Goal: Transaction & Acquisition: Purchase product/service

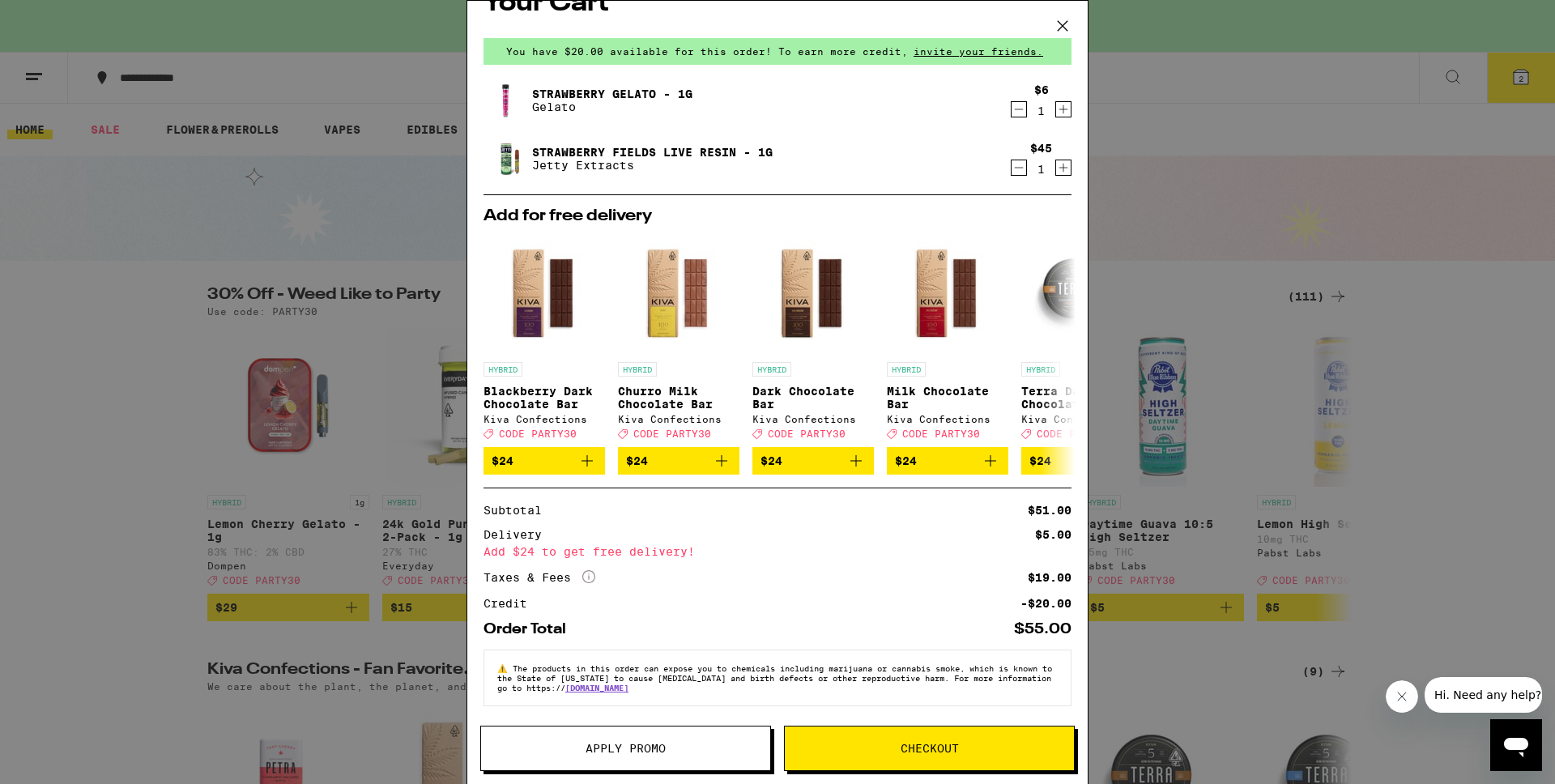
click at [936, 747] on span "Checkout" at bounding box center [929, 748] width 58 height 11
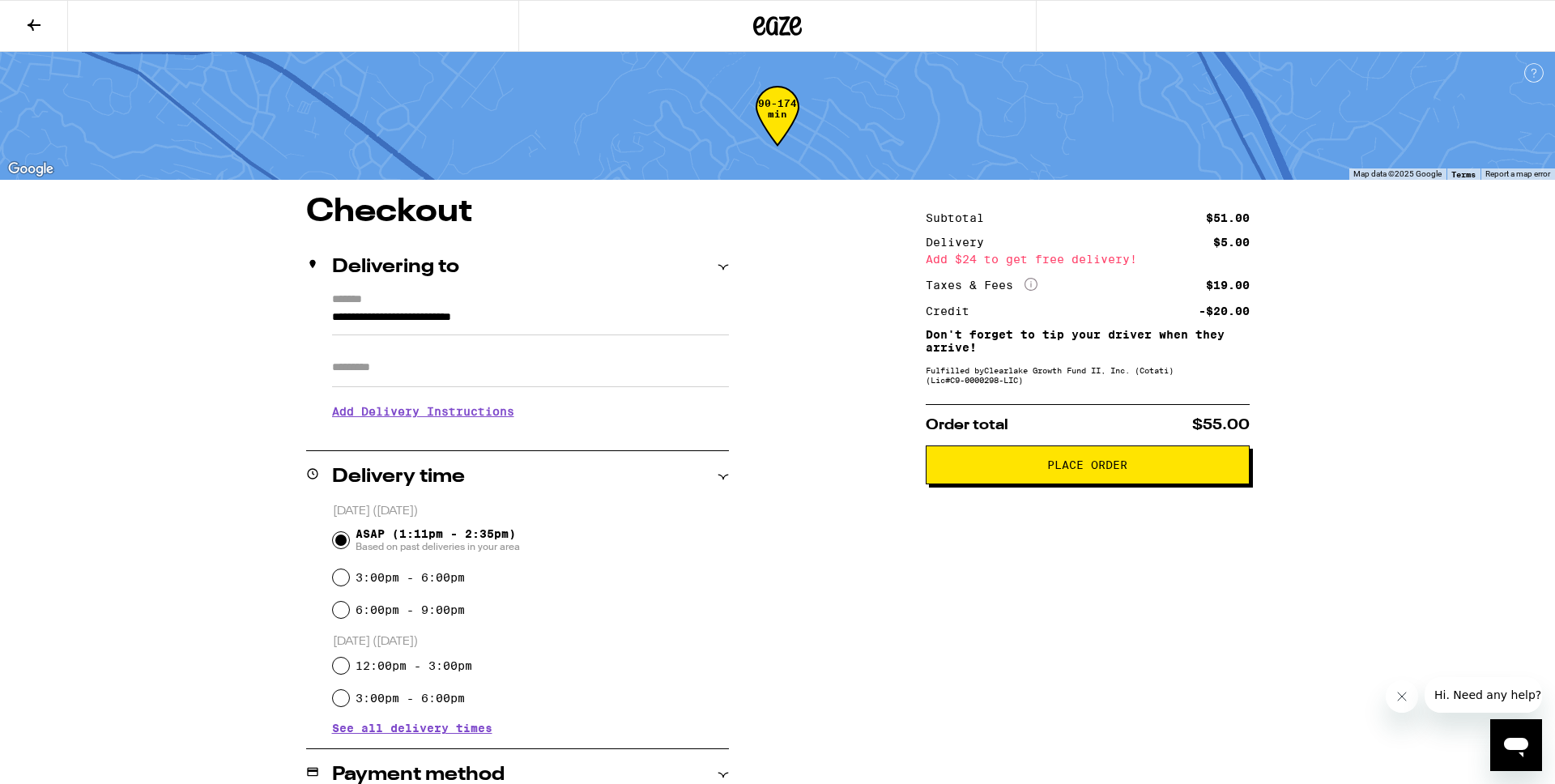
click at [23, 11] on button at bounding box center [34, 26] width 68 height 51
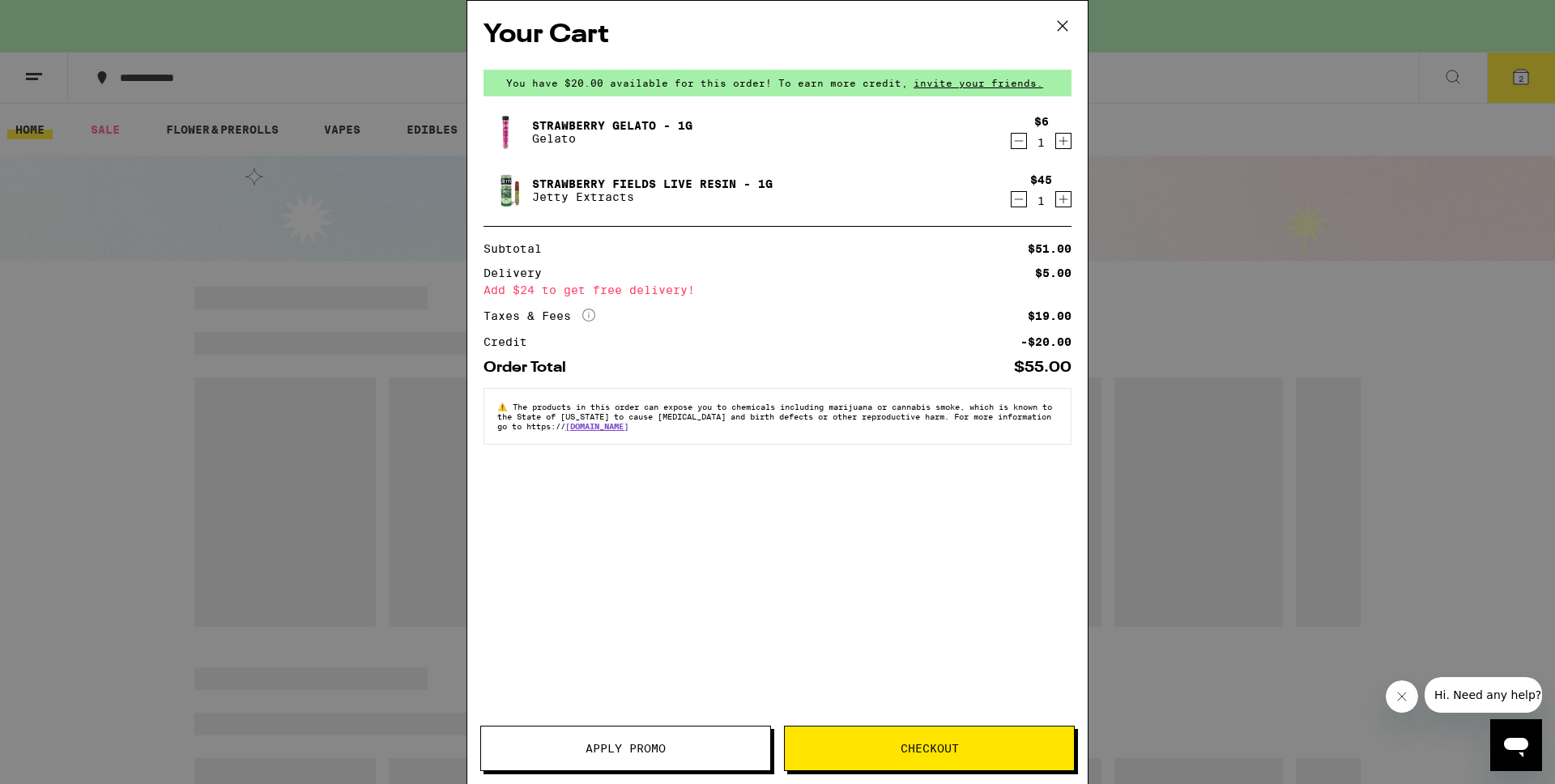
click at [1060, 28] on icon at bounding box center [1063, 26] width 24 height 24
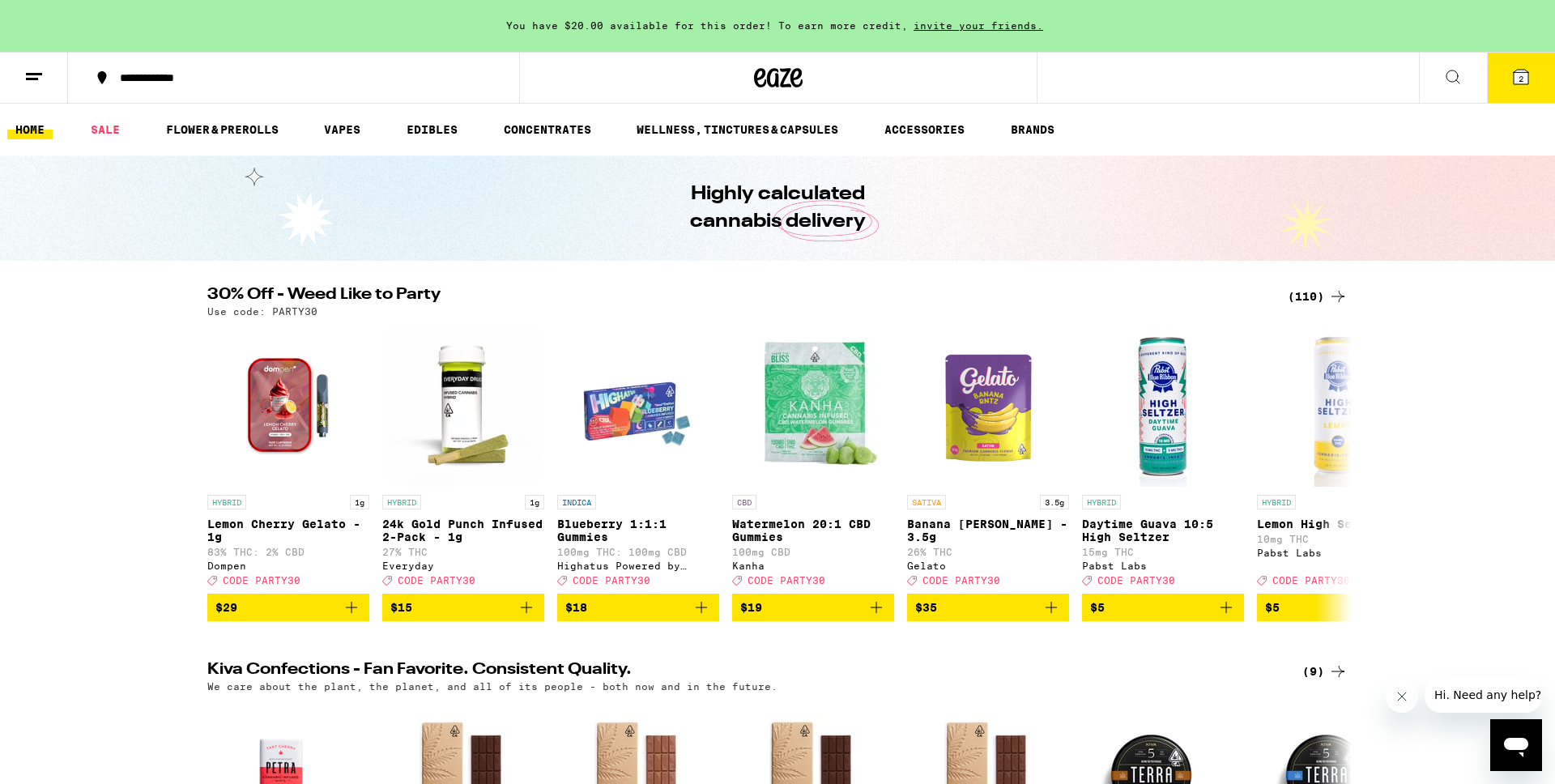
click at [1520, 77] on span "2" at bounding box center [1521, 78] width 5 height 10
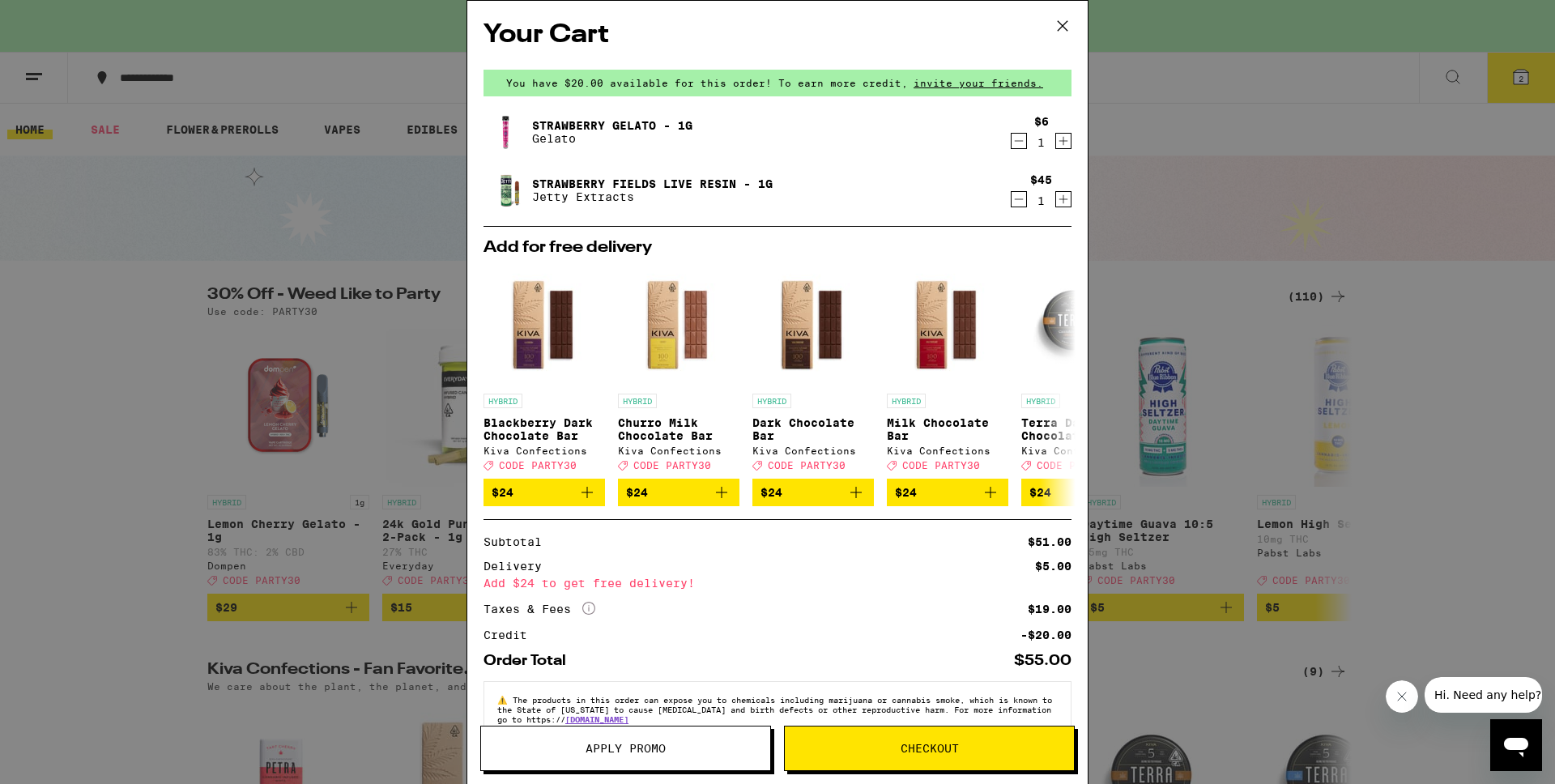
click at [1013, 752] on span "Checkout" at bounding box center [929, 748] width 289 height 11
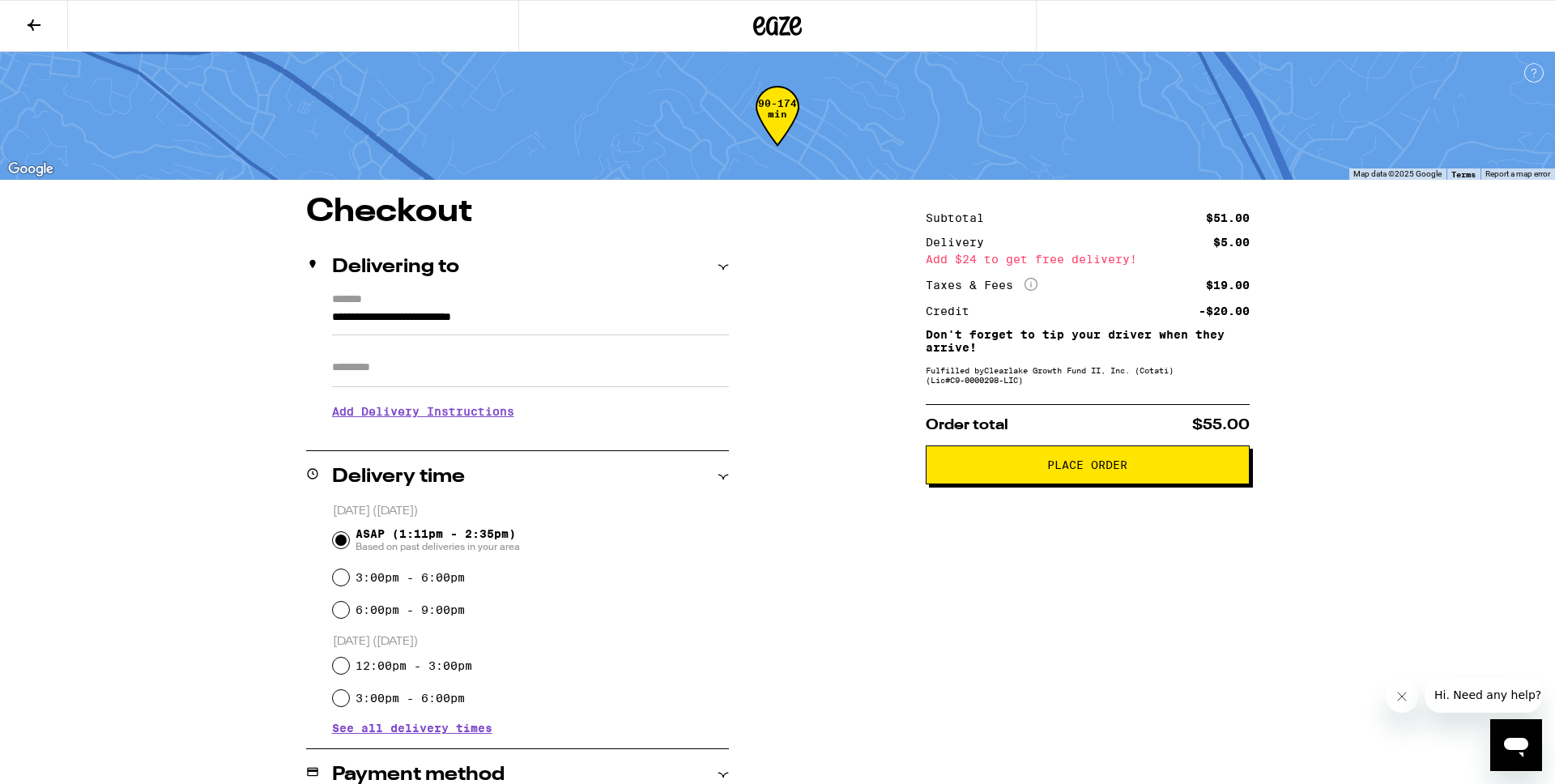
click at [41, 22] on icon at bounding box center [34, 25] width 19 height 19
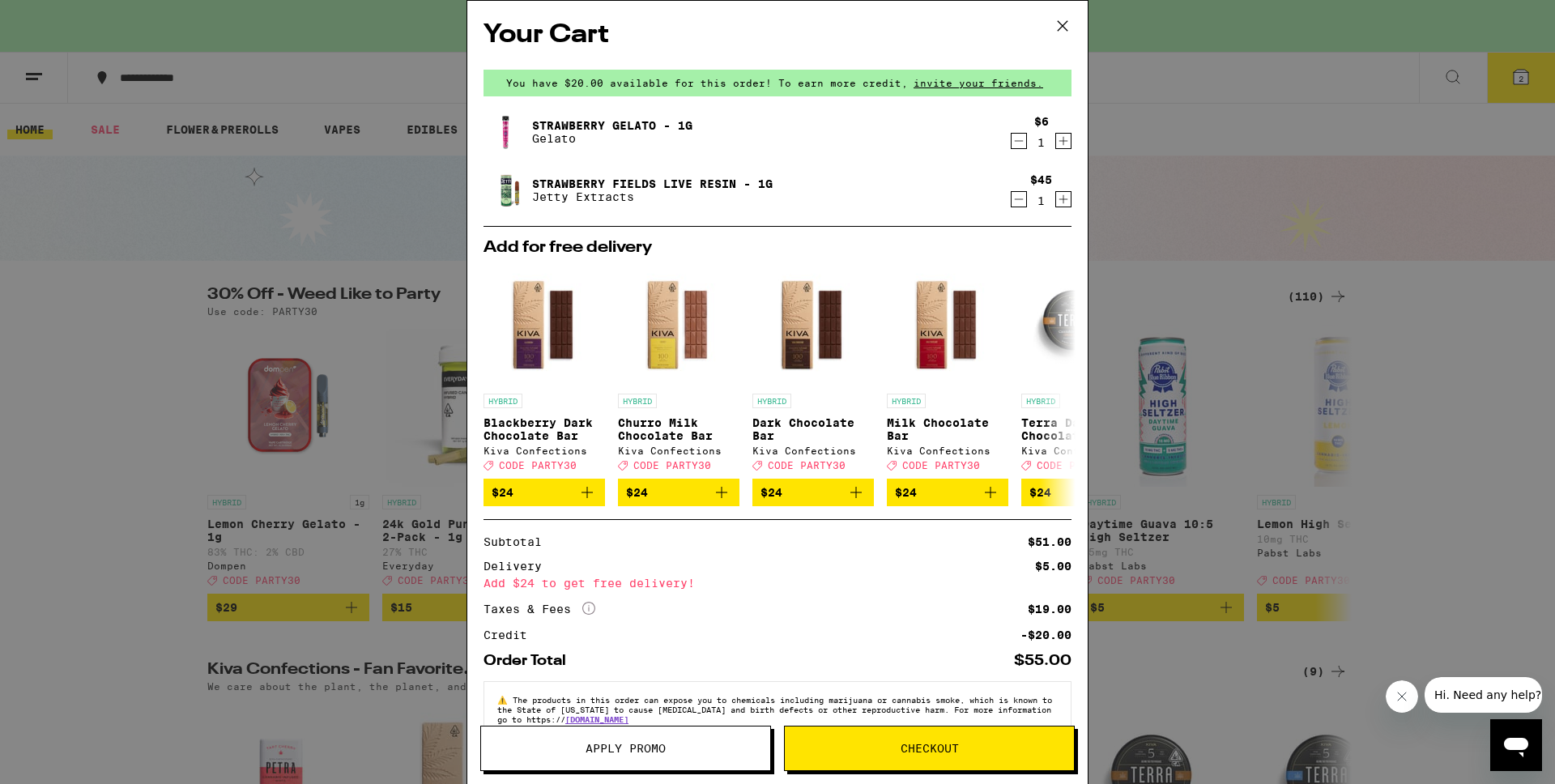
click at [1070, 26] on icon at bounding box center [1063, 26] width 24 height 24
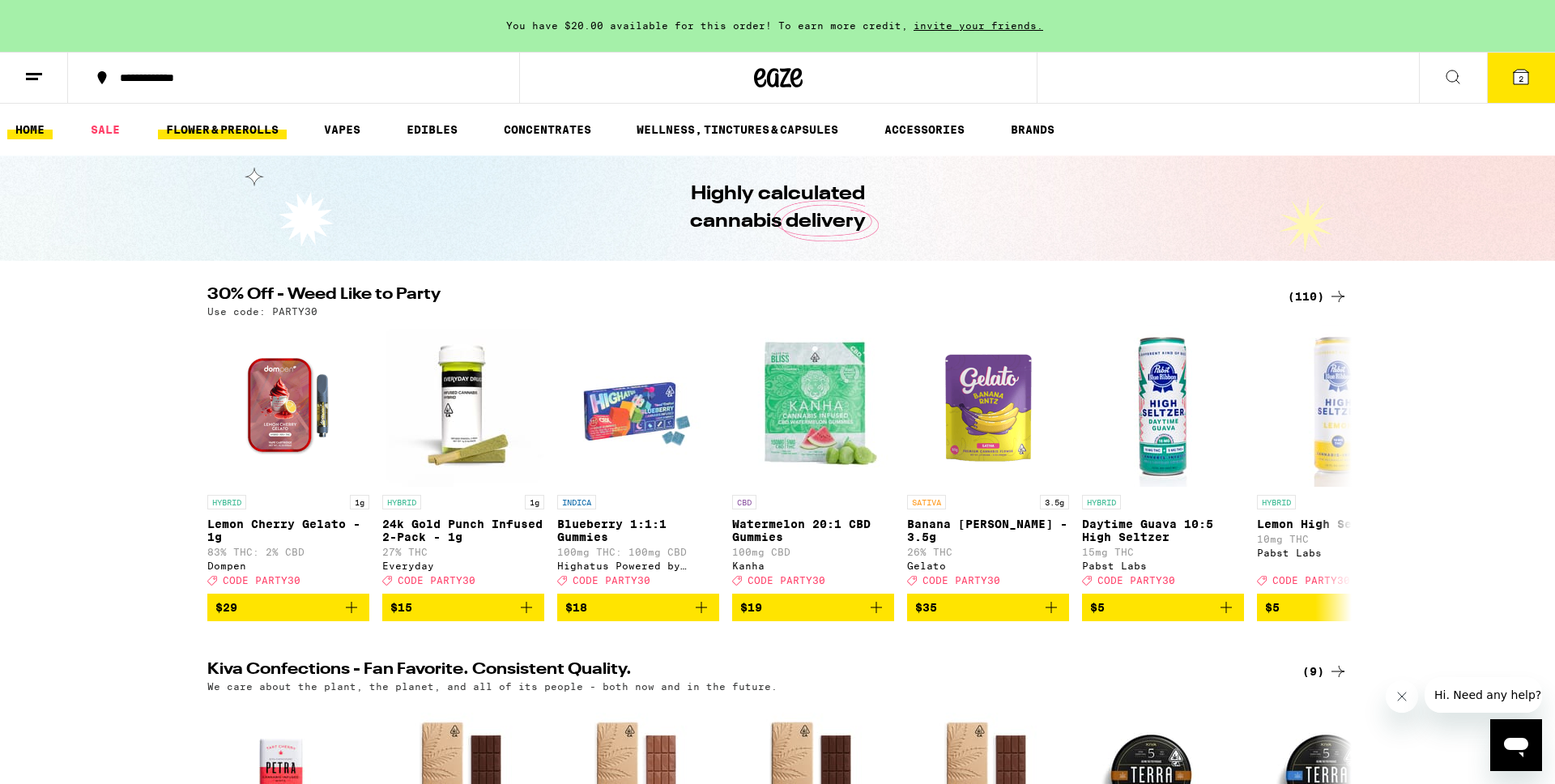
click at [224, 131] on link "FLOWER & PREROLLS" at bounding box center [222, 129] width 128 height 19
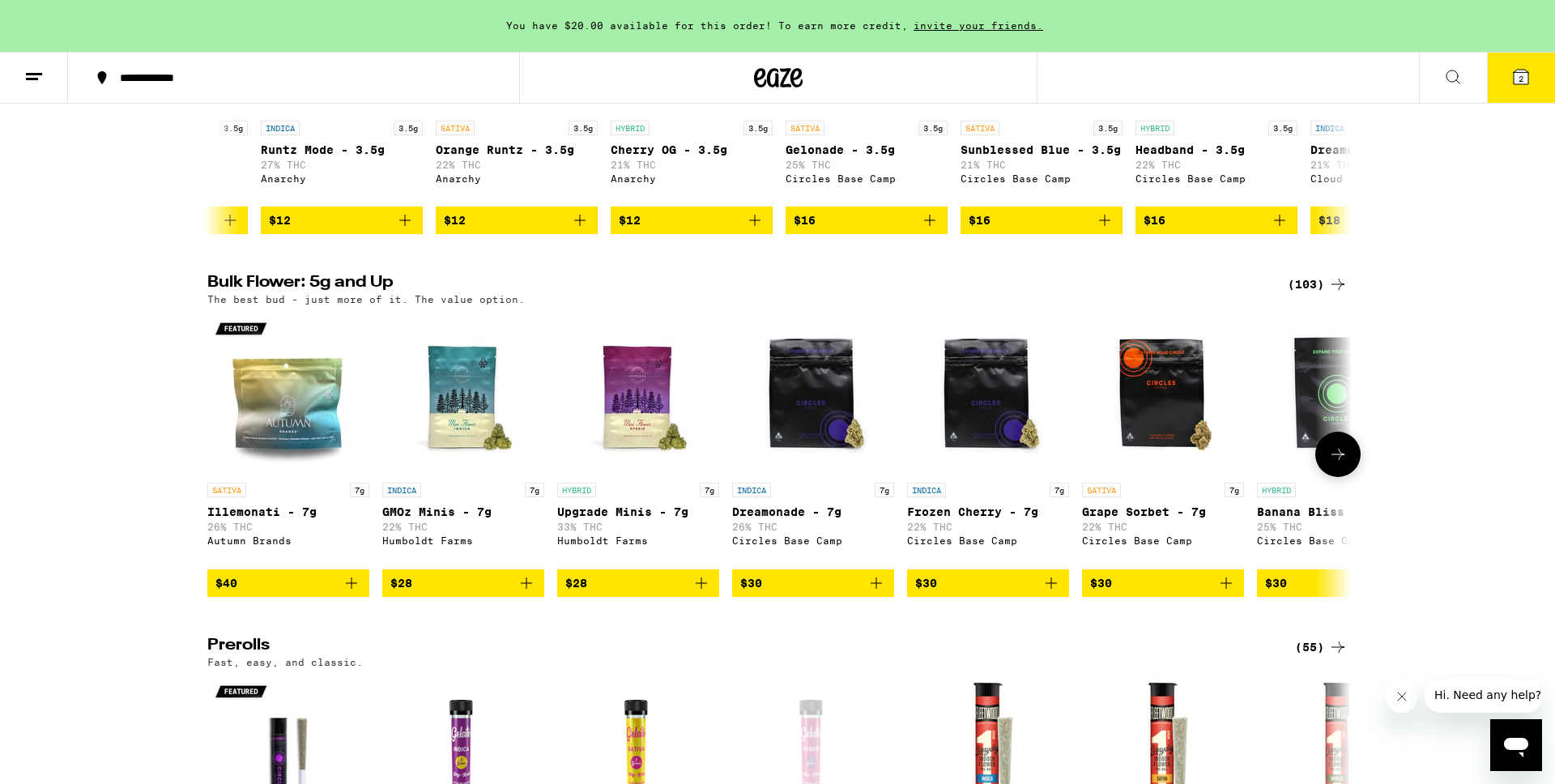
scroll to position [311, 0]
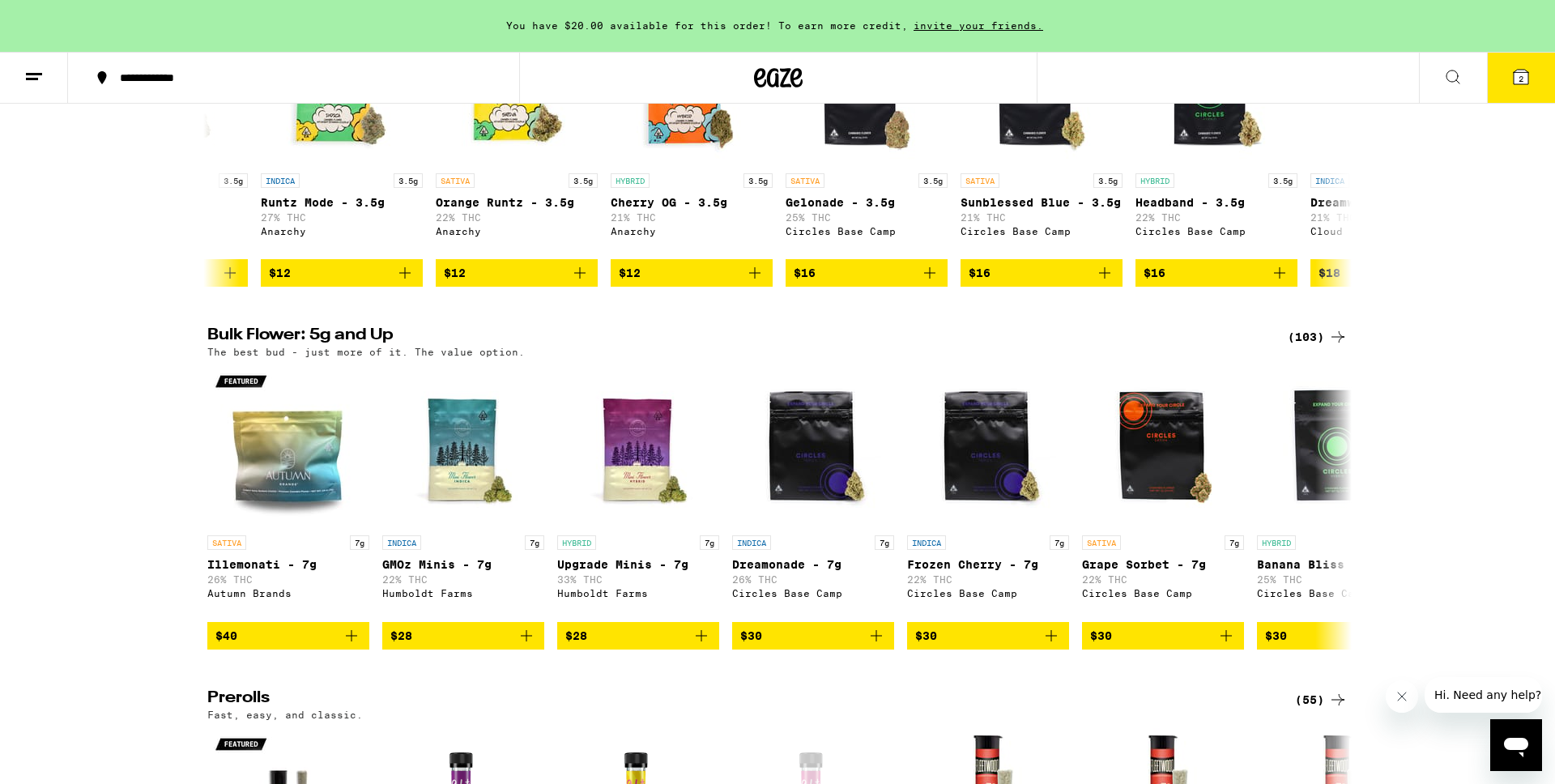
click at [1322, 344] on div "(103)" at bounding box center [1317, 336] width 60 height 19
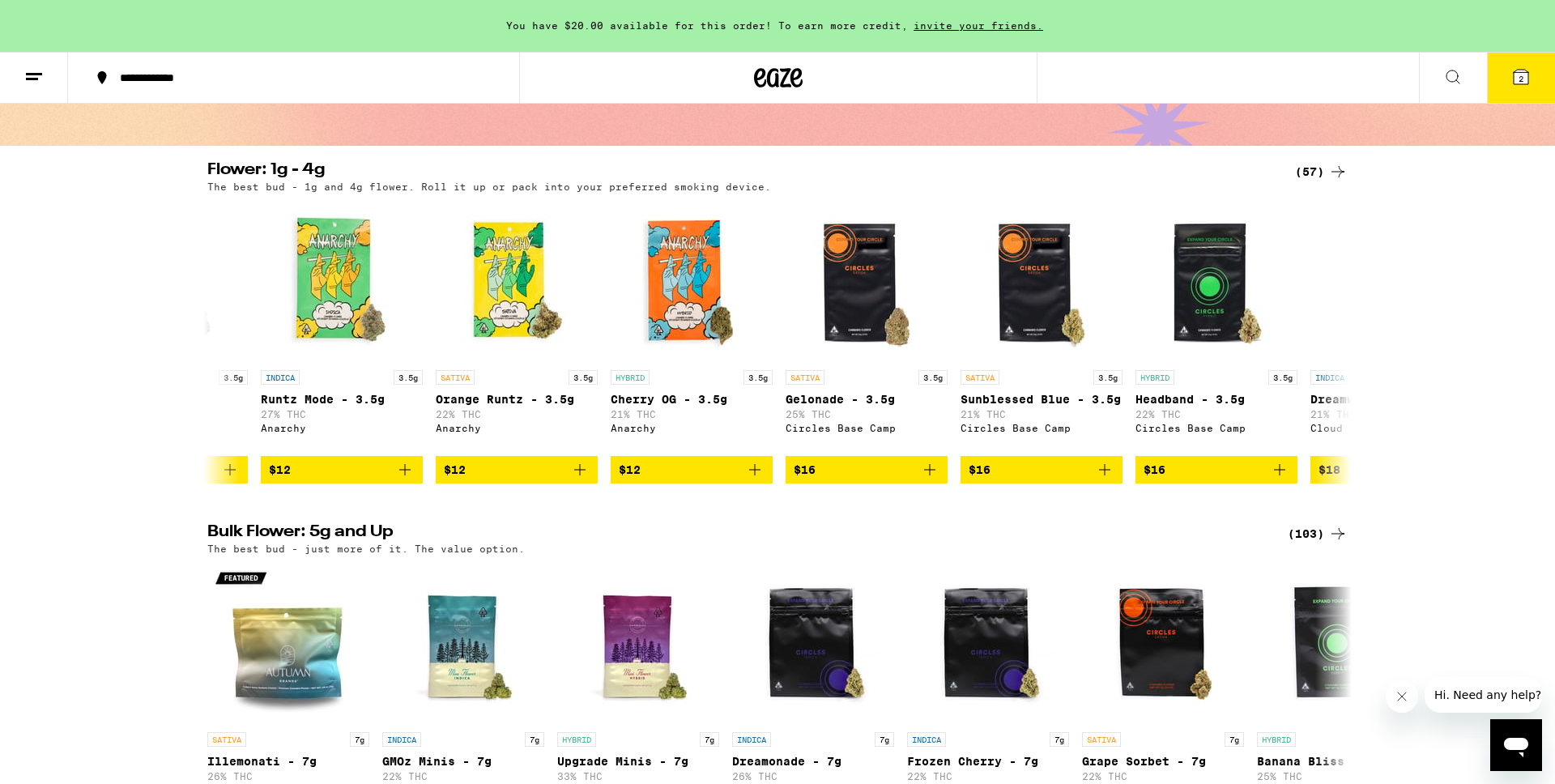
scroll to position [0, 0]
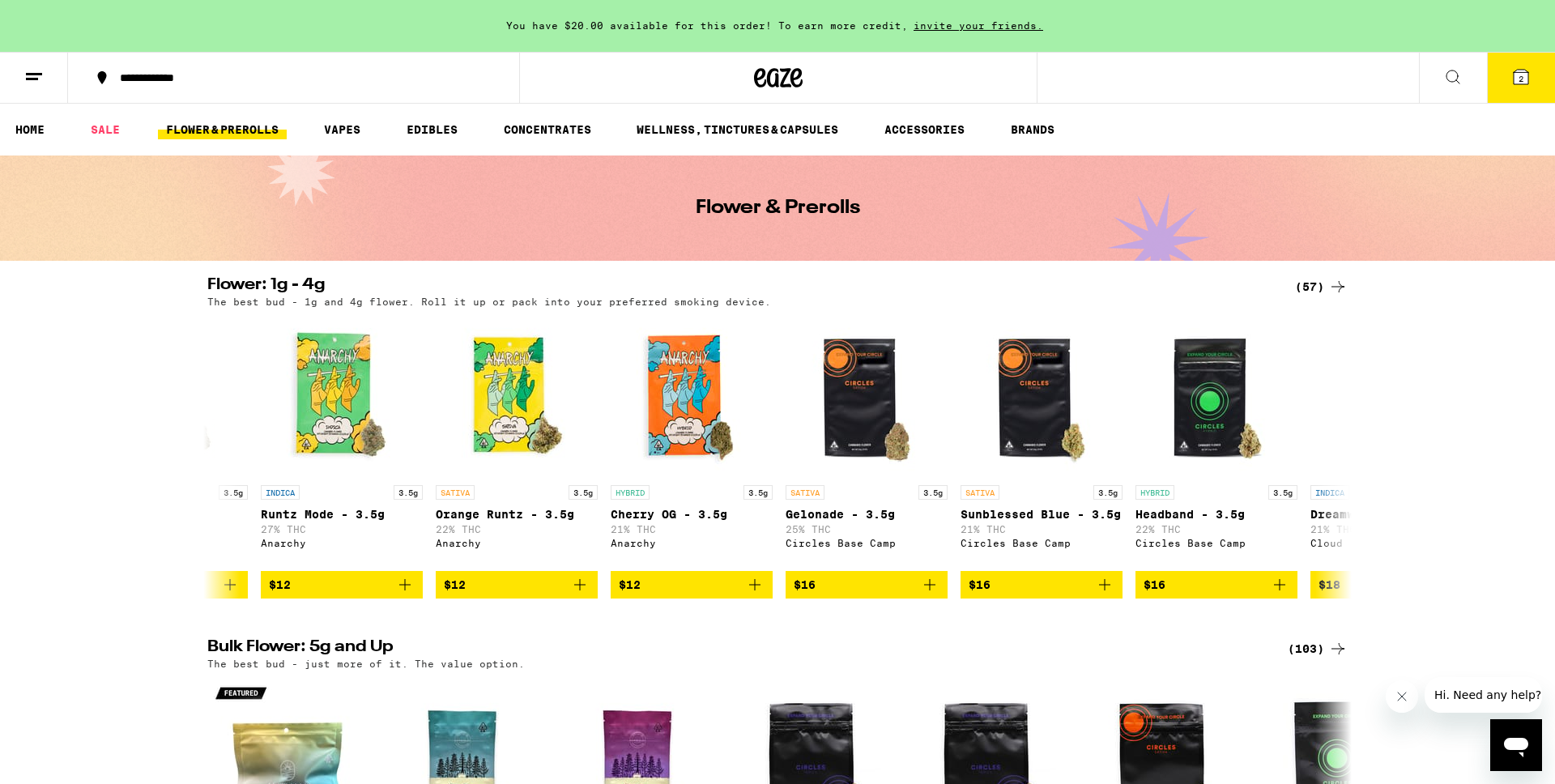
click at [1313, 281] on div "(57)" at bounding box center [1322, 286] width 53 height 19
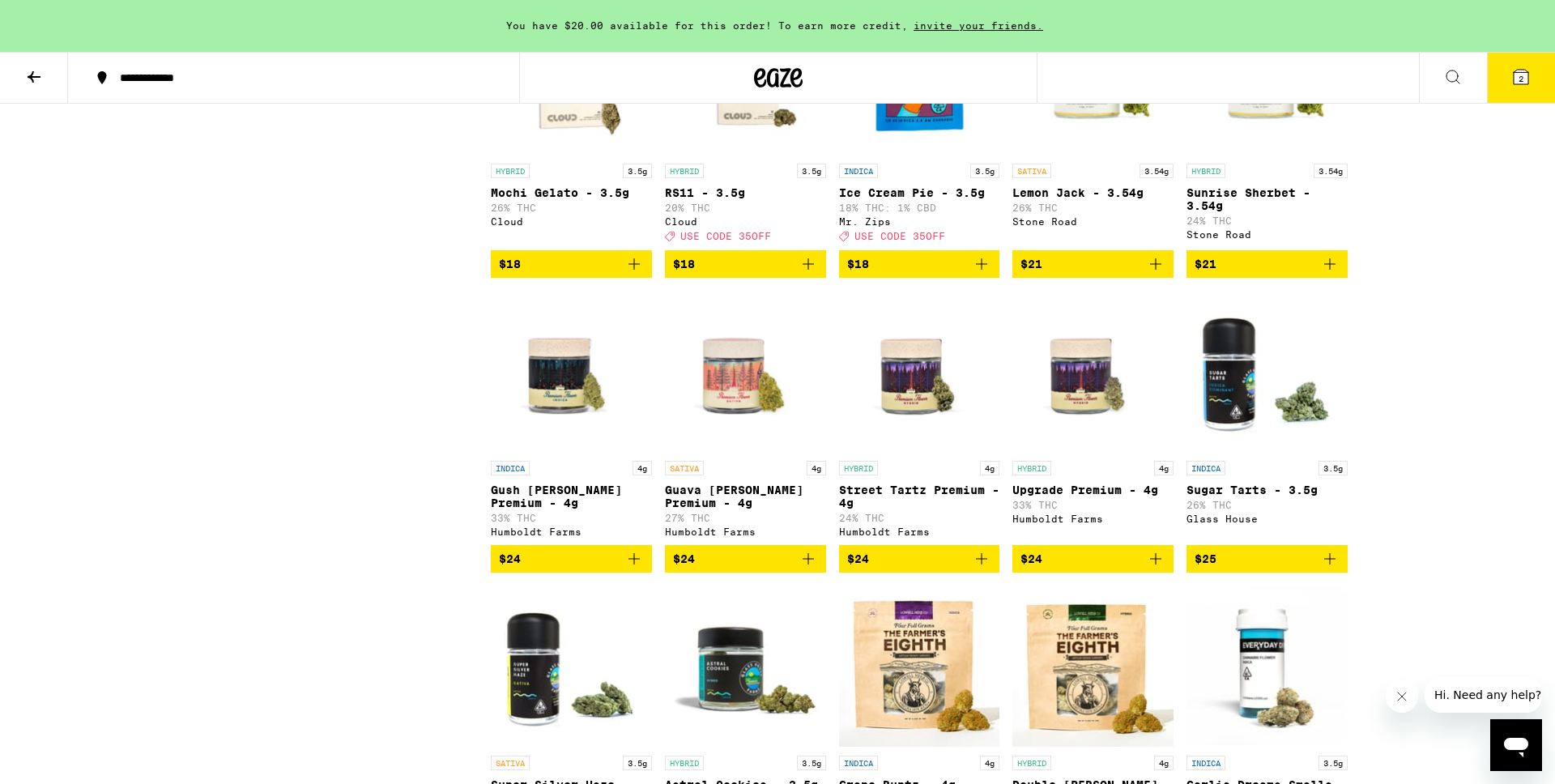
scroll to position [869, 0]
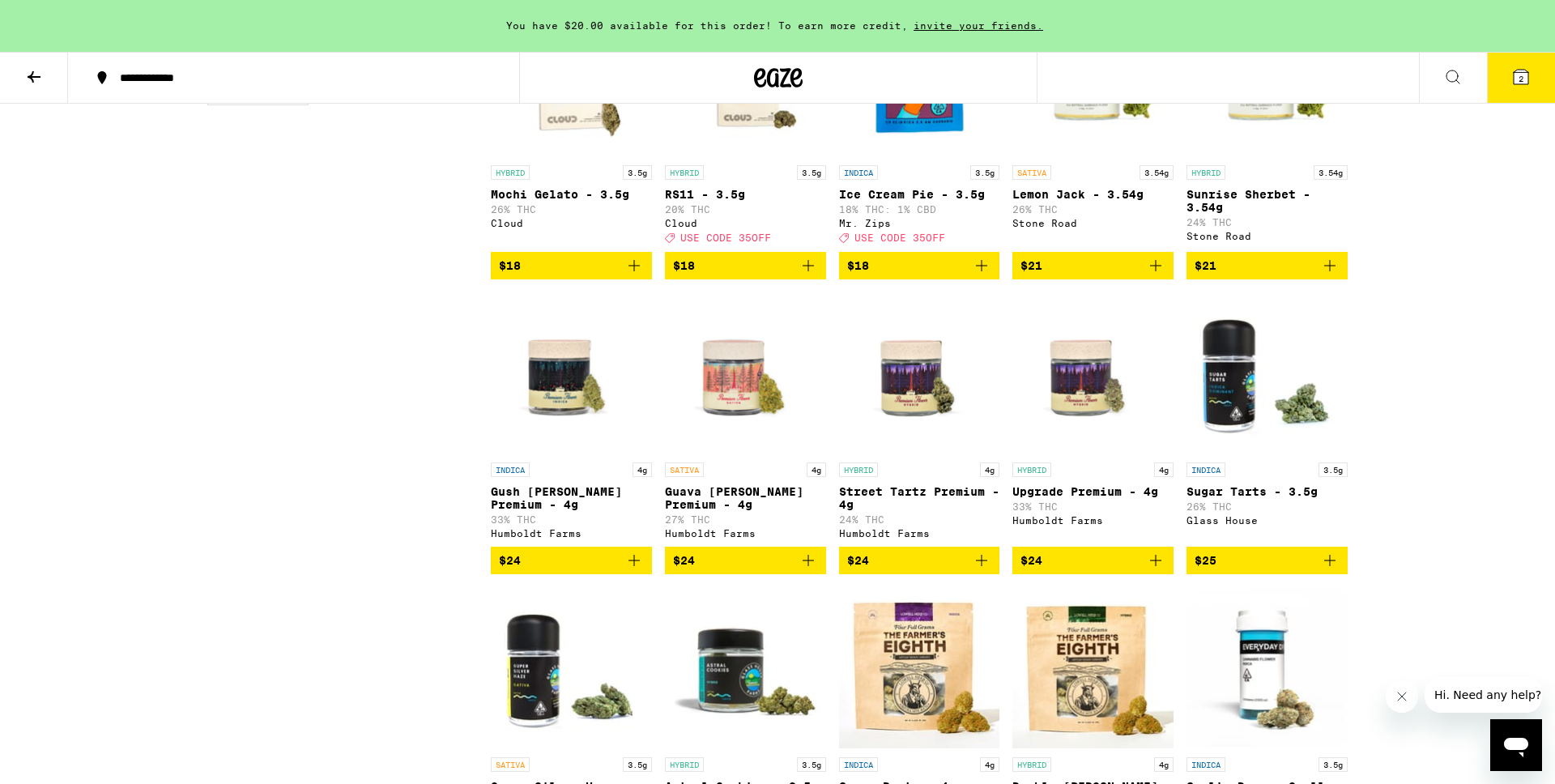
click at [810, 570] on icon "Add to bag" at bounding box center [808, 560] width 19 height 19
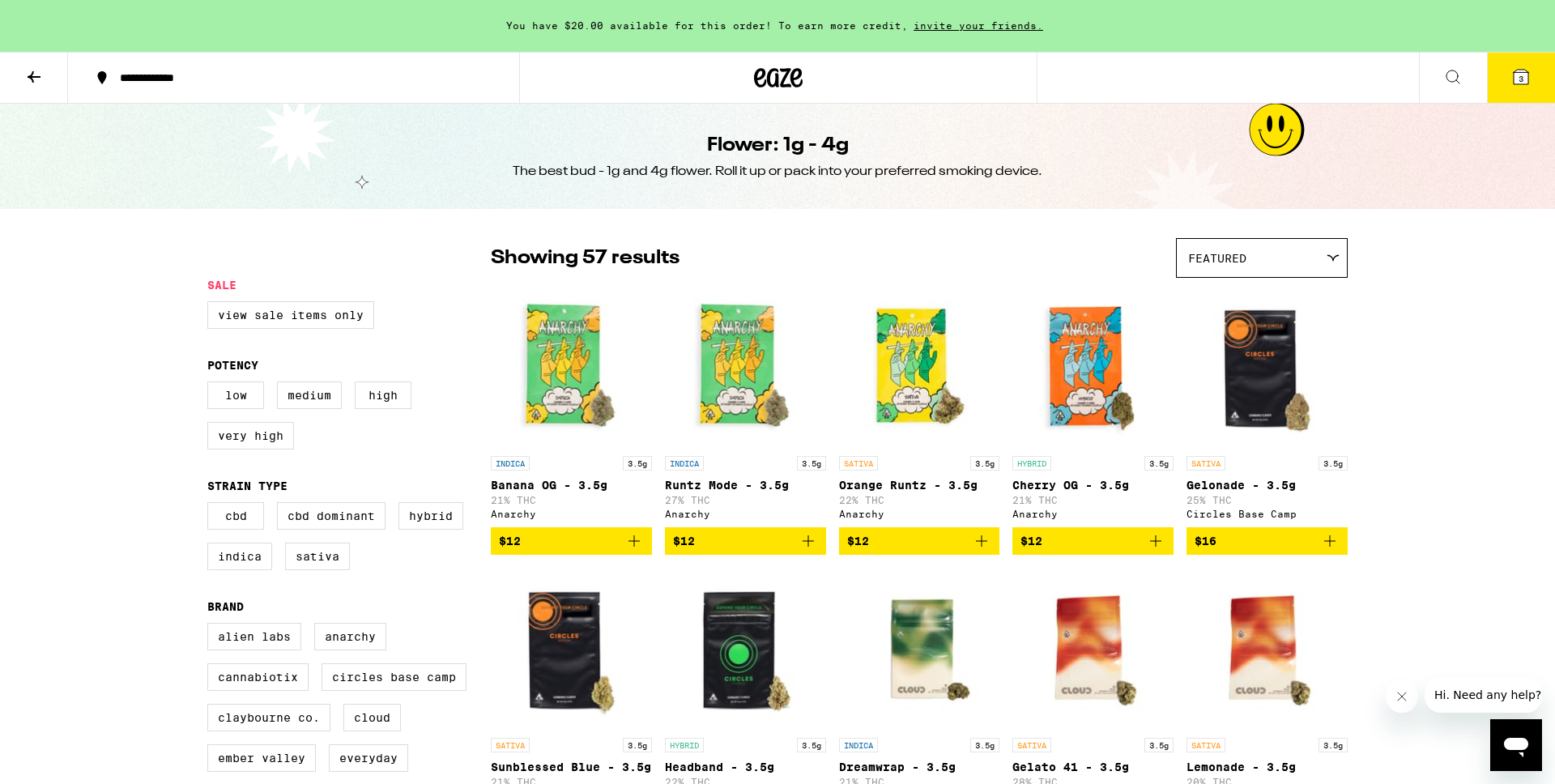
click at [39, 79] on icon at bounding box center [34, 76] width 19 height 19
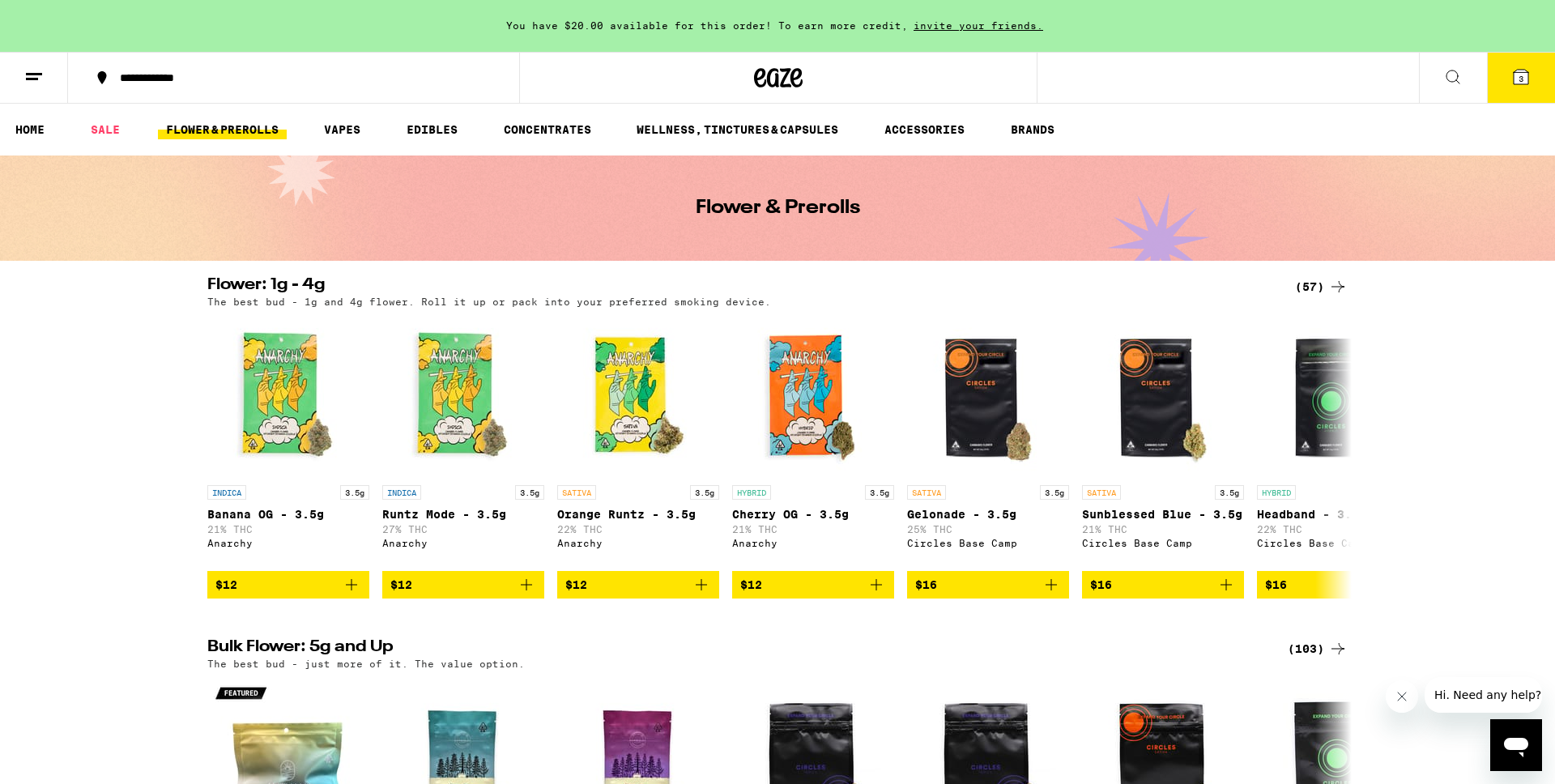
click at [1499, 78] on button "3" at bounding box center [1521, 78] width 68 height 50
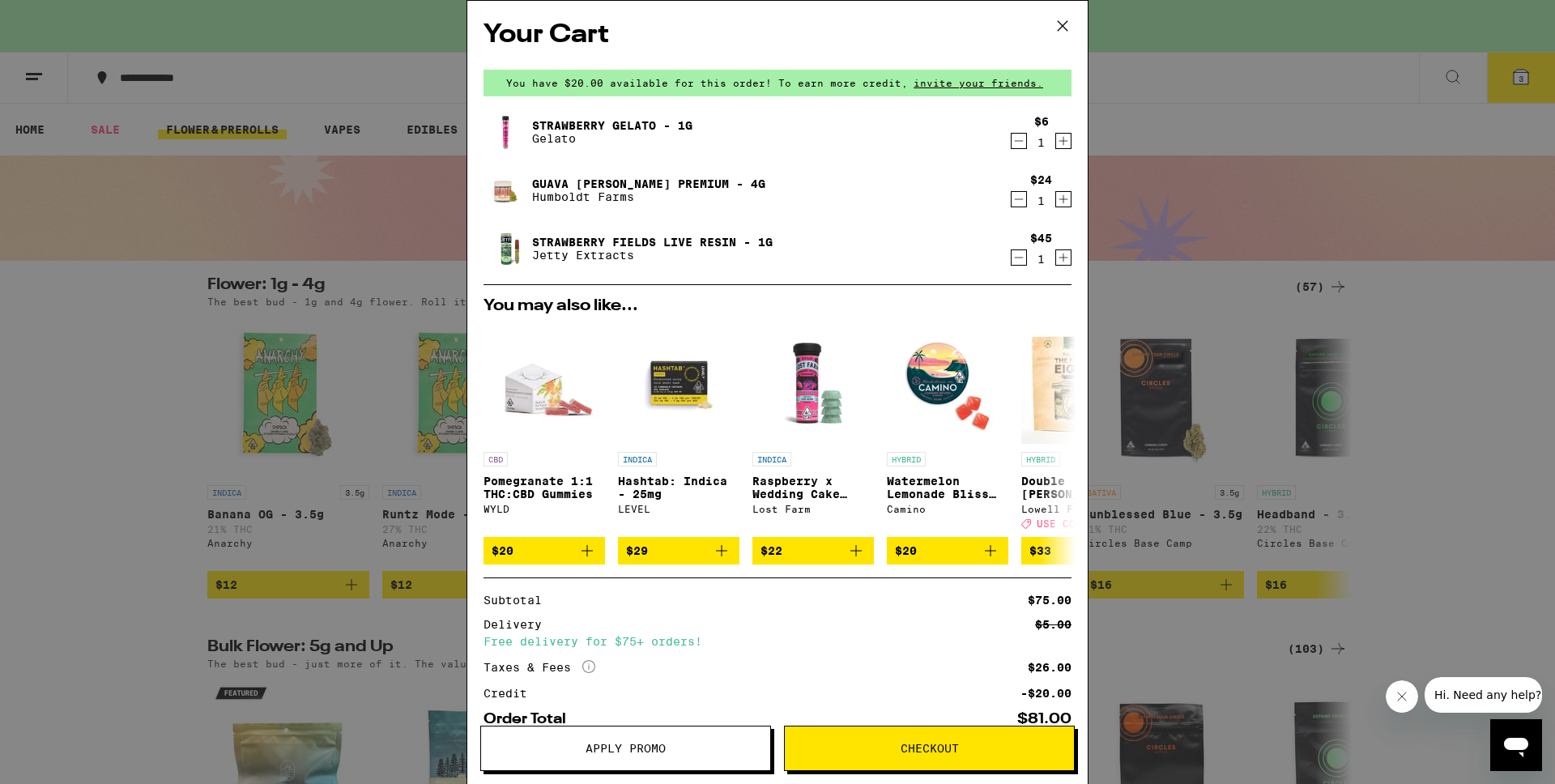
click at [1018, 141] on icon "Decrement" at bounding box center [1019, 140] width 15 height 19
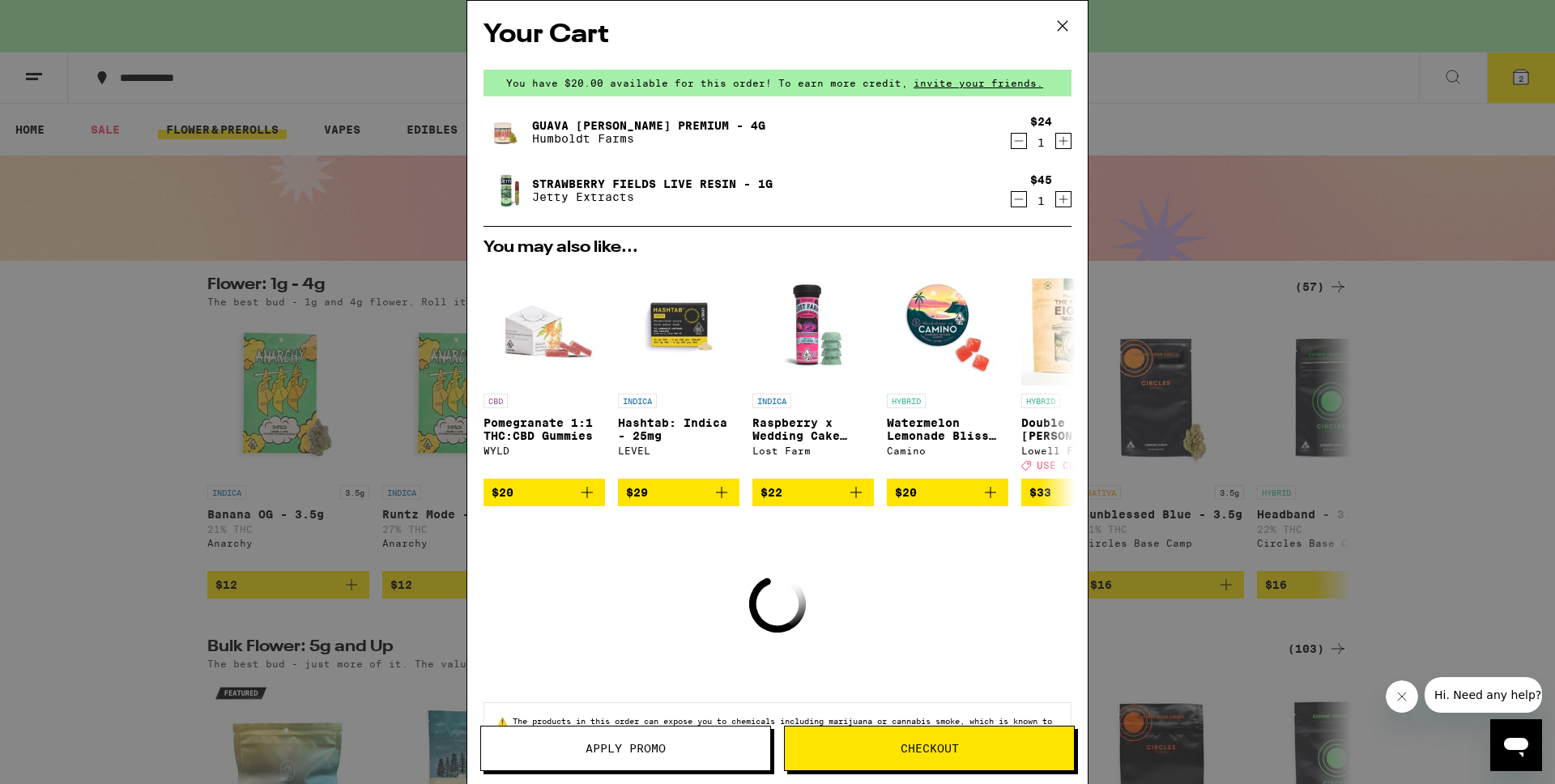
click at [1017, 201] on icon "Decrement" at bounding box center [1019, 199] width 15 height 19
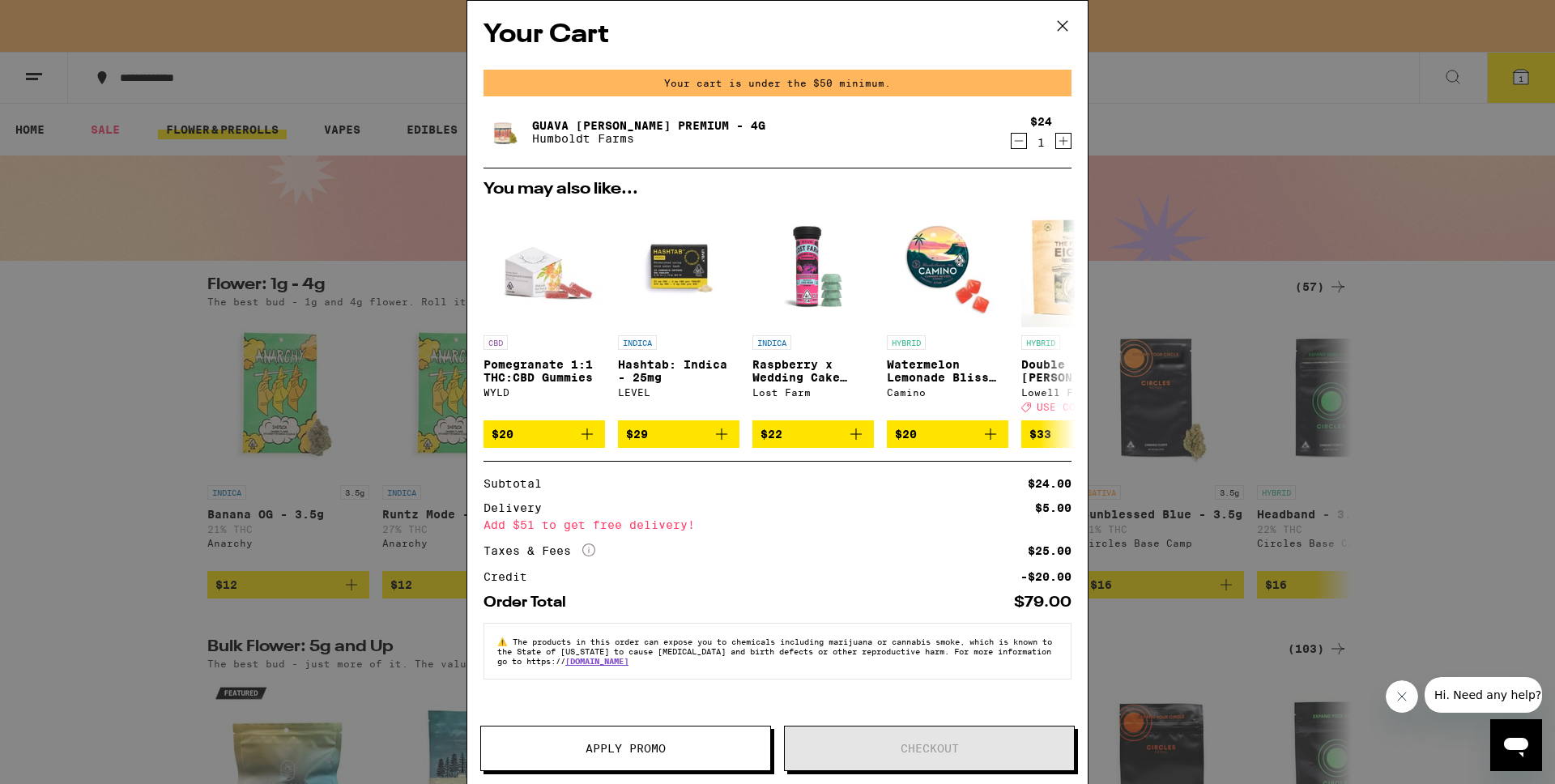
click at [1069, 26] on icon at bounding box center [1063, 26] width 24 height 24
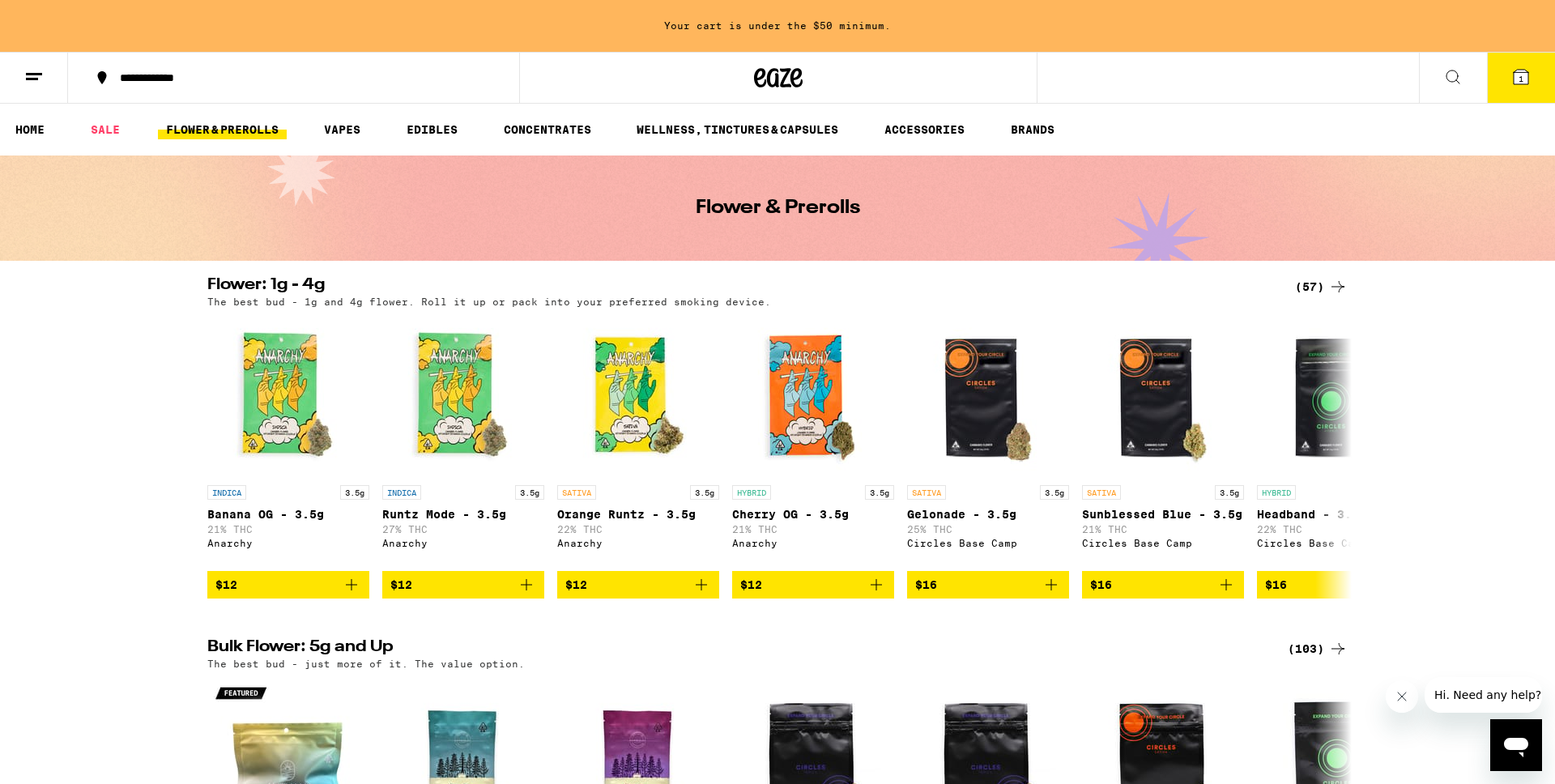
scroll to position [57, 0]
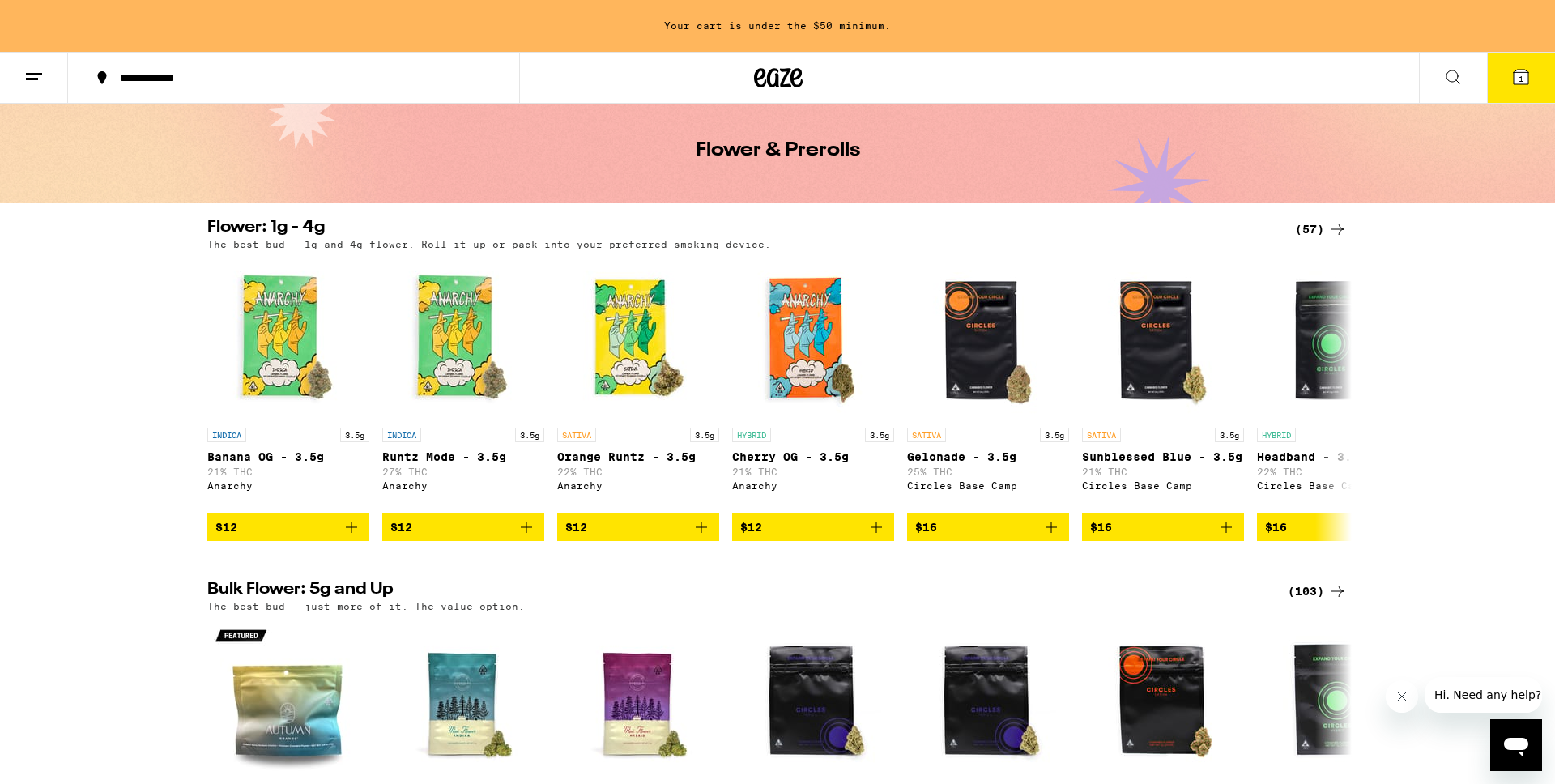
click at [1322, 226] on div "(57)" at bounding box center [1322, 229] width 53 height 19
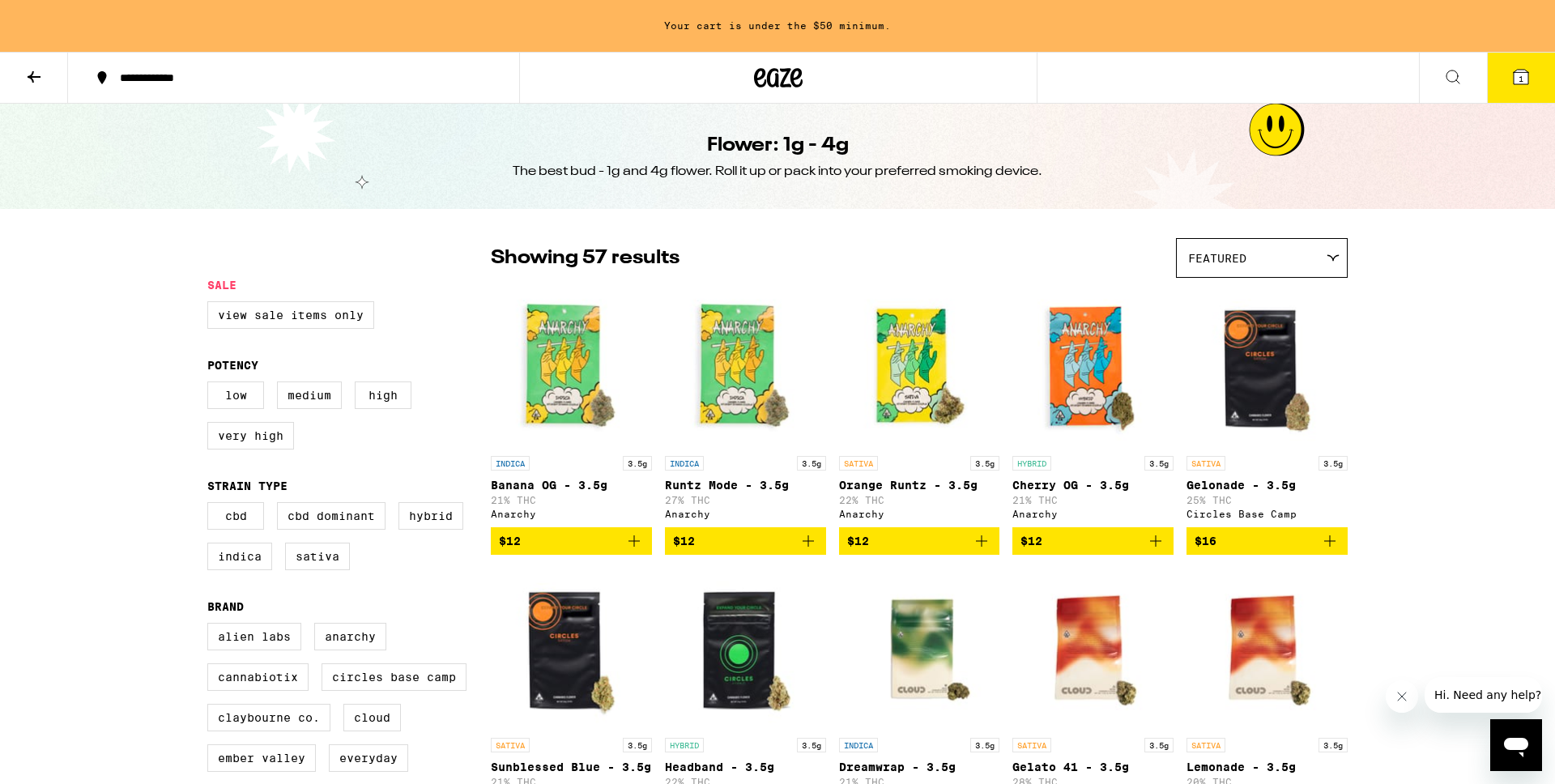
click at [40, 63] on button at bounding box center [34, 78] width 68 height 51
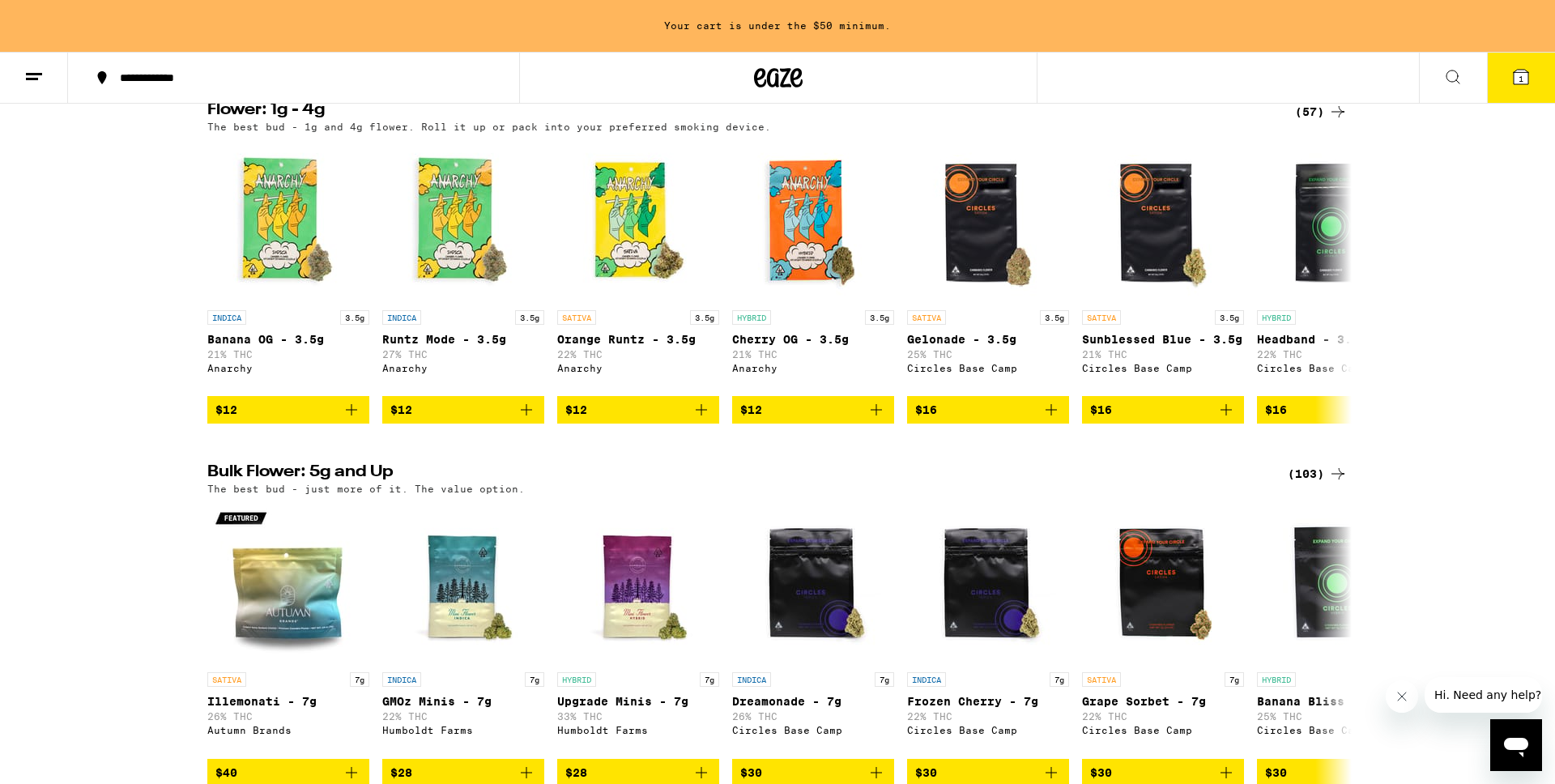
scroll to position [193, 0]
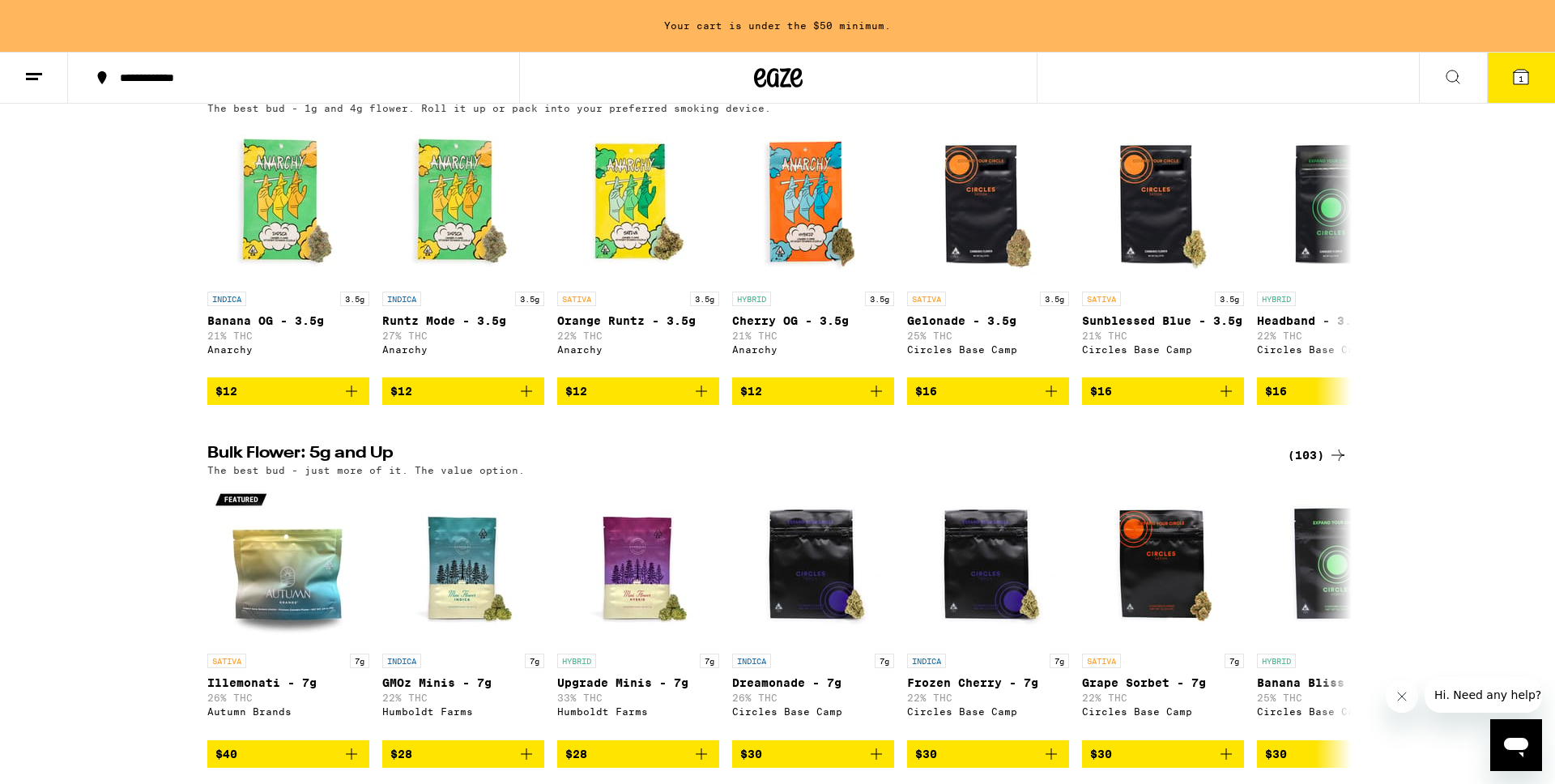
click at [1309, 461] on div "(103)" at bounding box center [1317, 454] width 60 height 19
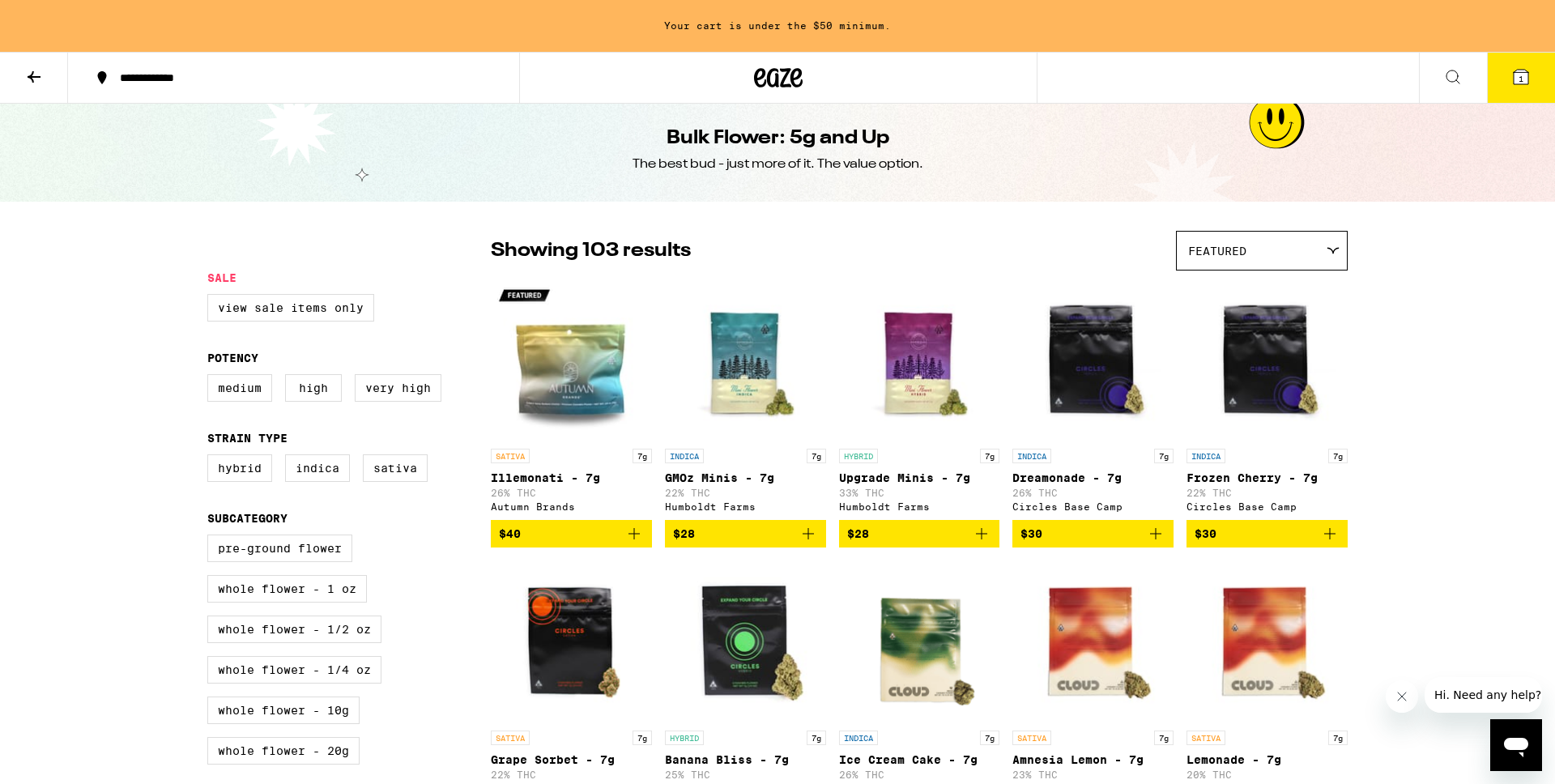
scroll to position [6, 0]
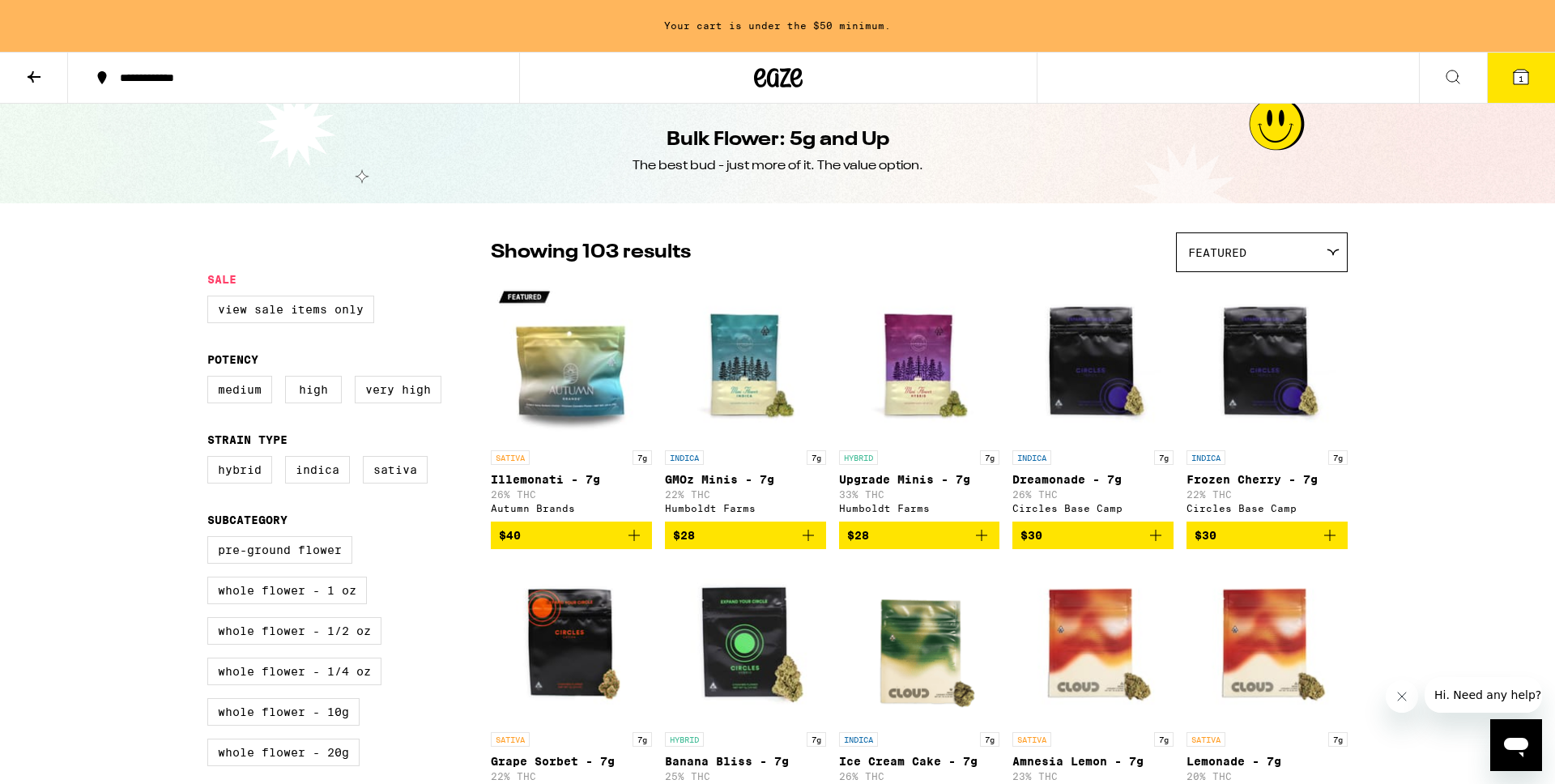
click at [982, 541] on icon "Add to bag" at bounding box center [981, 534] width 11 height 11
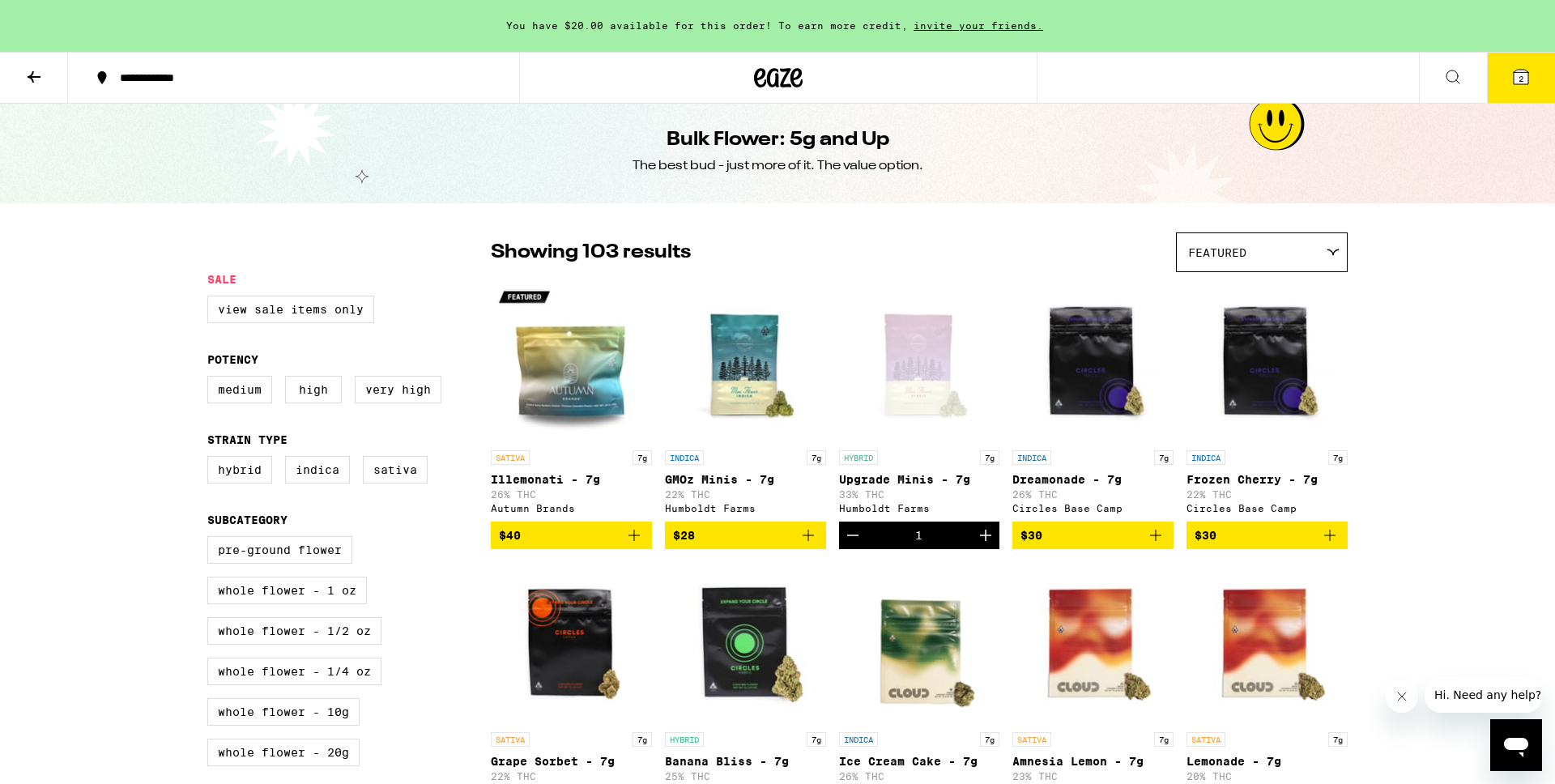
click at [1508, 72] on button "2" at bounding box center [1521, 78] width 68 height 50
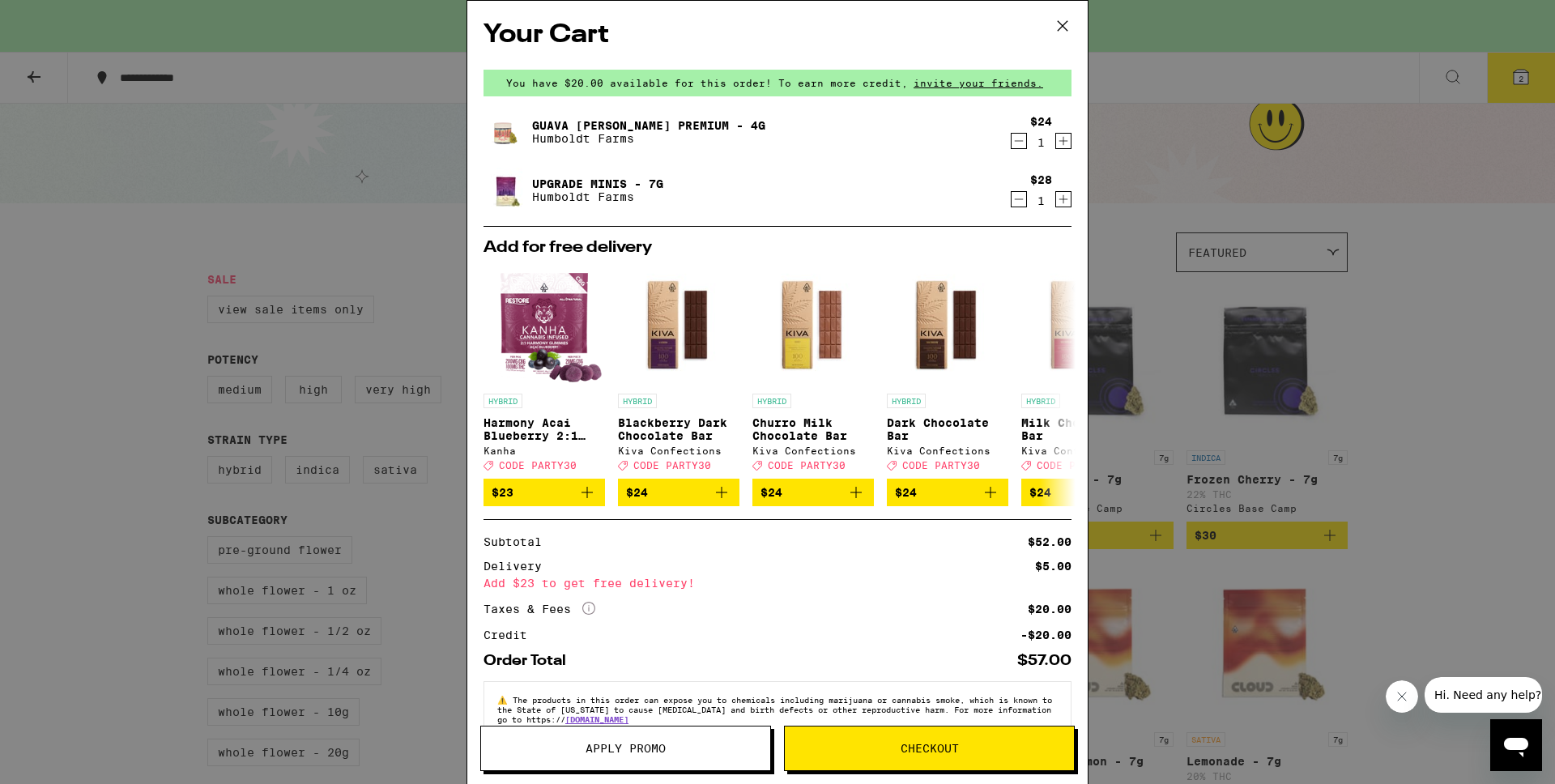
click at [1064, 23] on icon at bounding box center [1063, 26] width 24 height 24
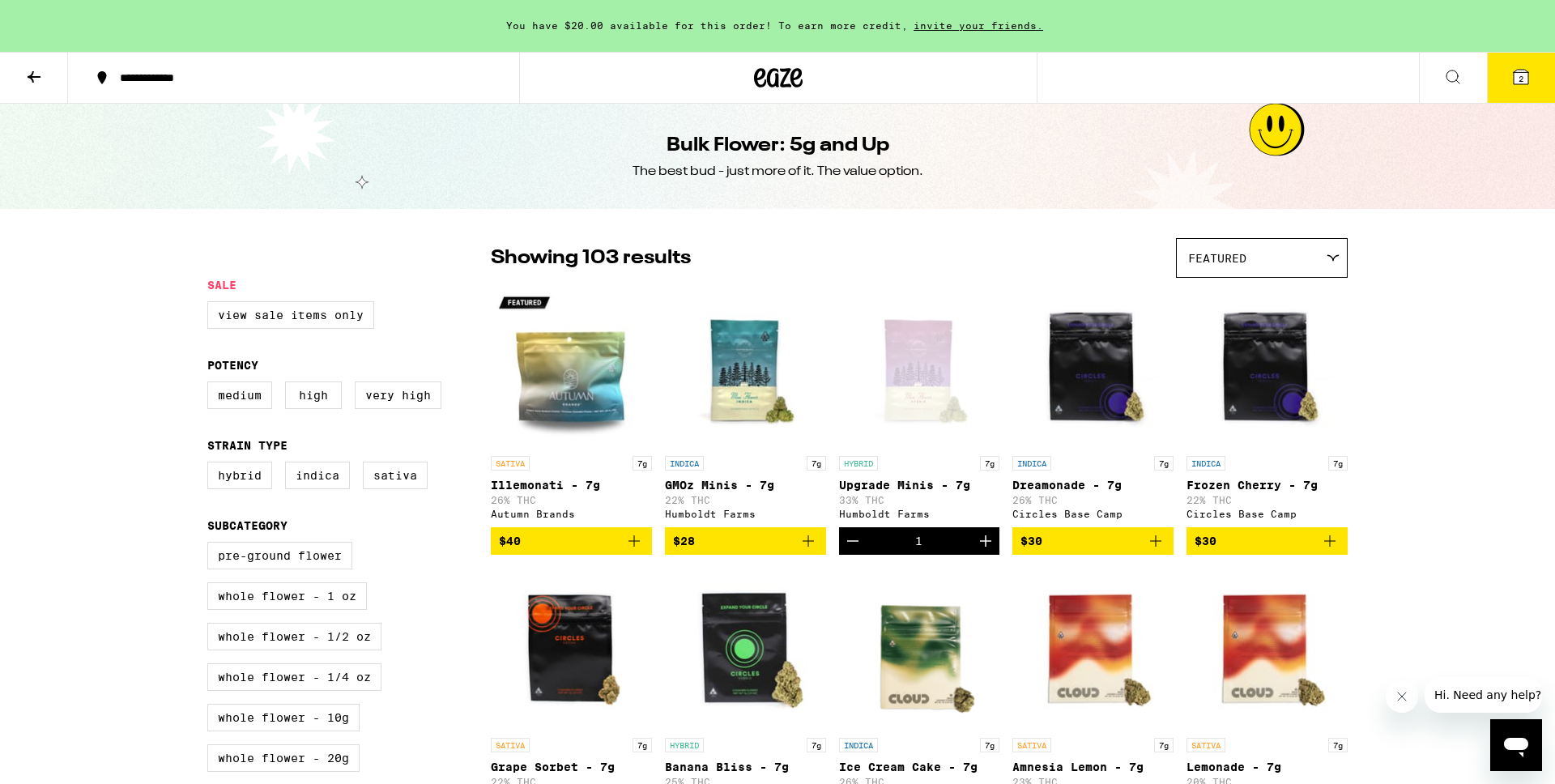
click at [49, 88] on button at bounding box center [34, 78] width 68 height 51
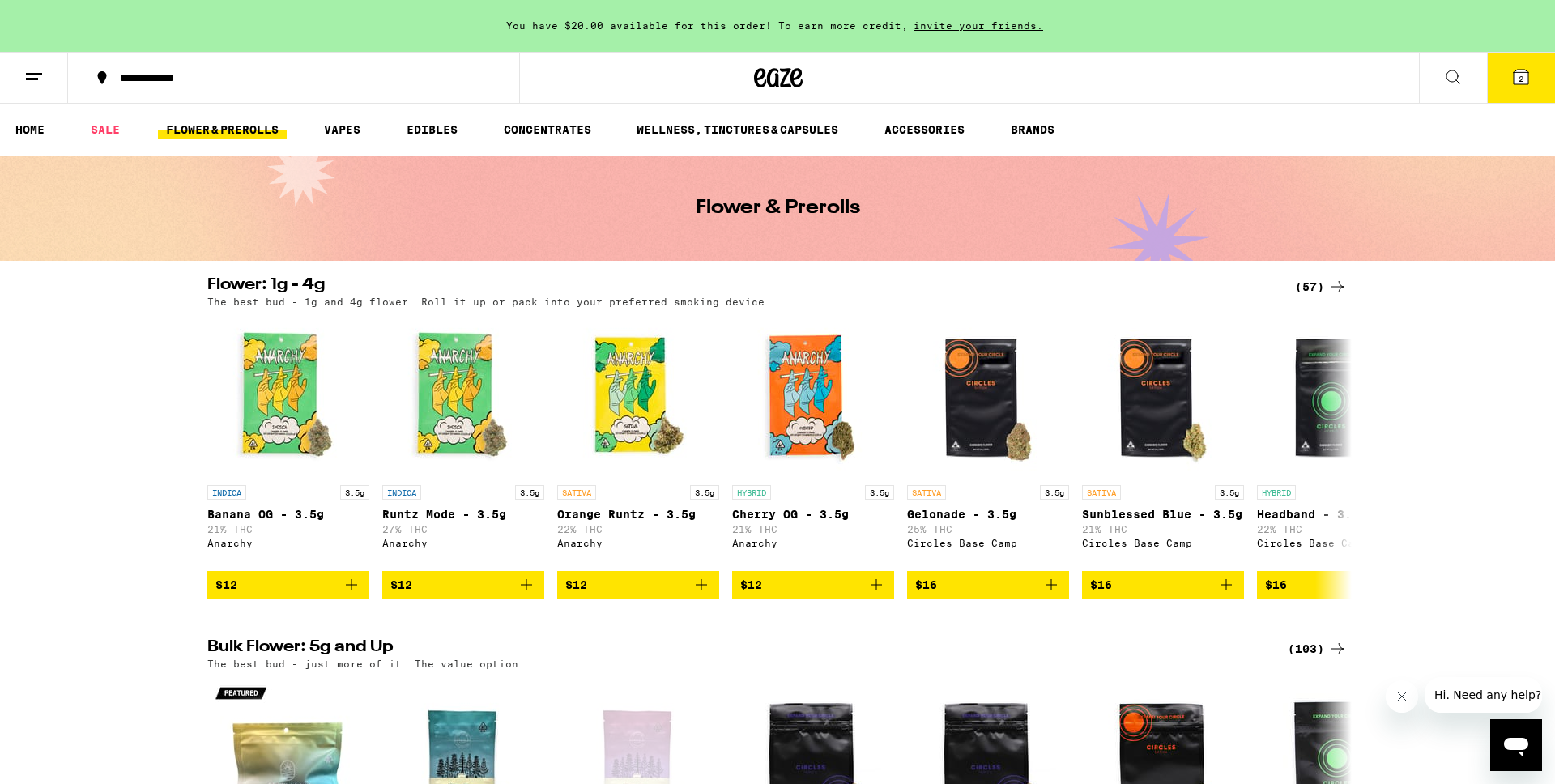
click at [1509, 74] on button "2" at bounding box center [1521, 78] width 68 height 50
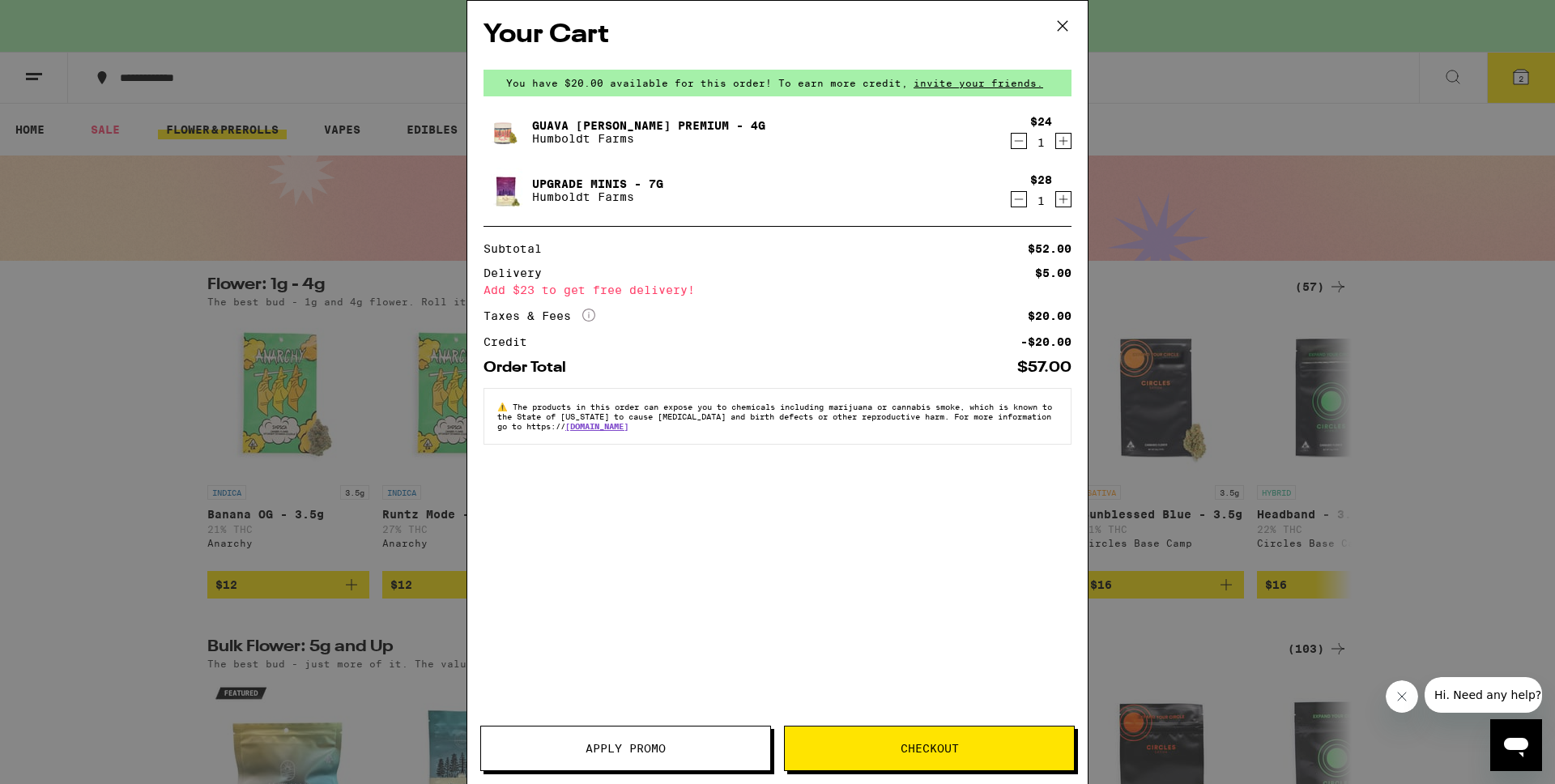
click at [422, 115] on div "Your Cart You have $20.00 available for this order! To earn more credit, invite…" at bounding box center [778, 392] width 1555 height 784
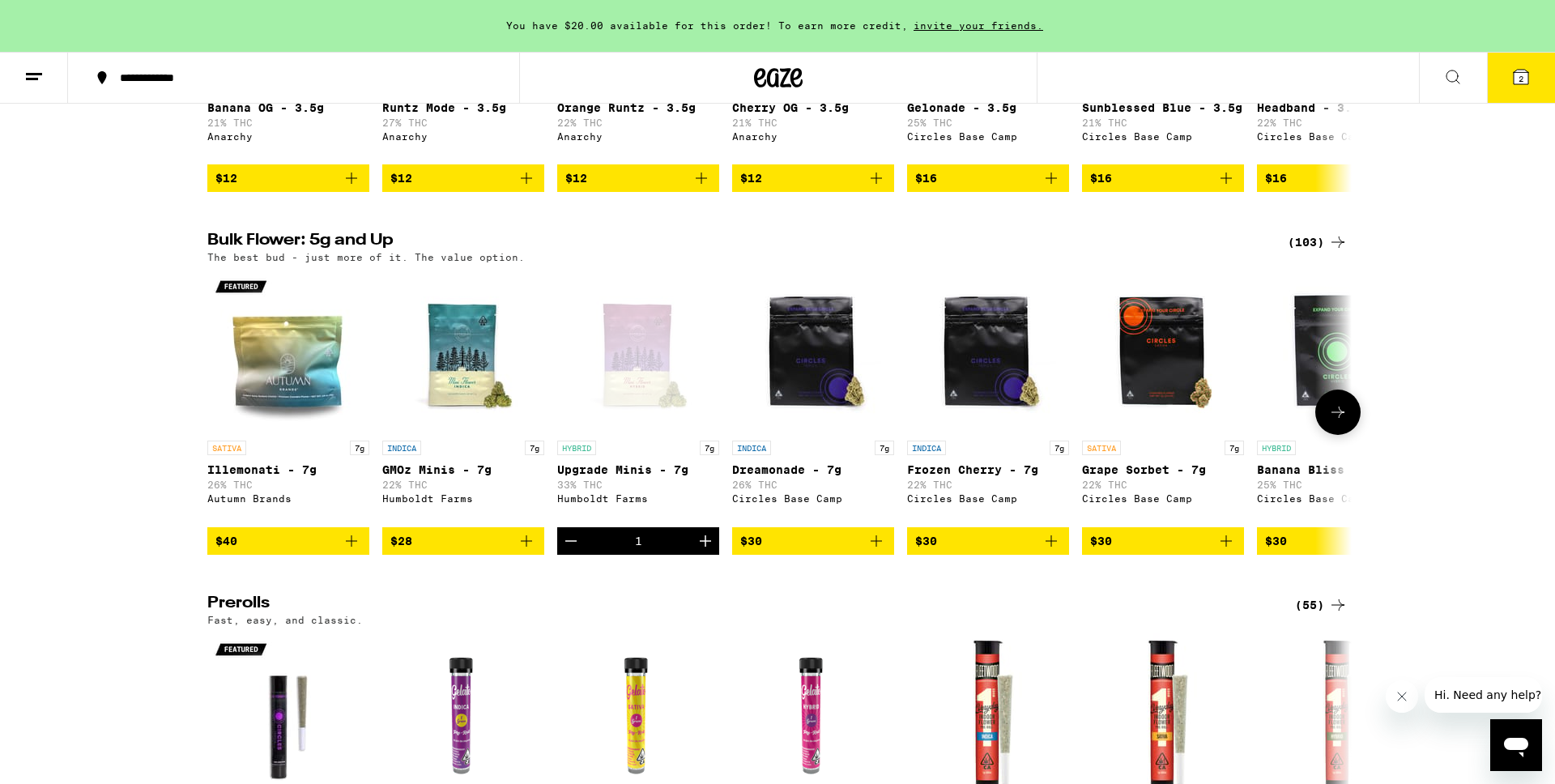
scroll to position [309, 0]
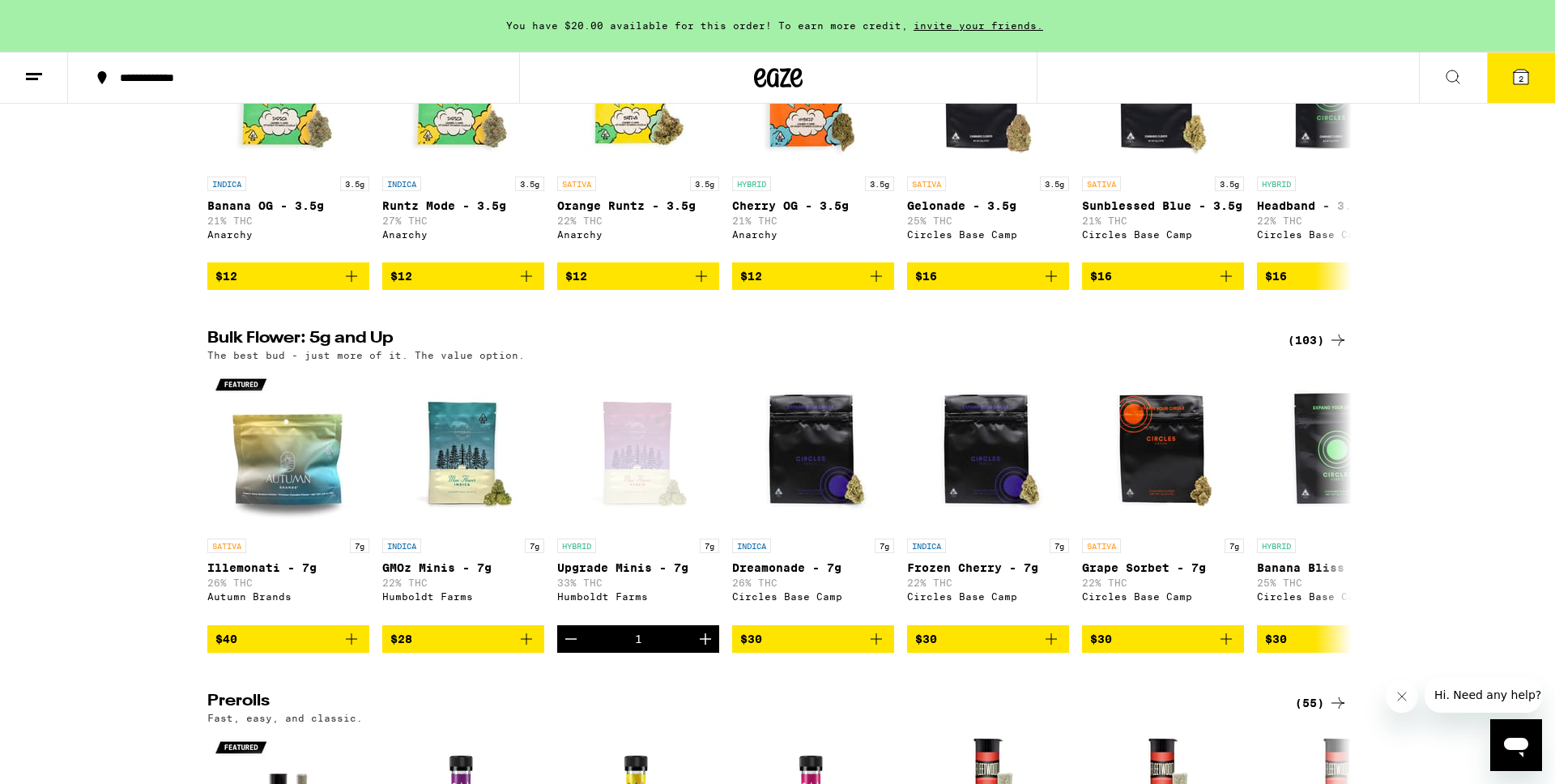
click at [1304, 350] on div "(103)" at bounding box center [1317, 340] width 60 height 19
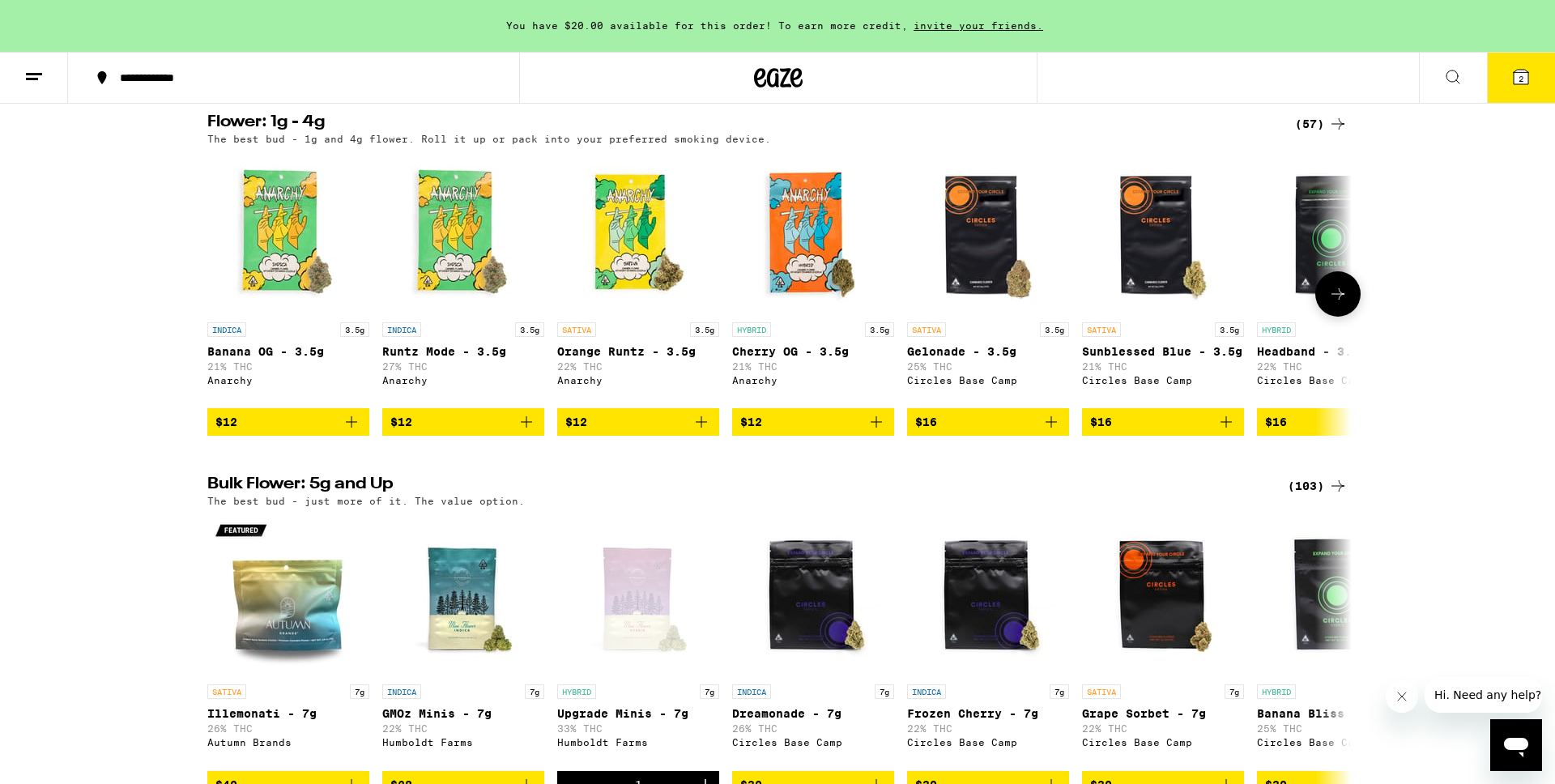
scroll to position [0, 0]
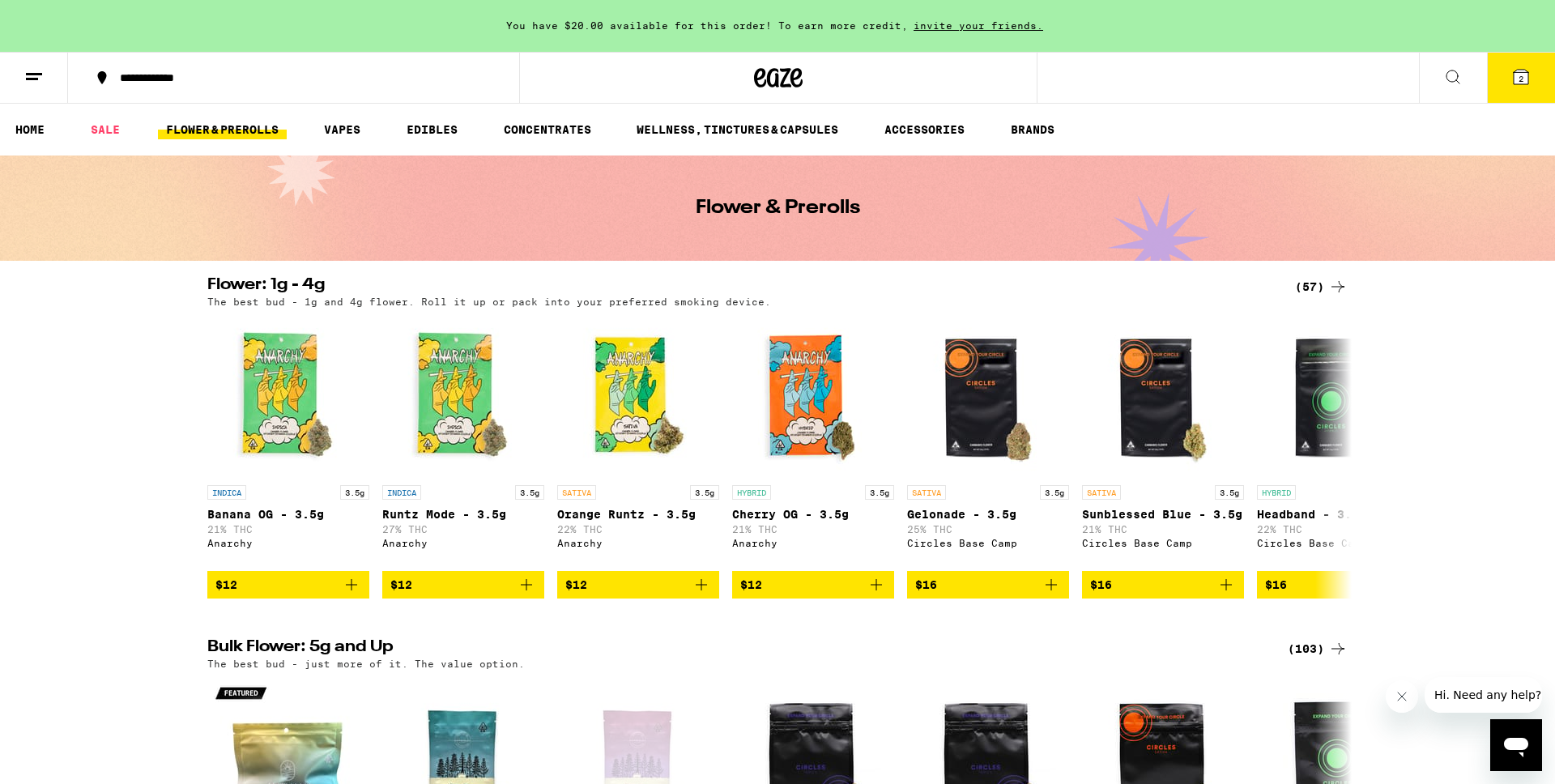
click at [1322, 286] on div "(57)" at bounding box center [1322, 286] width 53 height 19
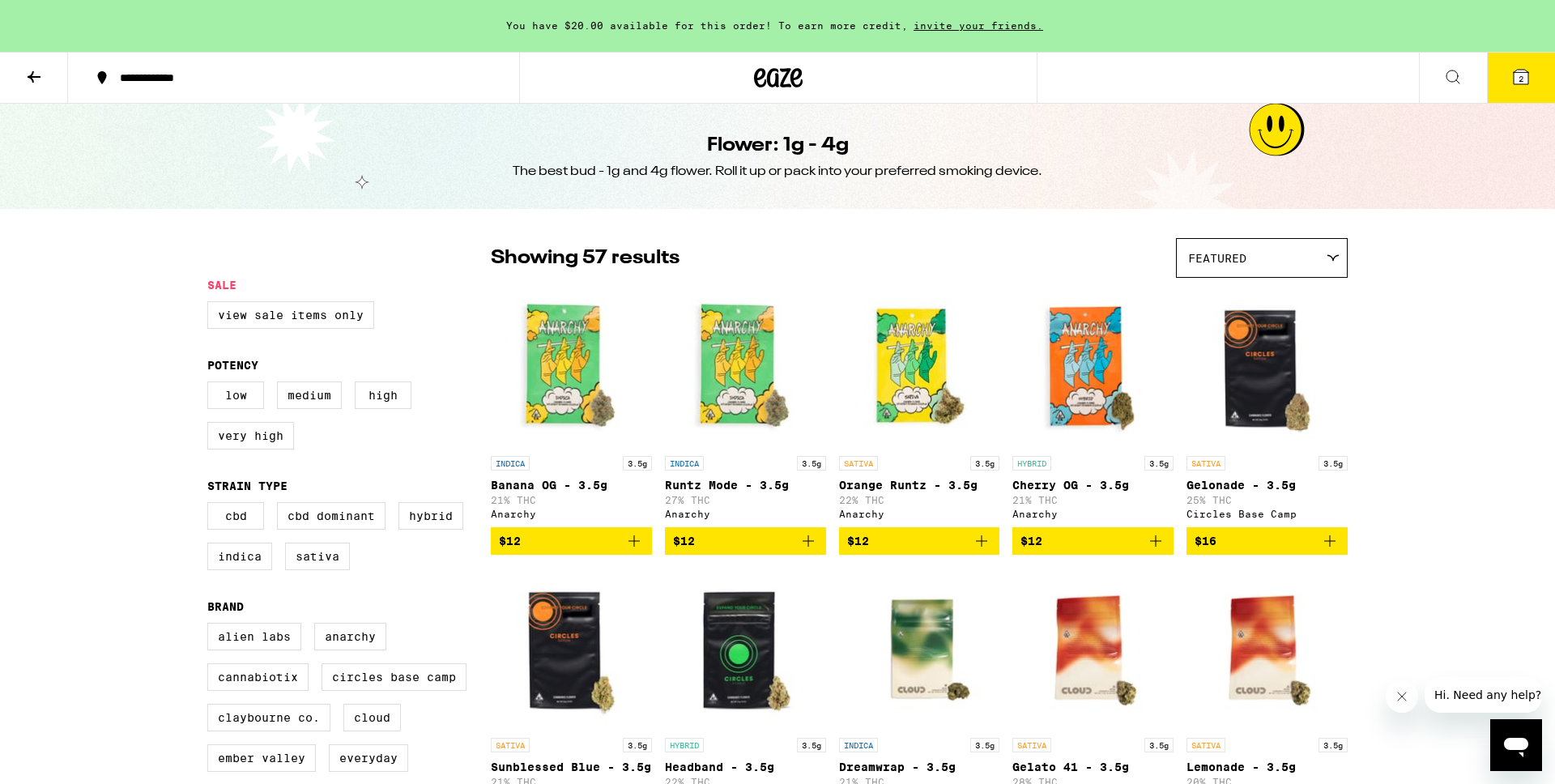
click at [28, 75] on icon at bounding box center [34, 76] width 13 height 11
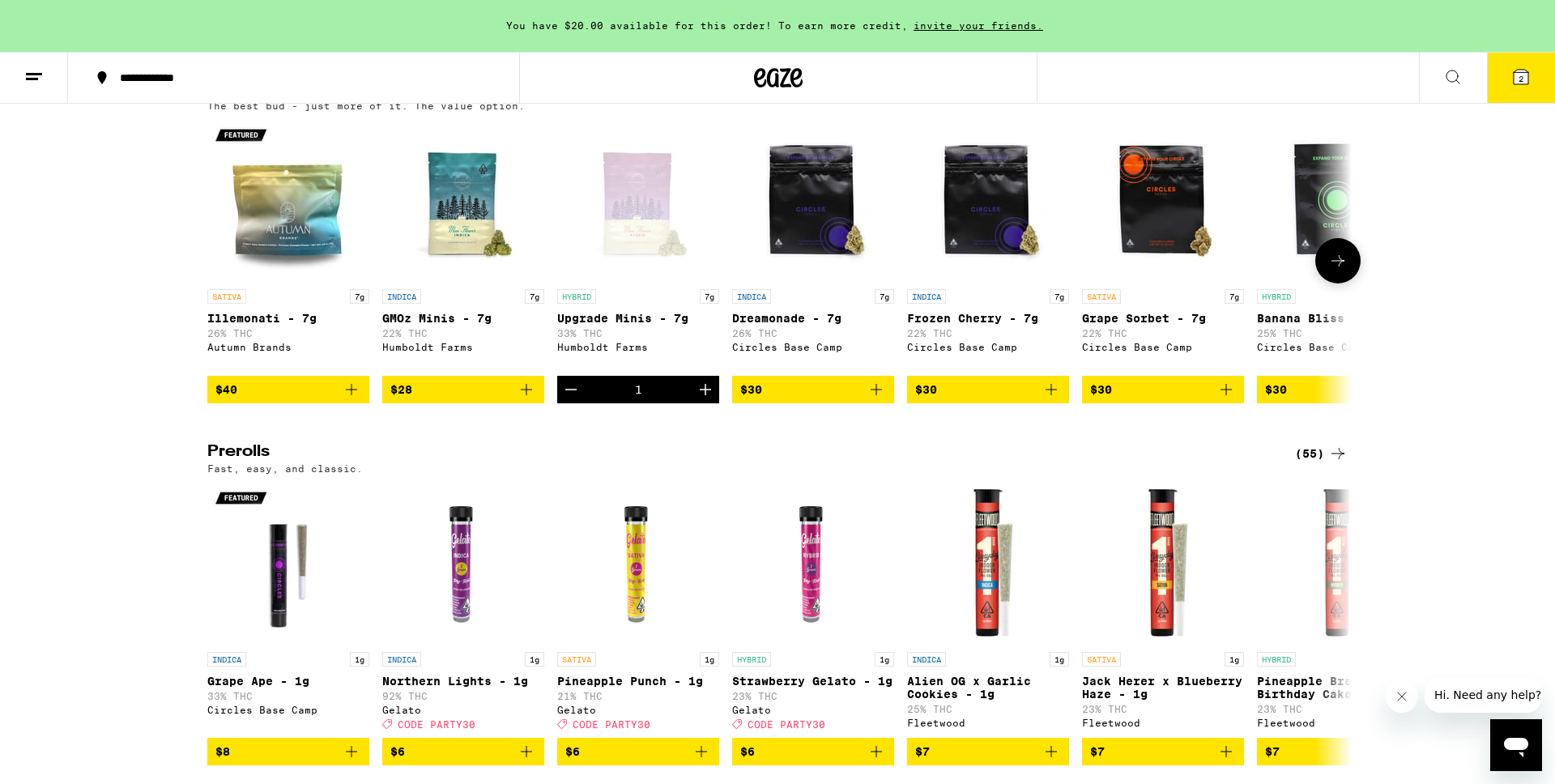
scroll to position [560, 0]
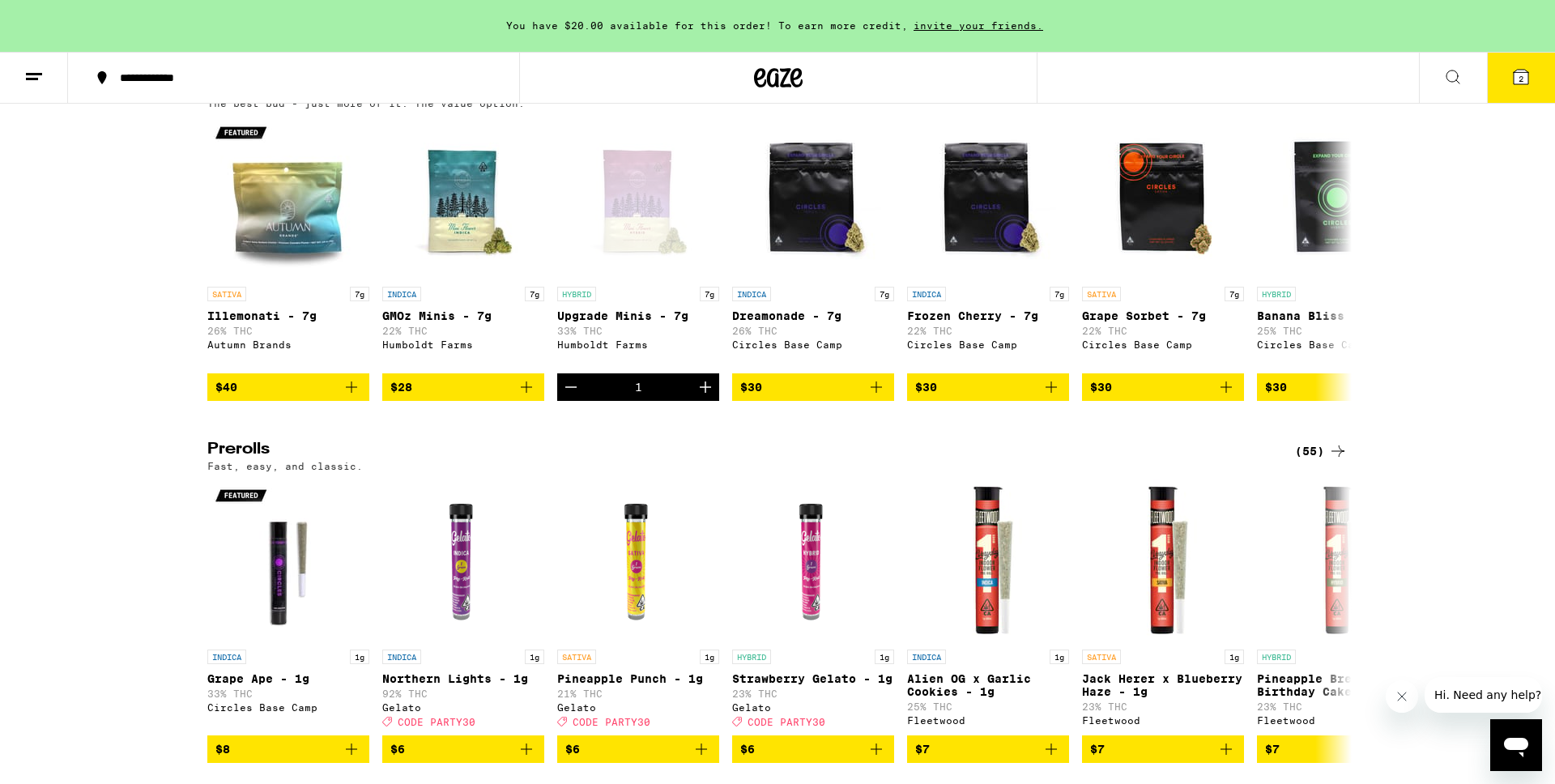
click at [1512, 80] on icon at bounding box center [1521, 76] width 19 height 19
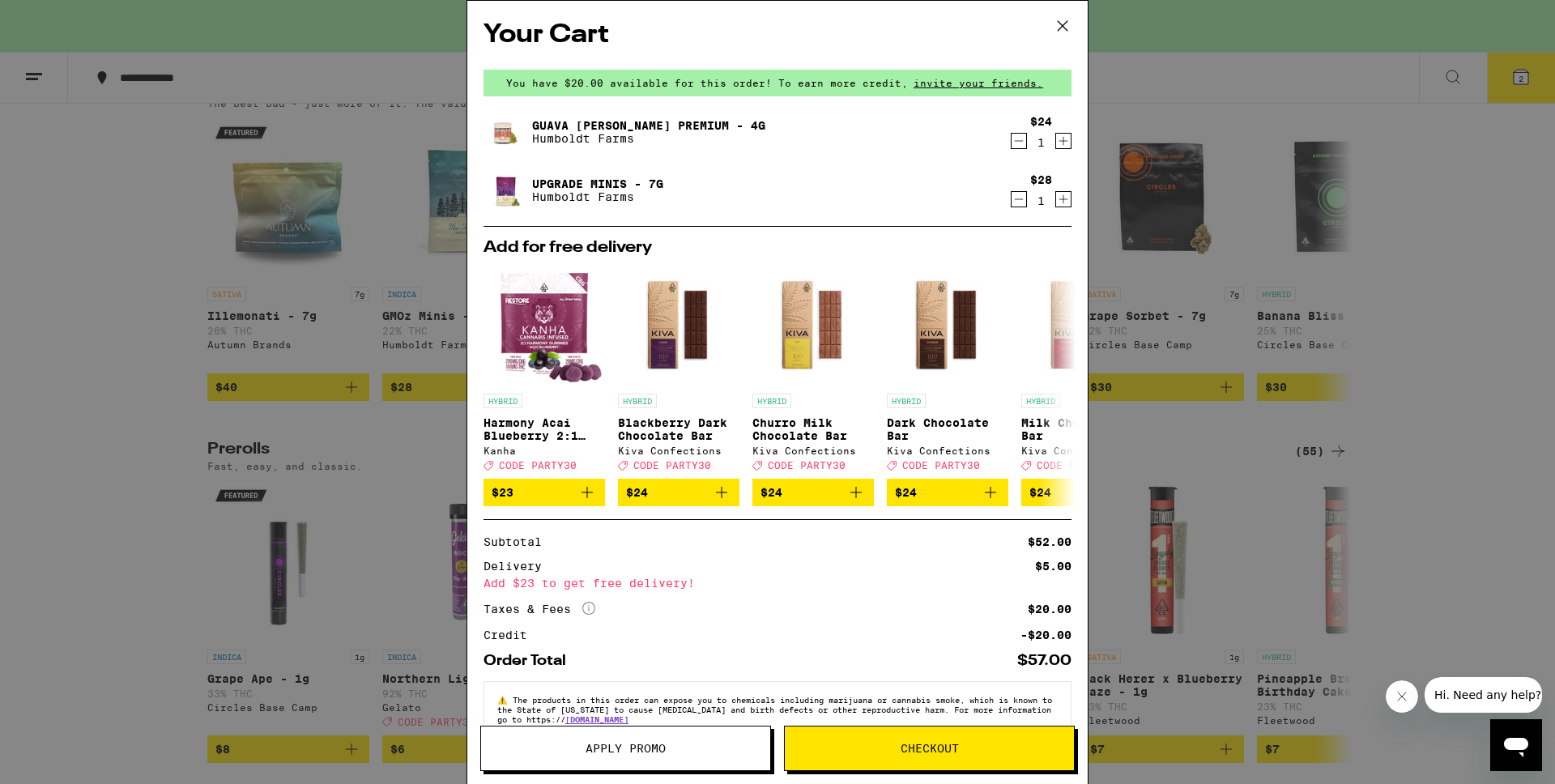
click at [1023, 205] on icon "Decrement" at bounding box center [1019, 199] width 15 height 19
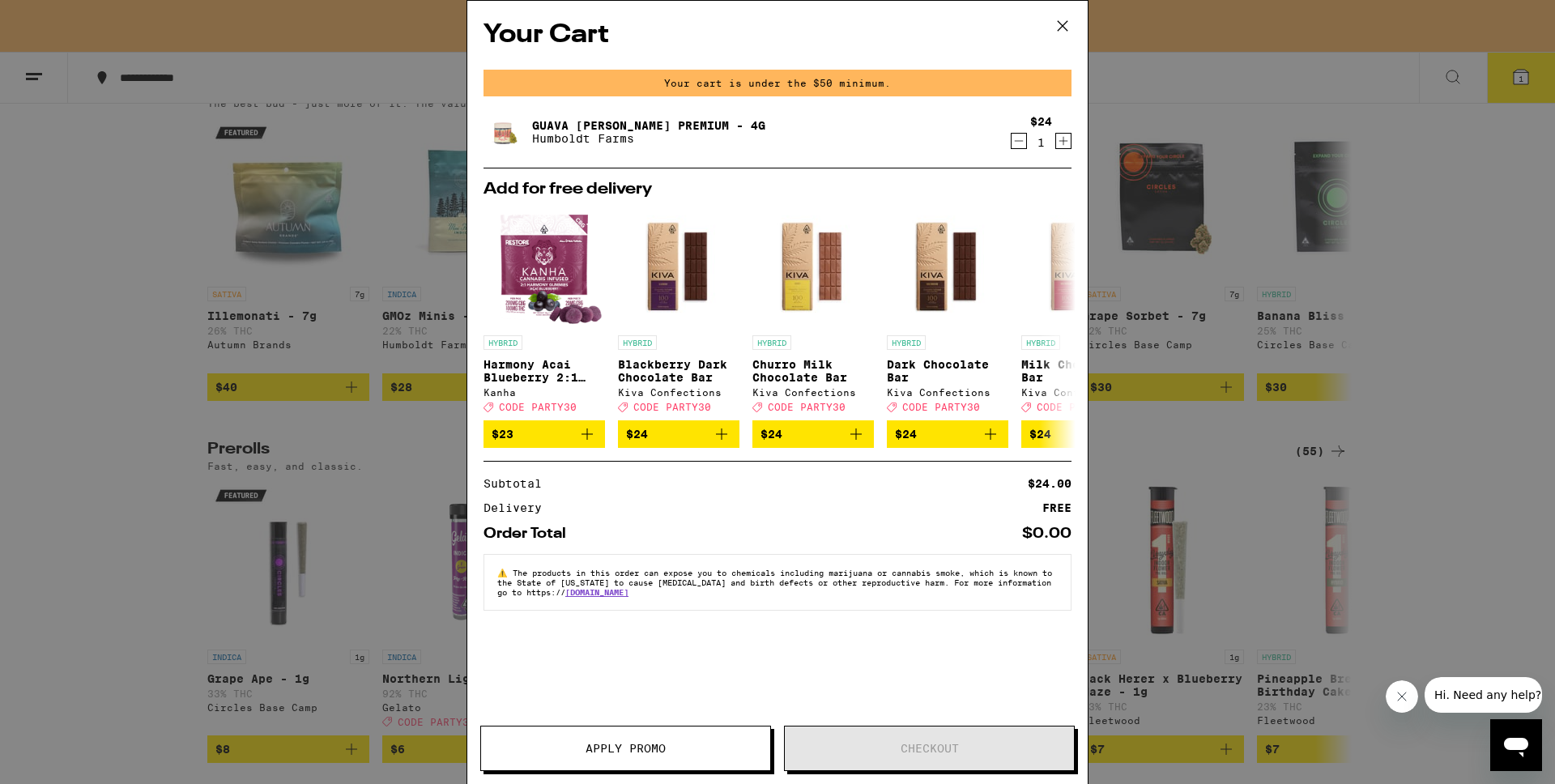
click at [1063, 21] on icon at bounding box center [1063, 26] width 24 height 24
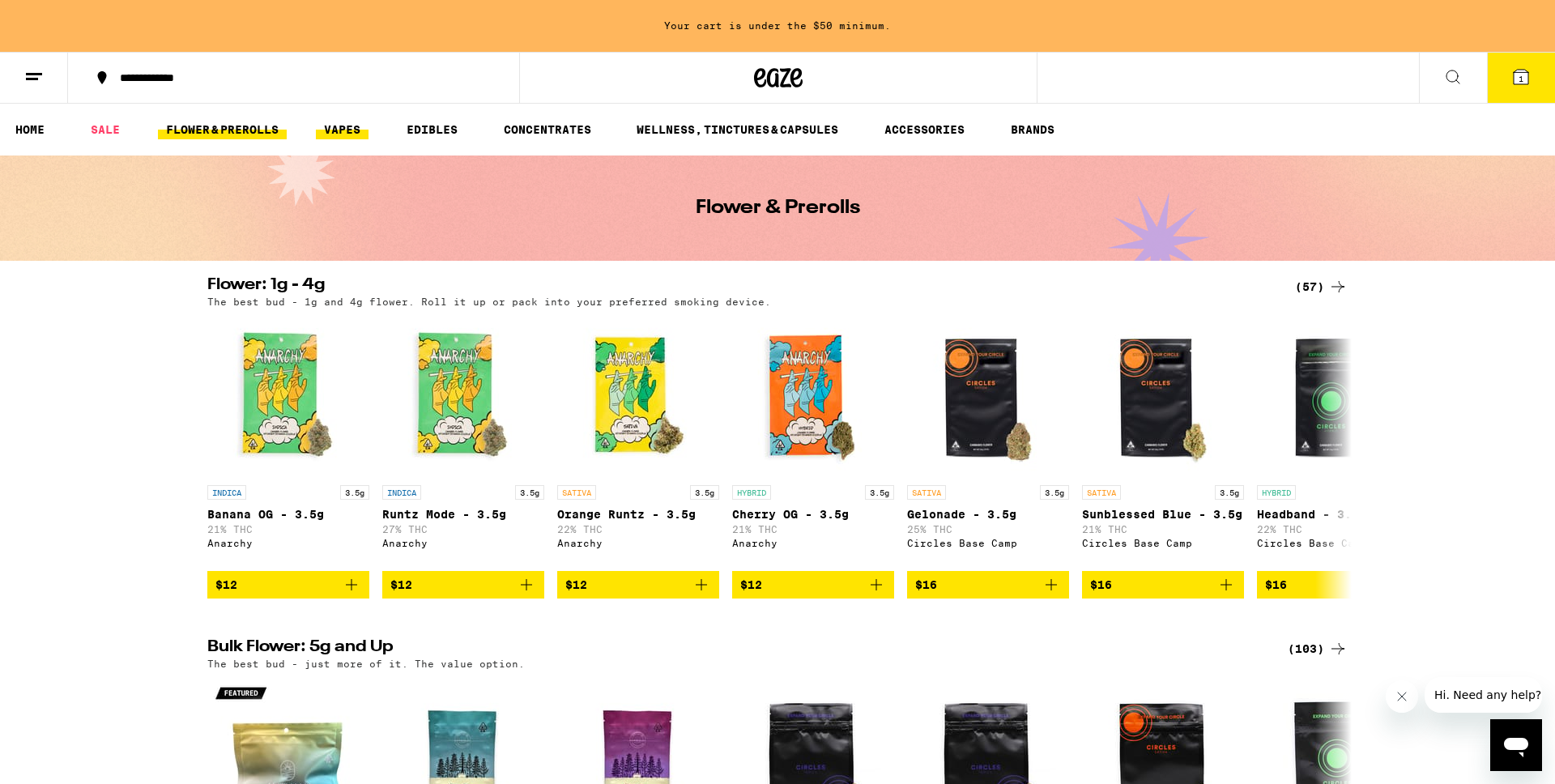
click at [351, 125] on link "VAPES" at bounding box center [342, 129] width 53 height 19
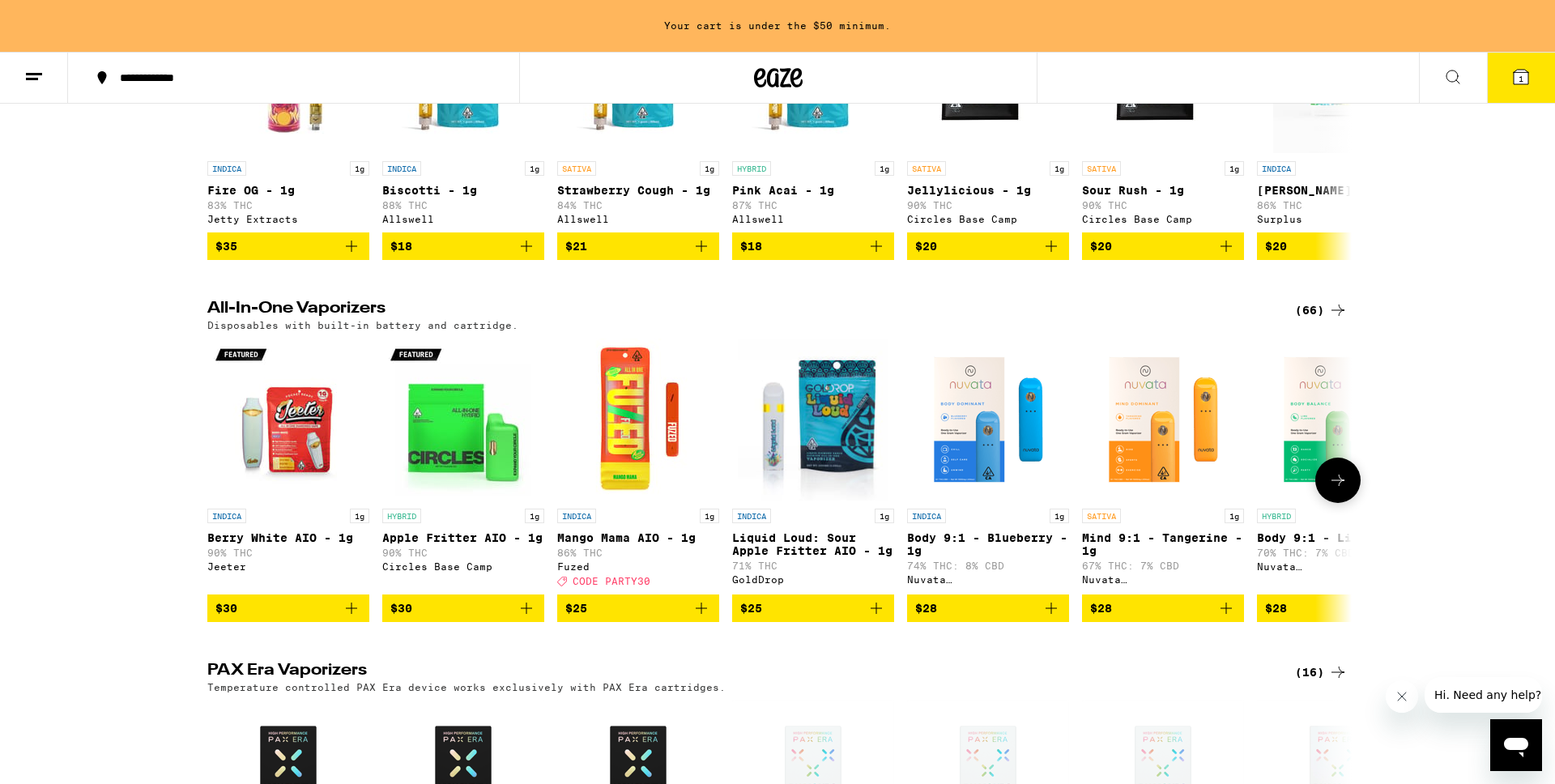
scroll to position [323, 0]
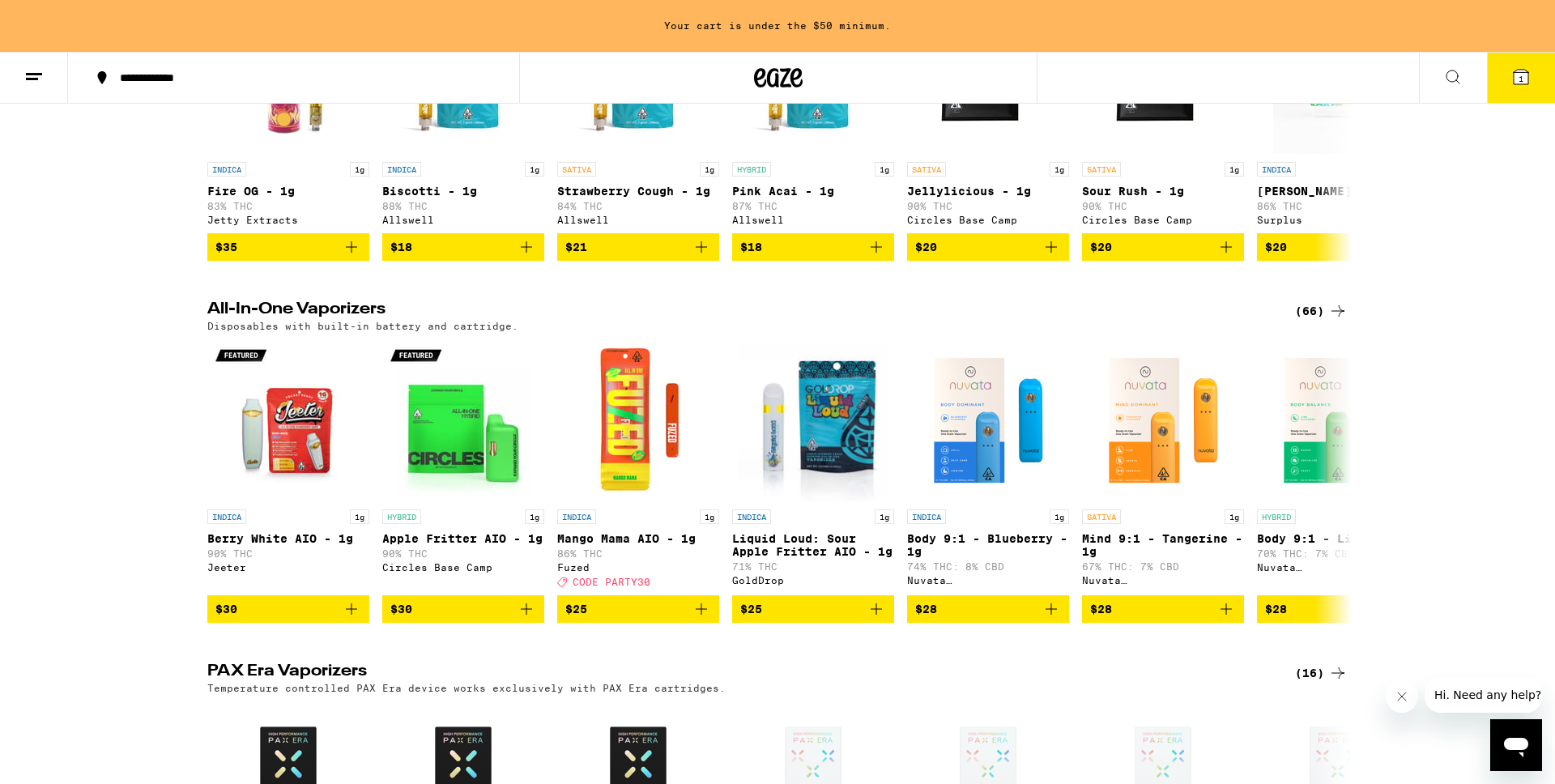
click at [1345, 321] on icon at bounding box center [1338, 310] width 19 height 19
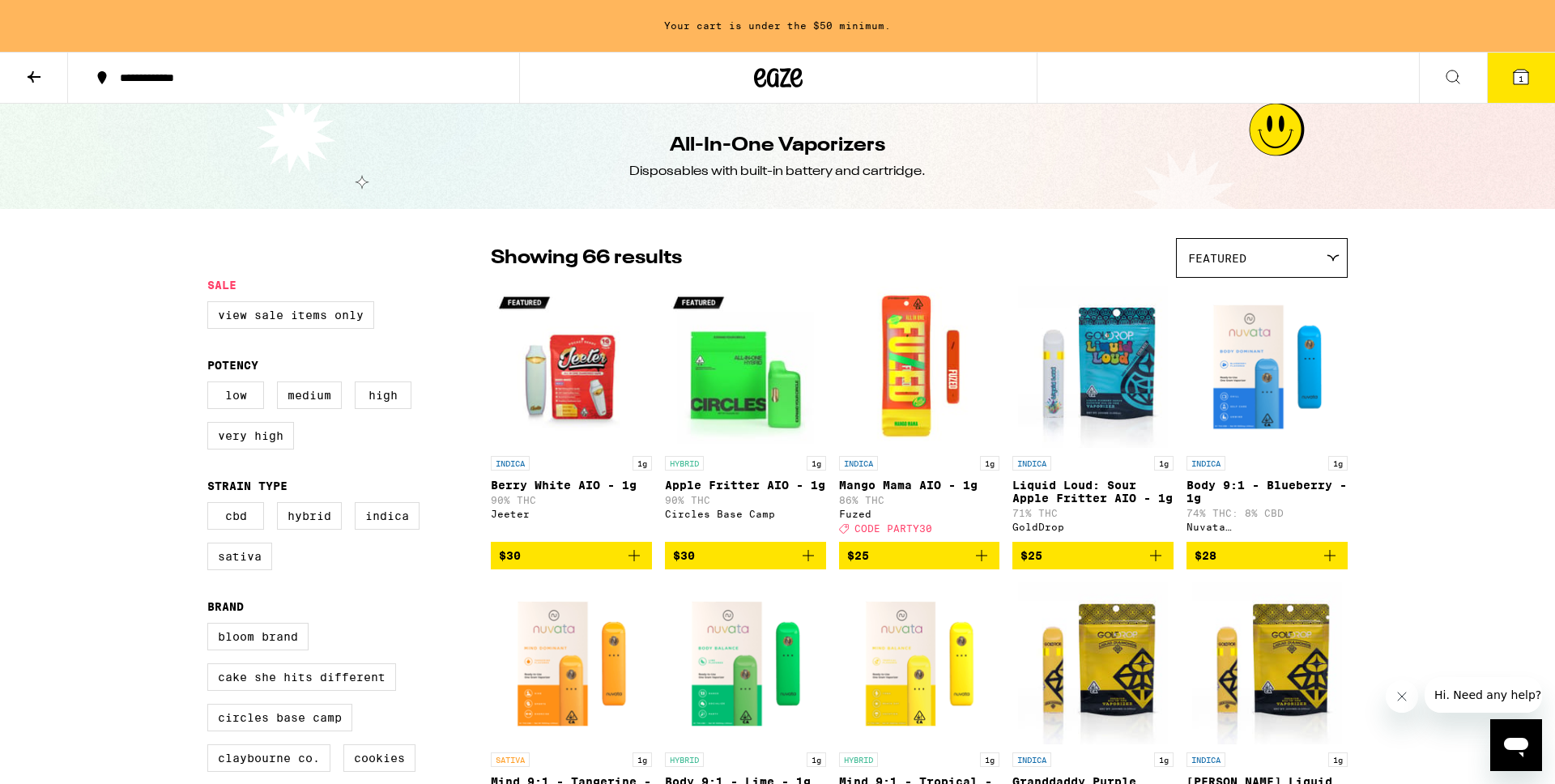
click at [39, 77] on icon at bounding box center [34, 76] width 19 height 19
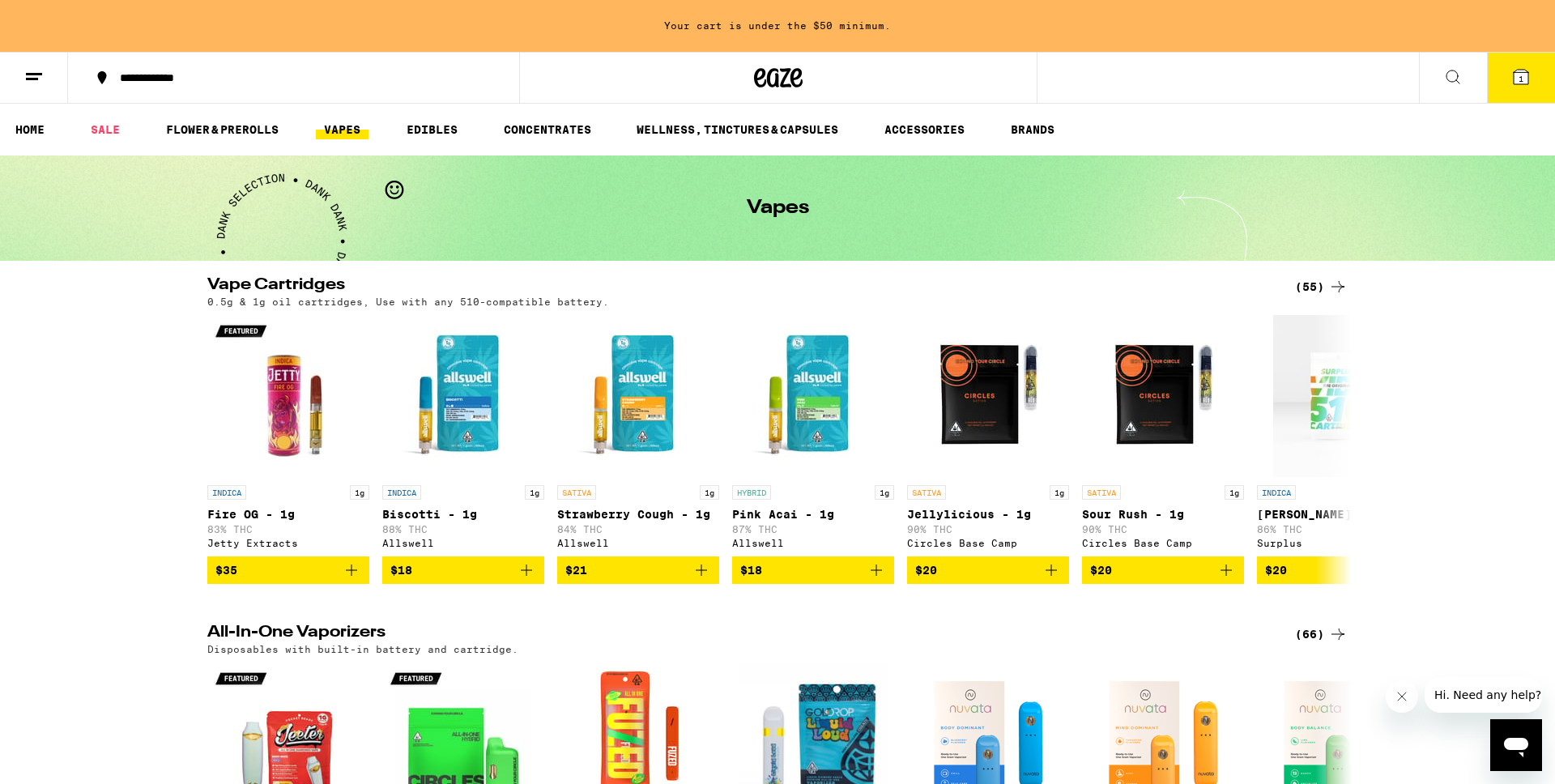
click at [1327, 284] on div "(55)" at bounding box center [1322, 286] width 53 height 19
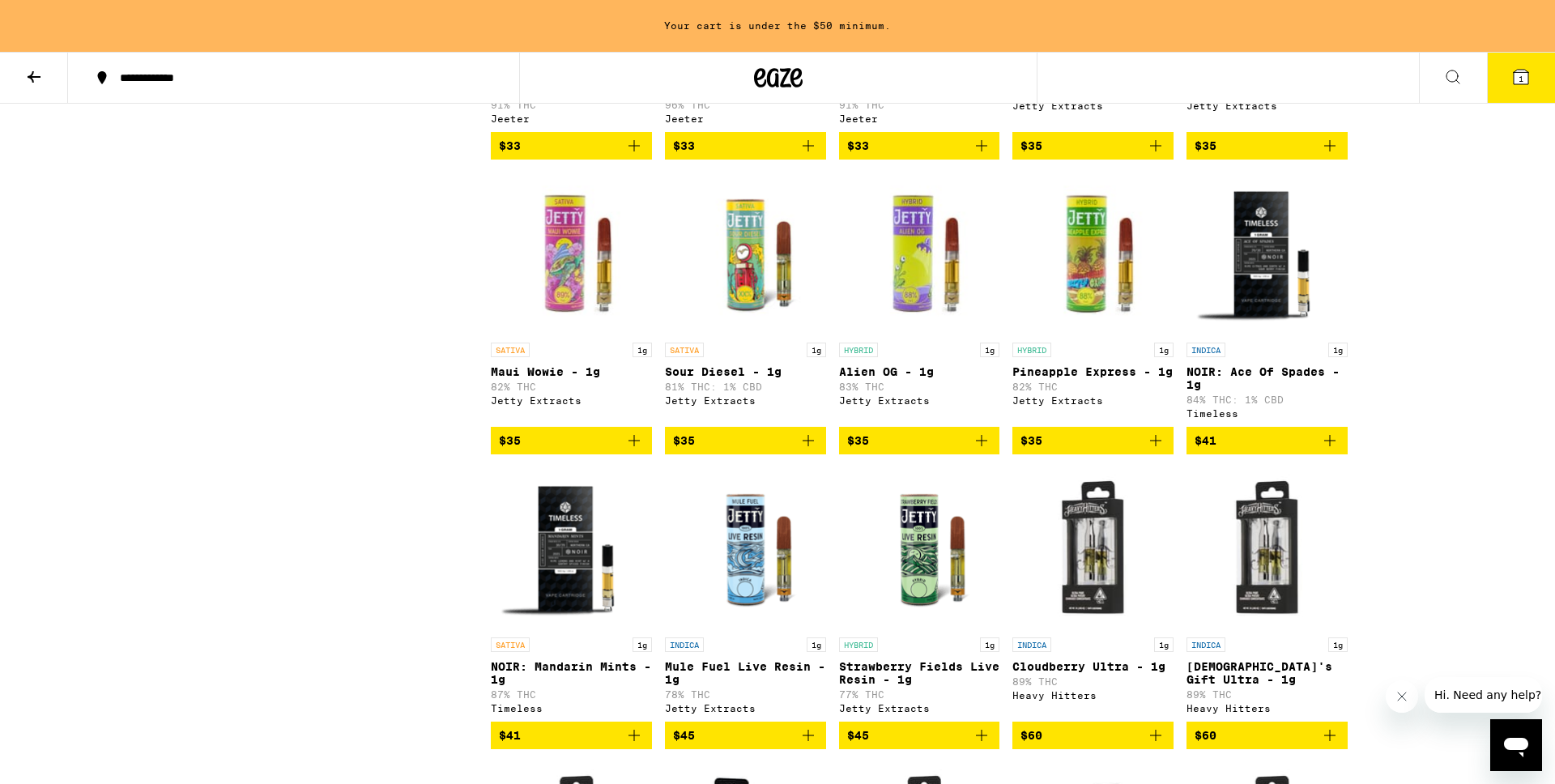
scroll to position [2573, 0]
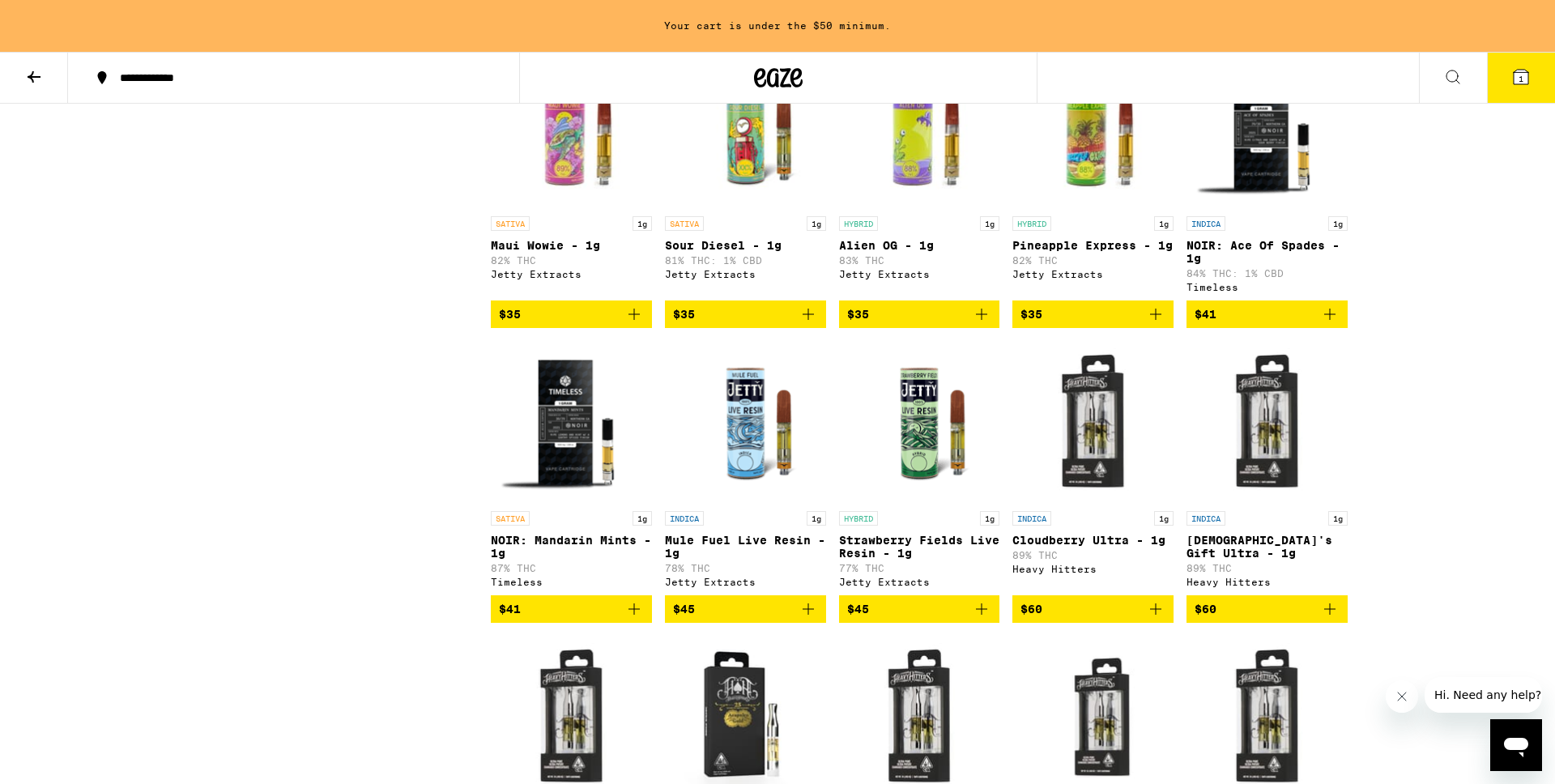
click at [1530, 77] on icon at bounding box center [1521, 76] width 19 height 19
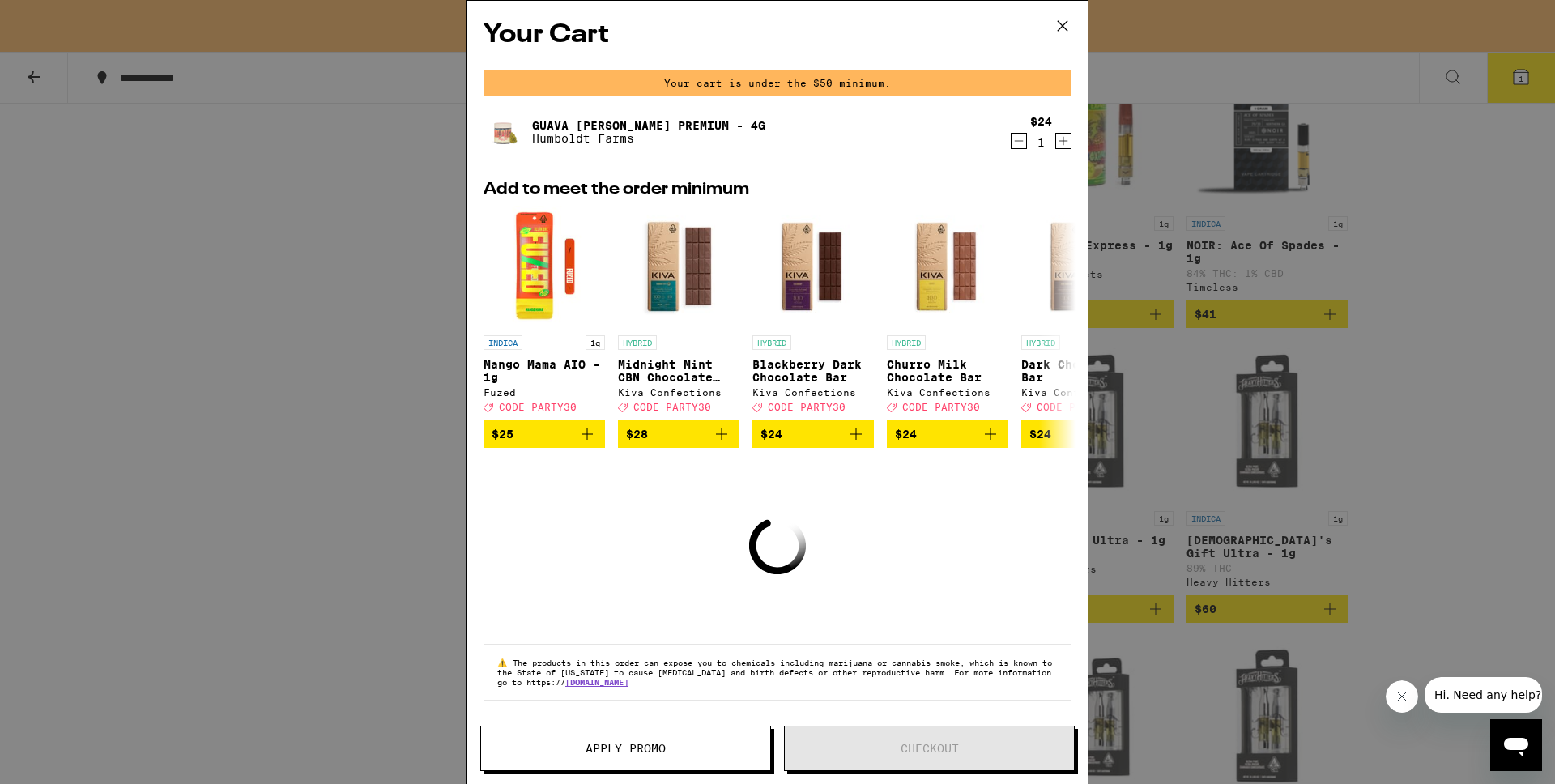
click at [1067, 30] on icon at bounding box center [1063, 26] width 24 height 24
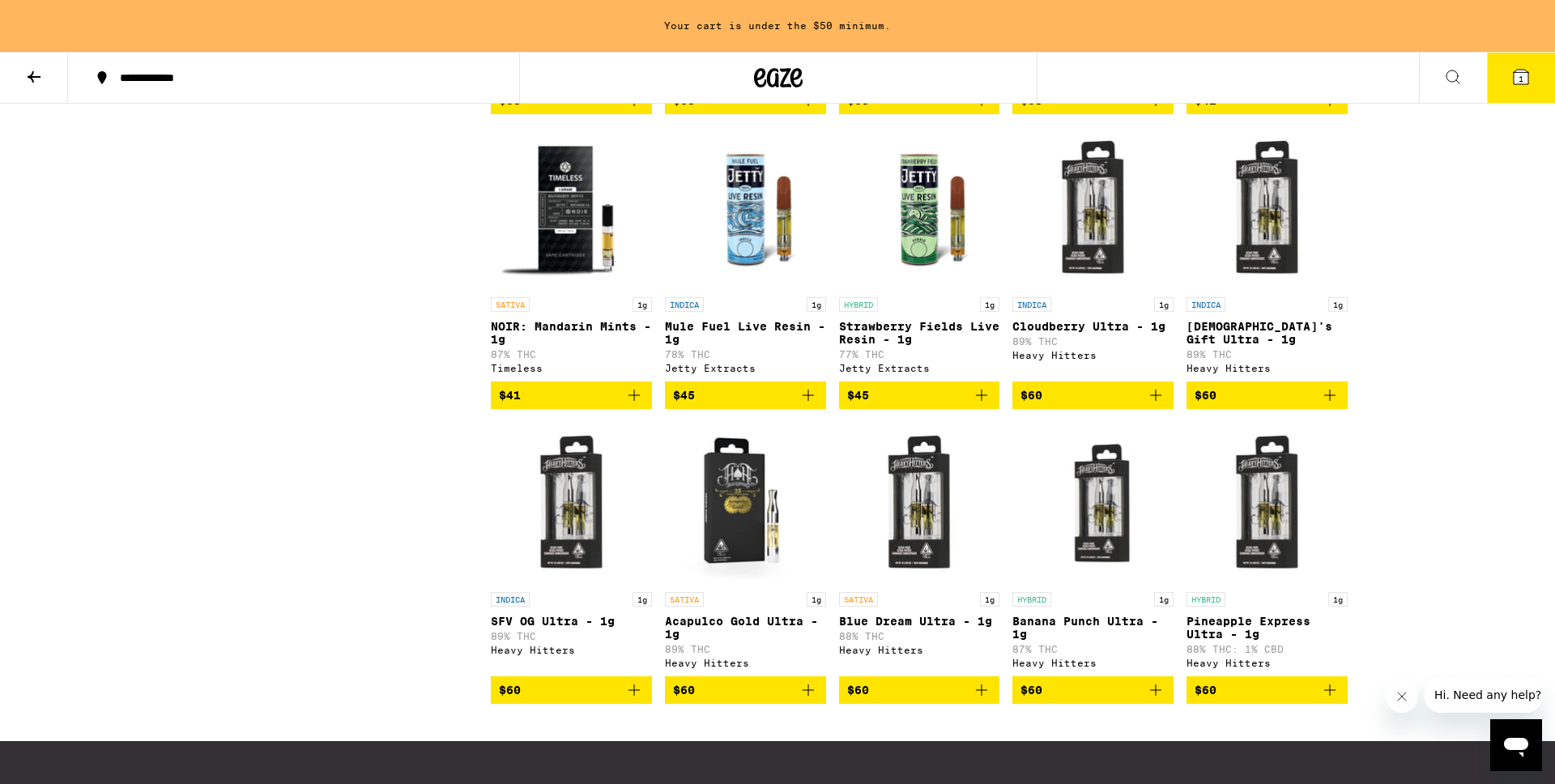
scroll to position [2788, 0]
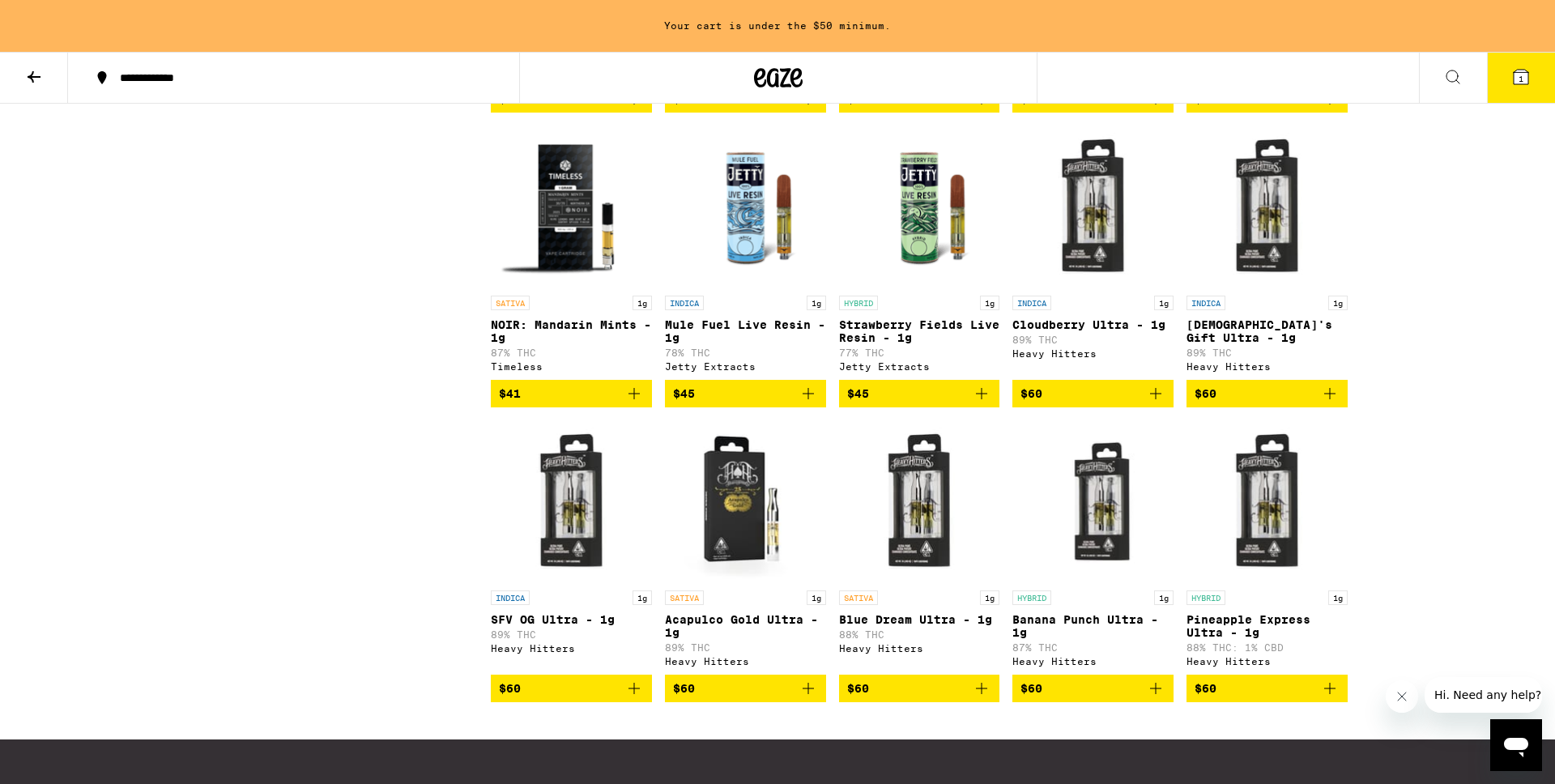
click at [987, 403] on icon "Add to bag" at bounding box center [981, 393] width 19 height 19
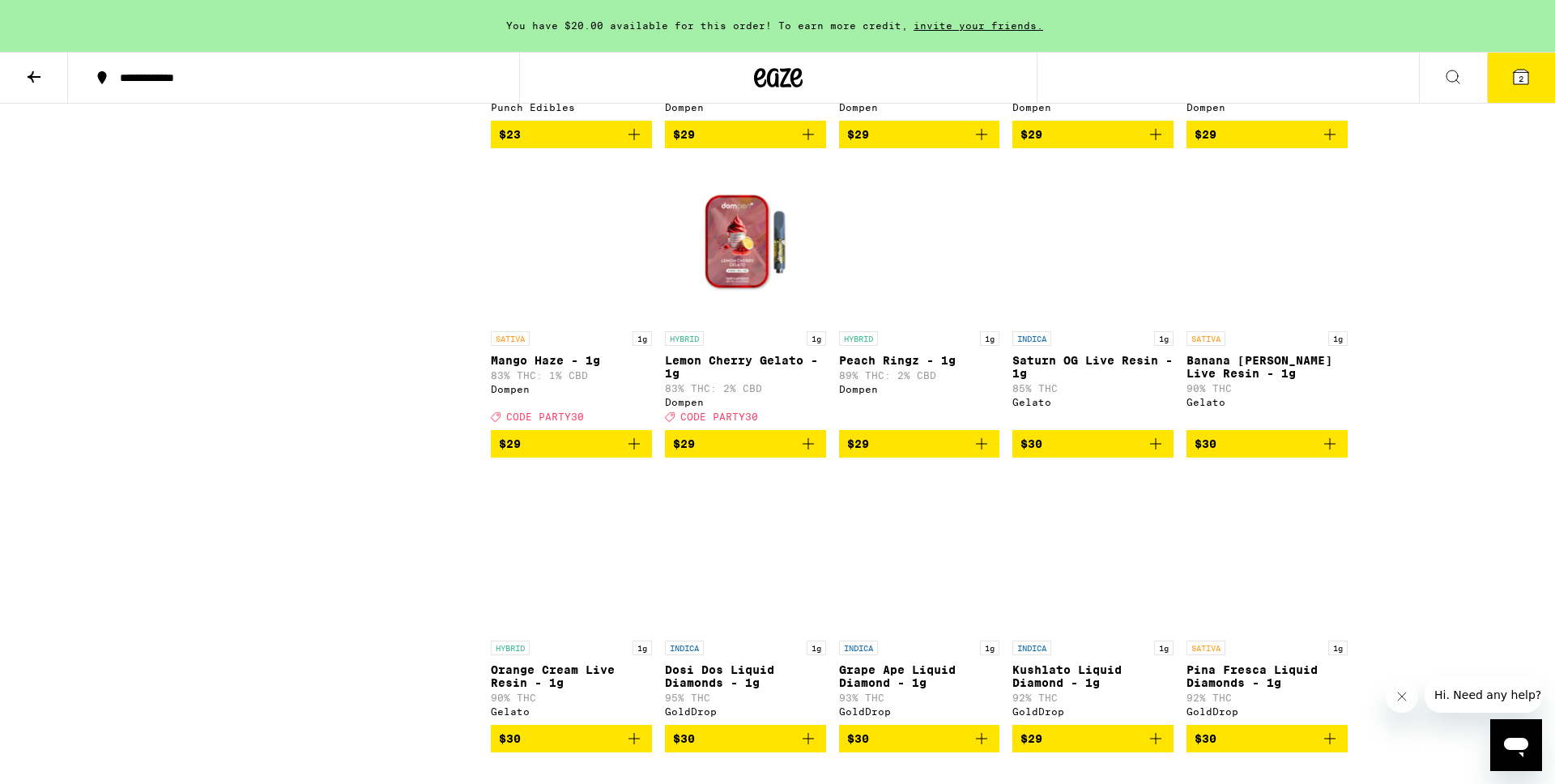
scroll to position [163, 0]
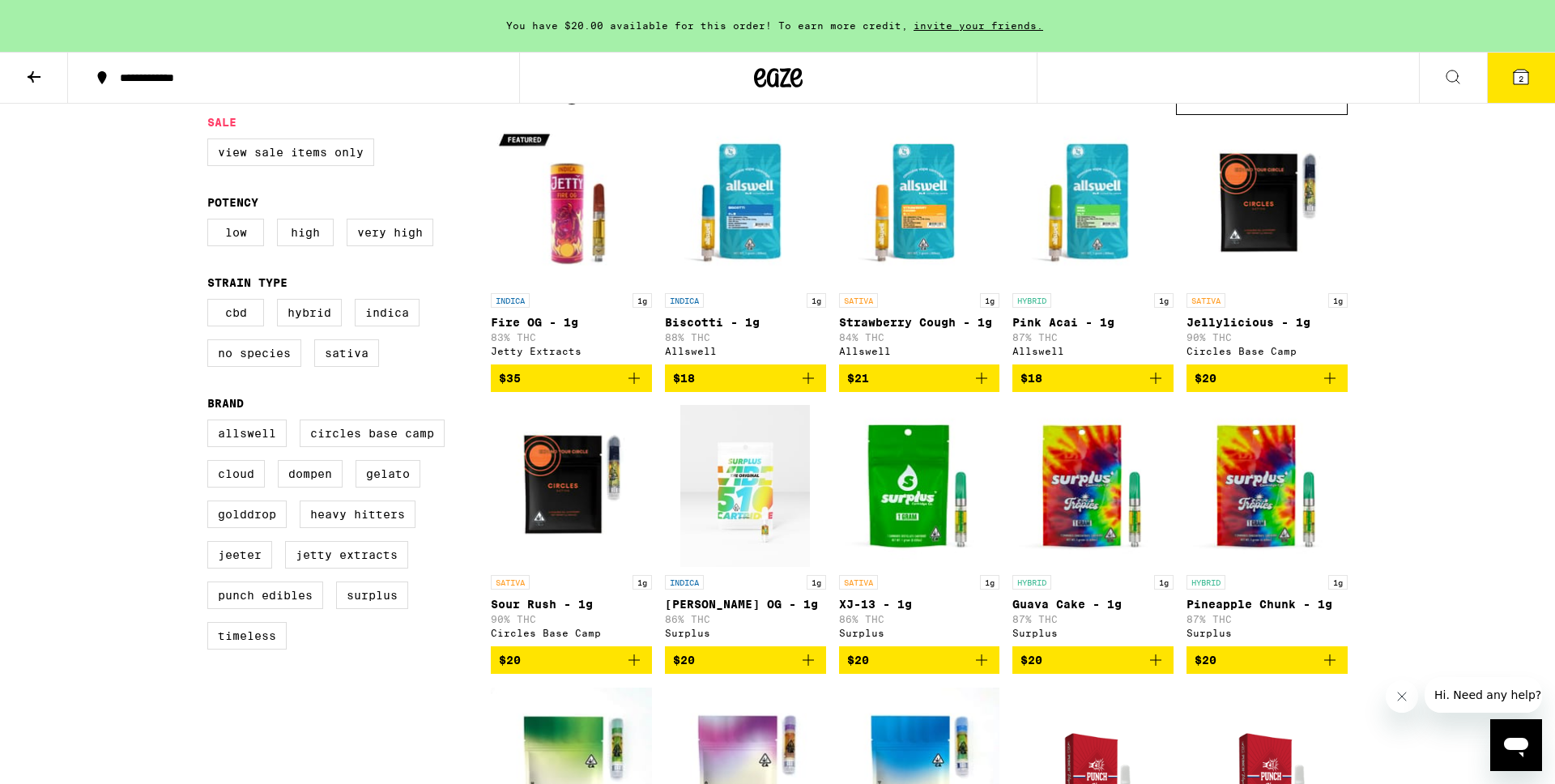
click at [40, 73] on icon at bounding box center [34, 76] width 19 height 19
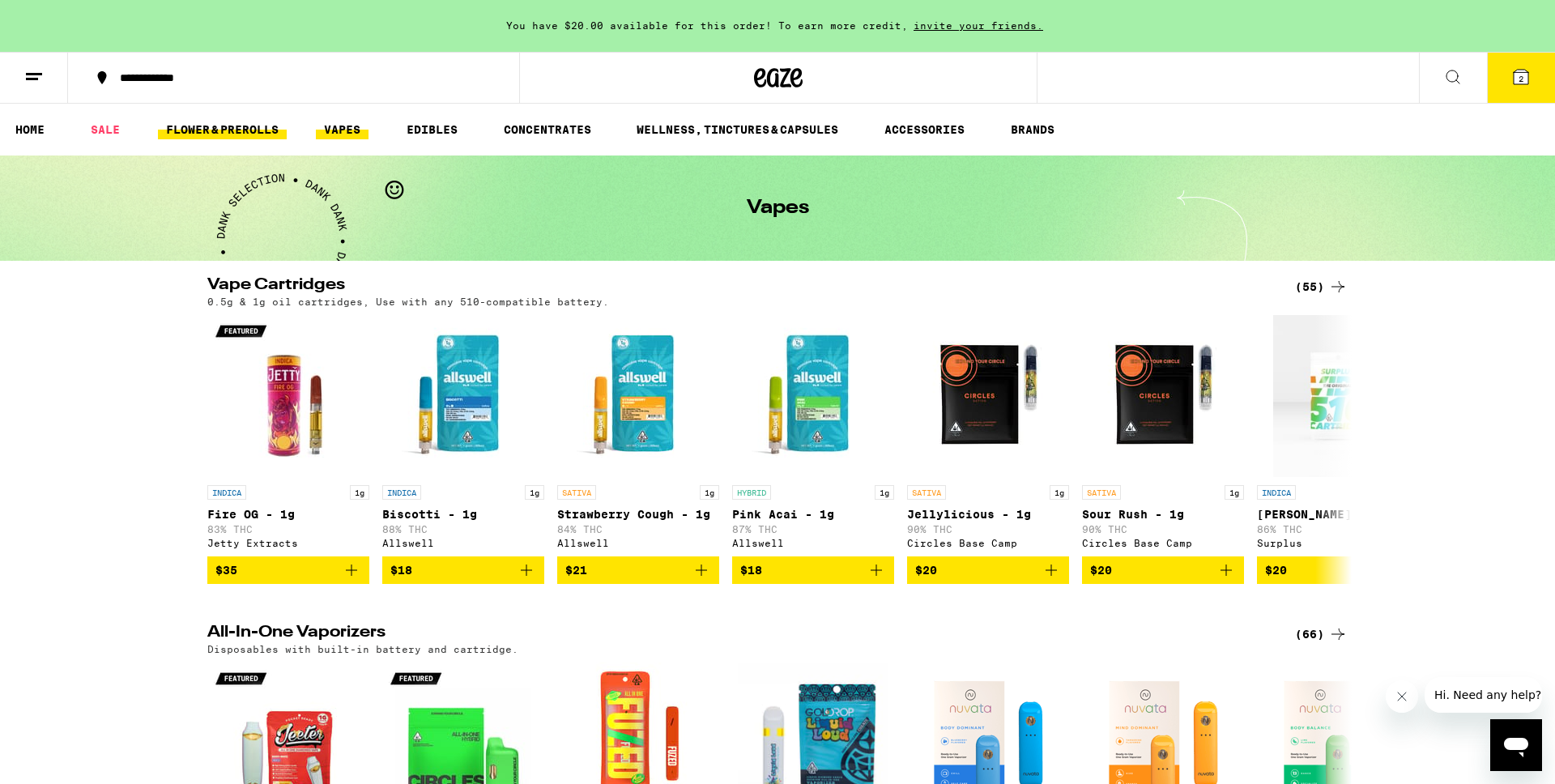
click at [202, 129] on link "FLOWER & PREROLLS" at bounding box center [222, 129] width 128 height 19
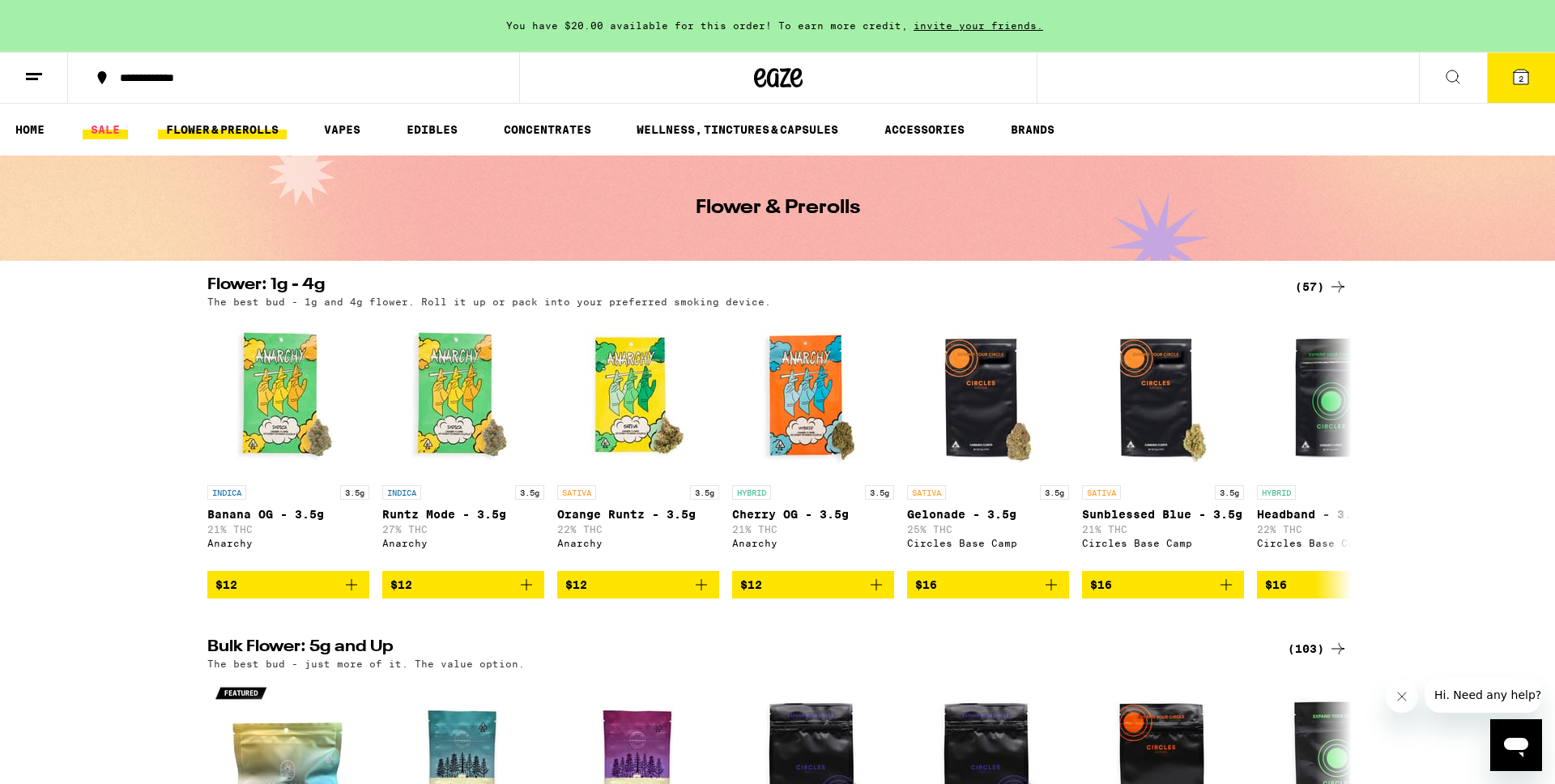
click at [99, 130] on link "SALE" at bounding box center [105, 129] width 45 height 19
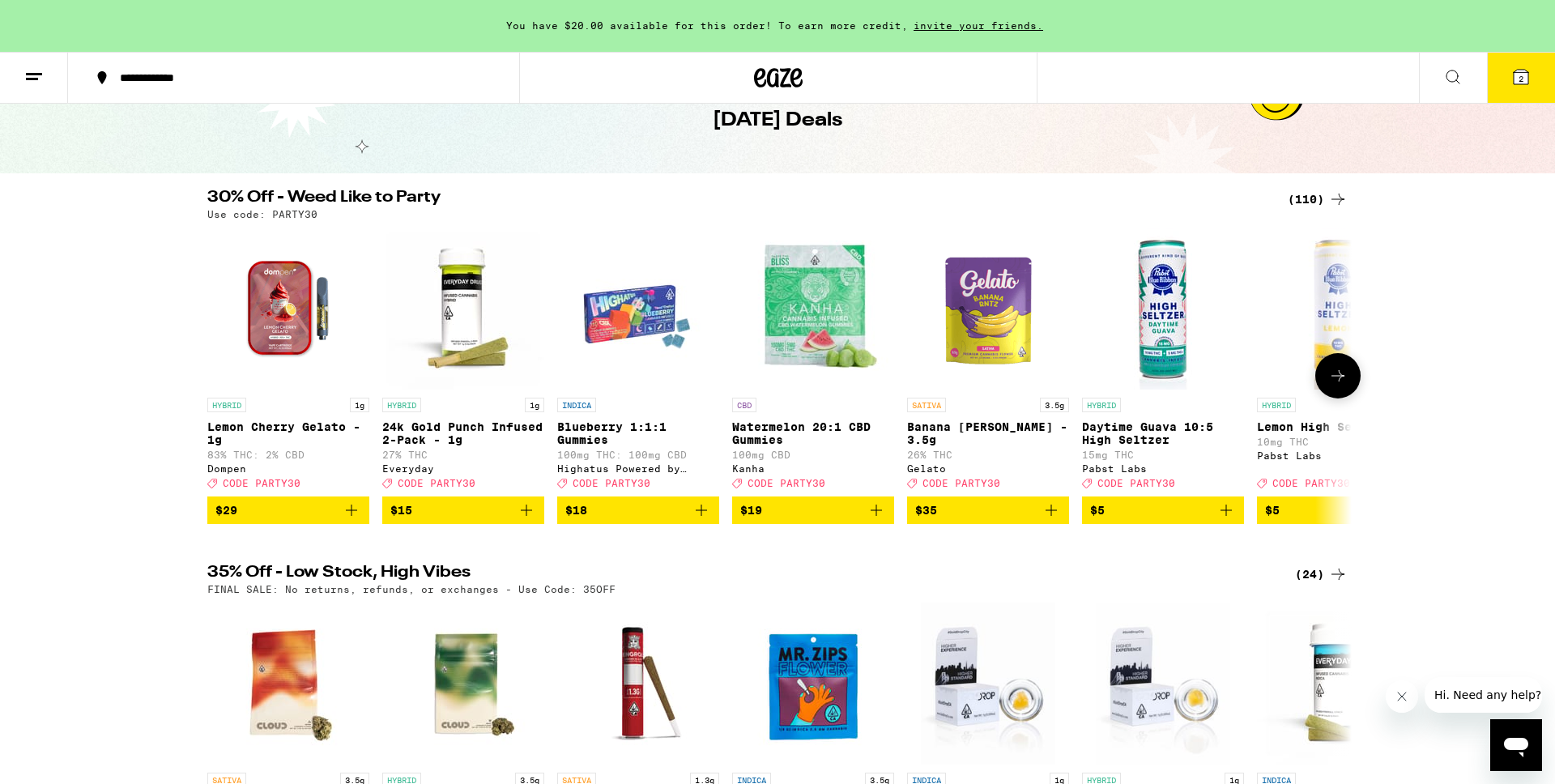
scroll to position [85, 0]
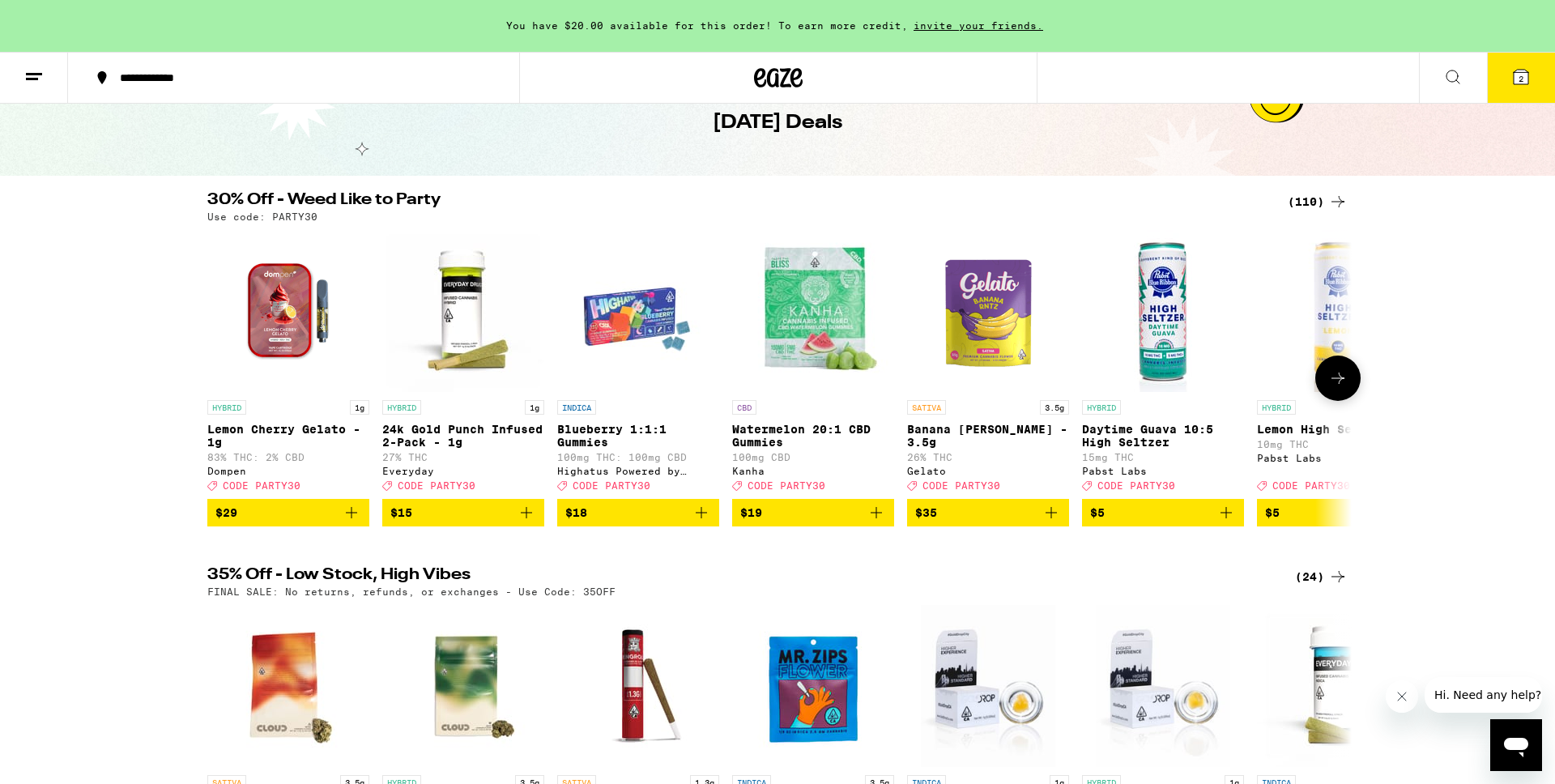
click at [1340, 372] on button at bounding box center [1338, 378] width 45 height 45
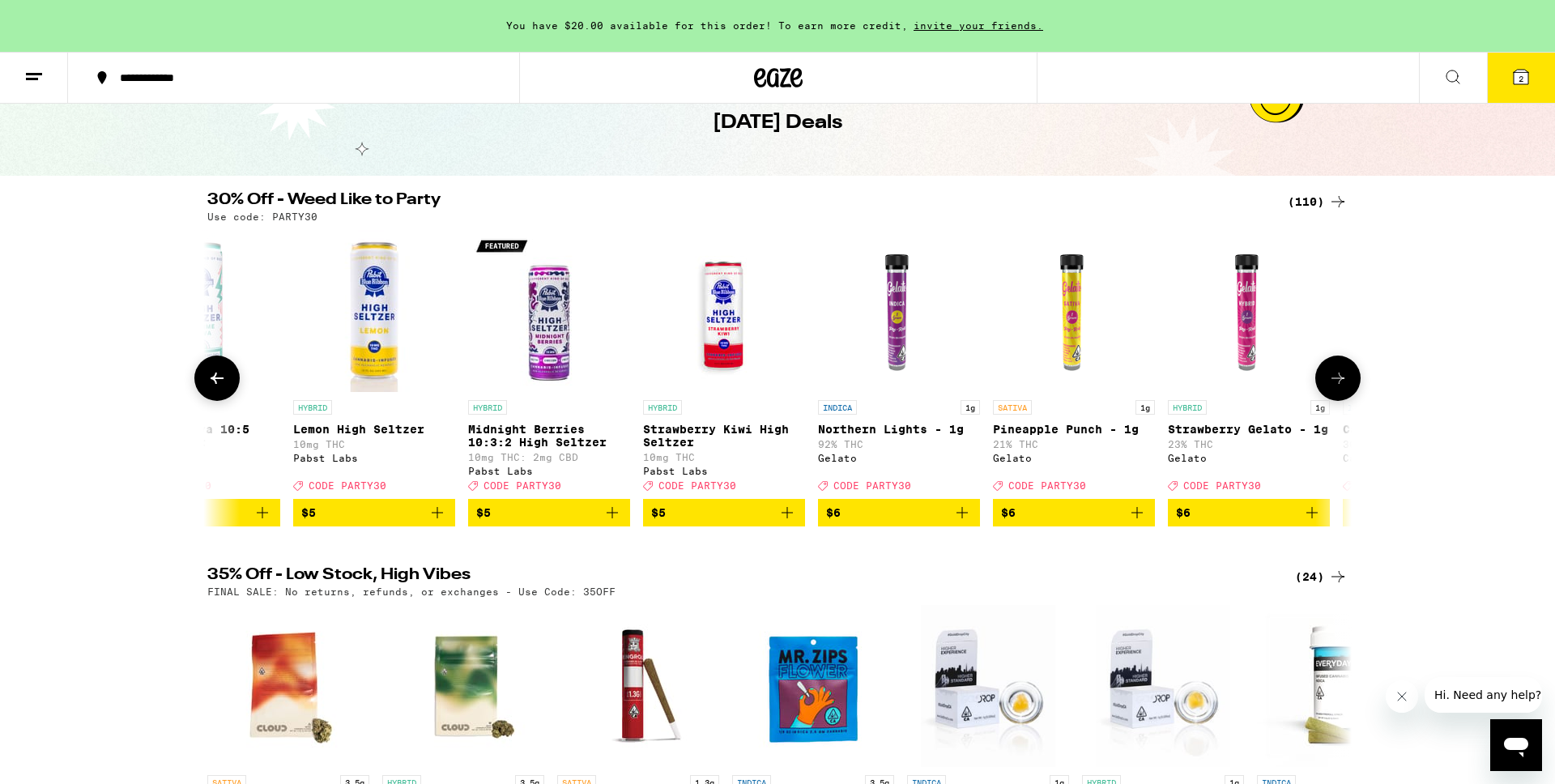
click at [1340, 372] on button at bounding box center [1338, 378] width 45 height 45
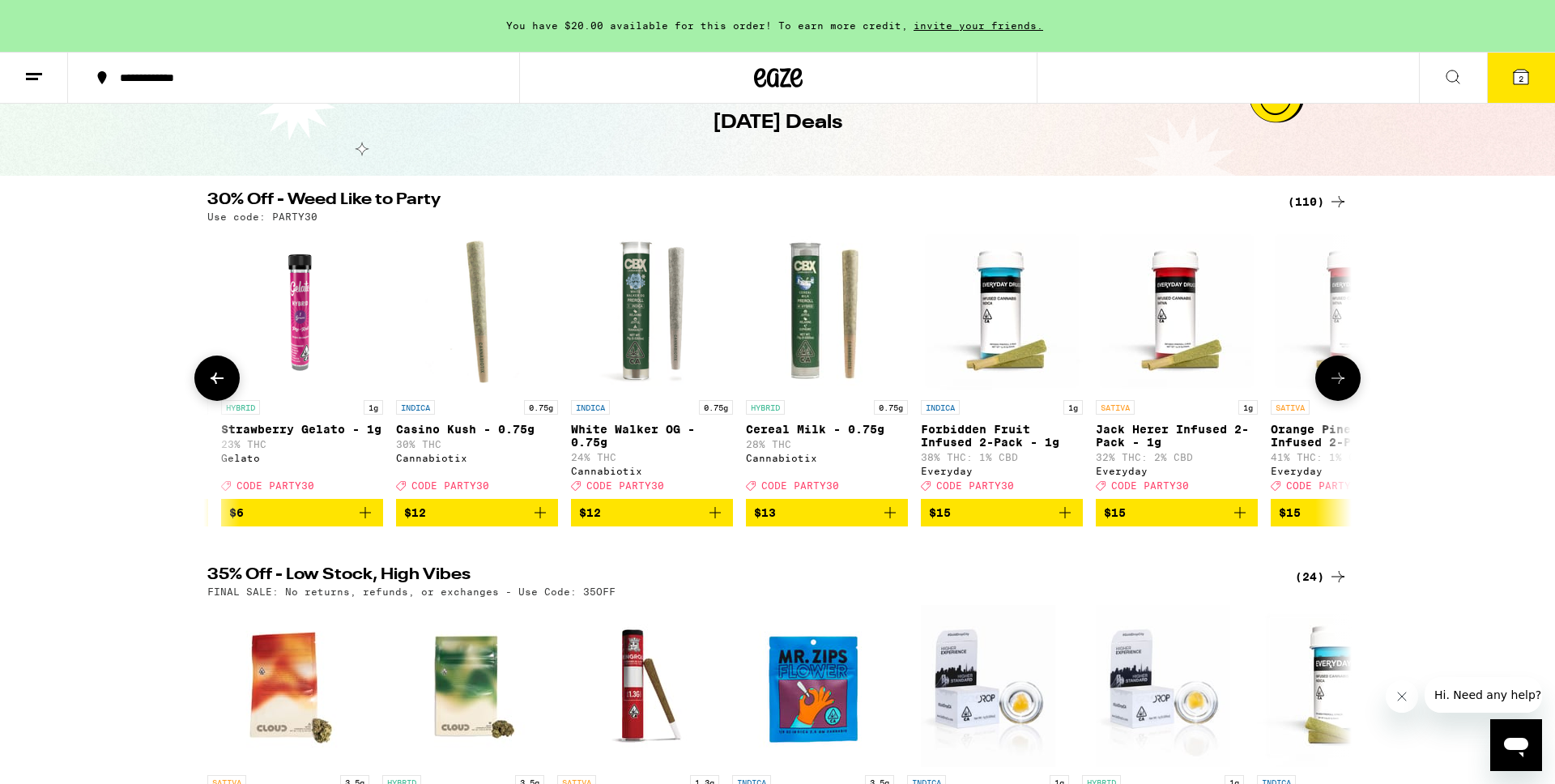
scroll to position [0, 1928]
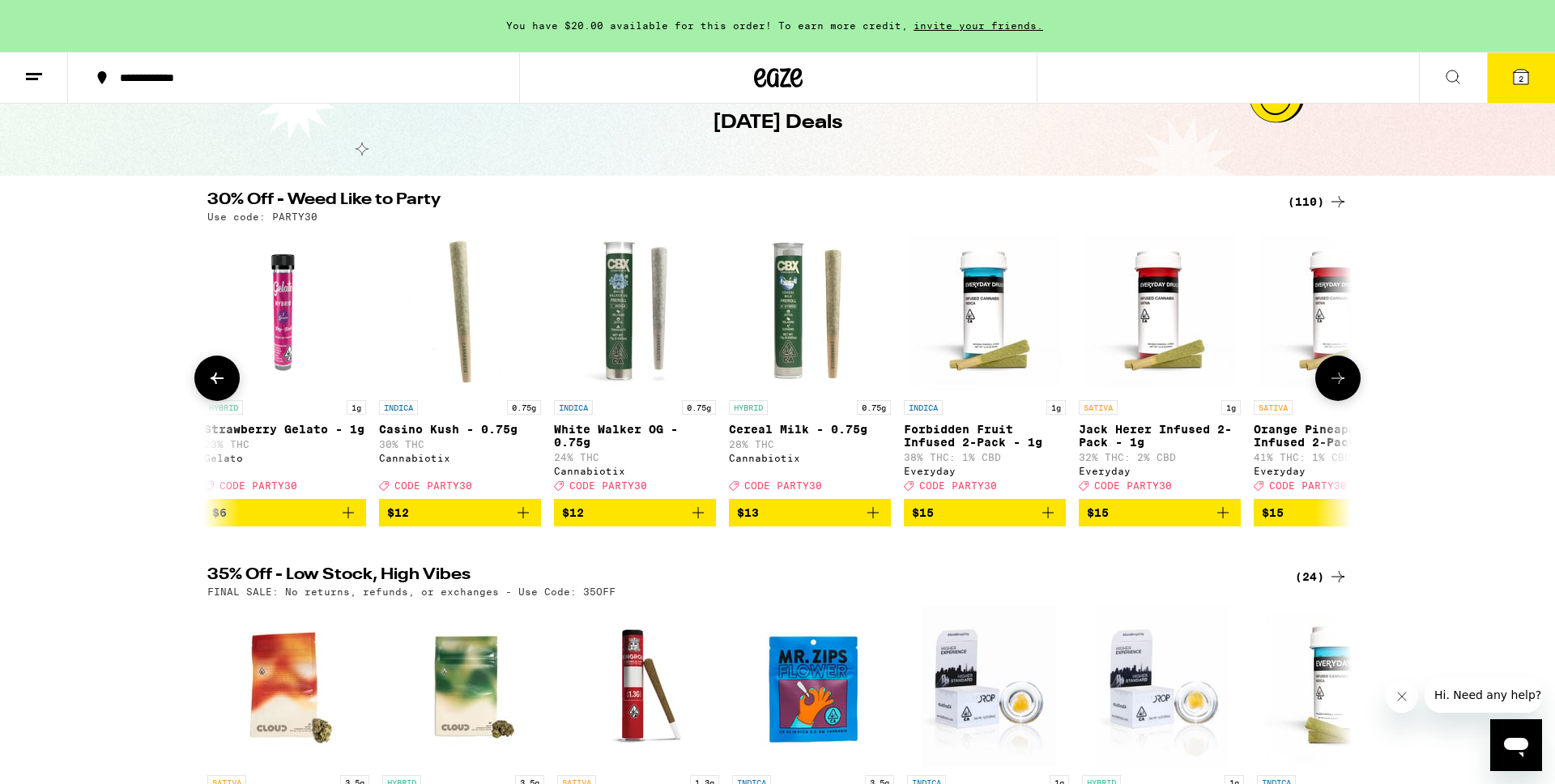
click at [225, 397] on button at bounding box center [217, 378] width 45 height 45
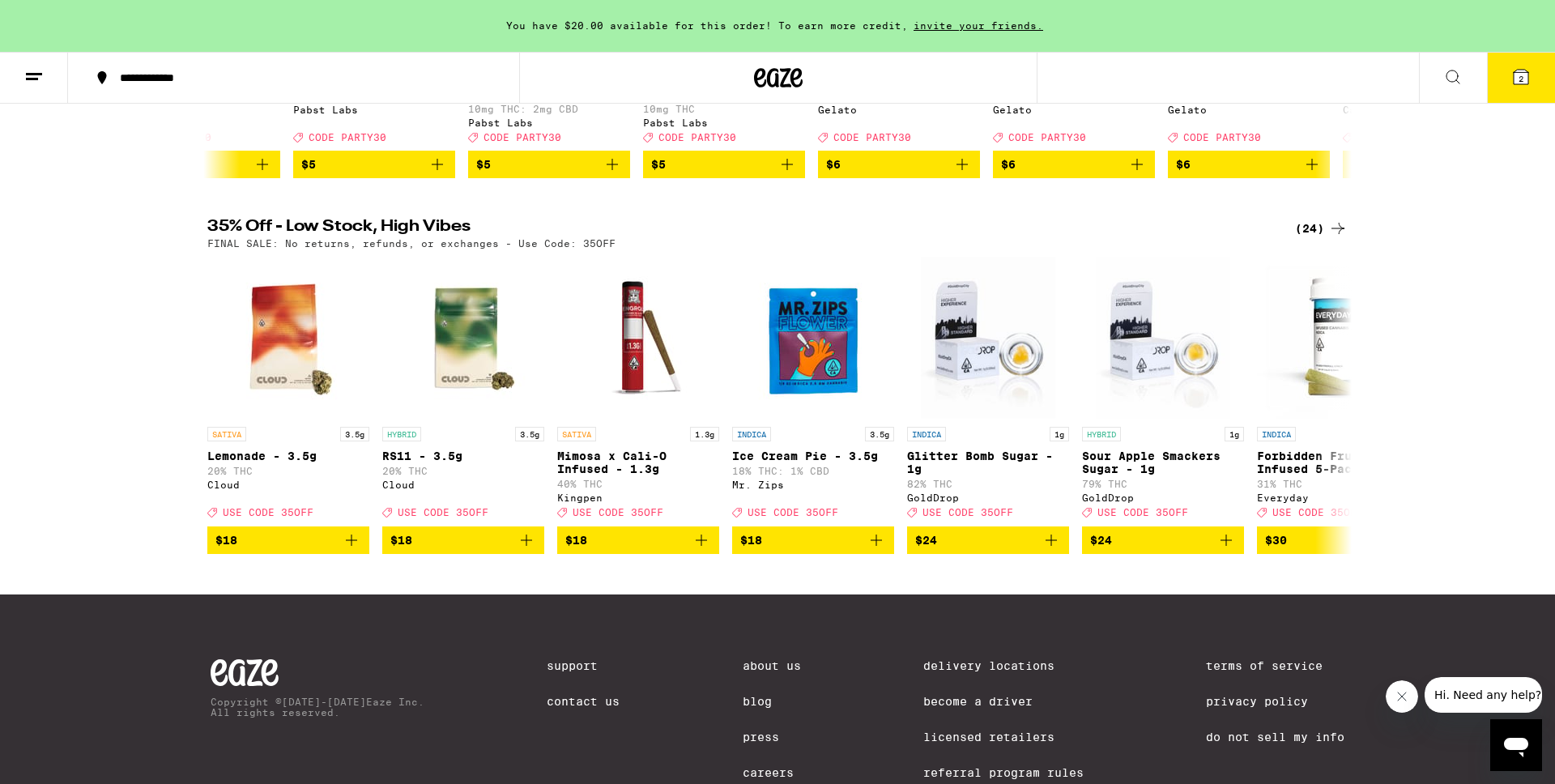
scroll to position [438, 0]
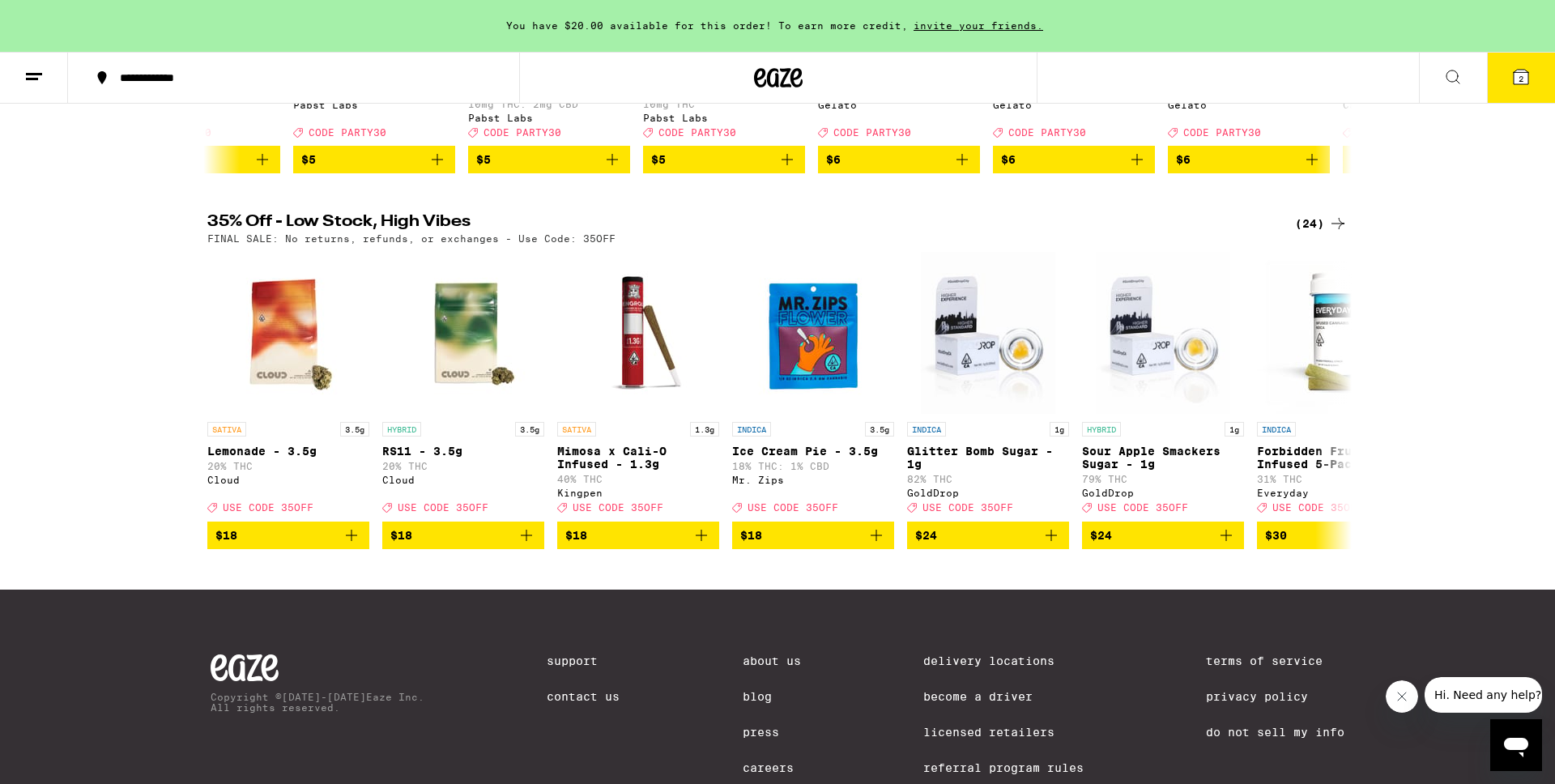
click at [1314, 233] on div "(24)" at bounding box center [1322, 223] width 53 height 19
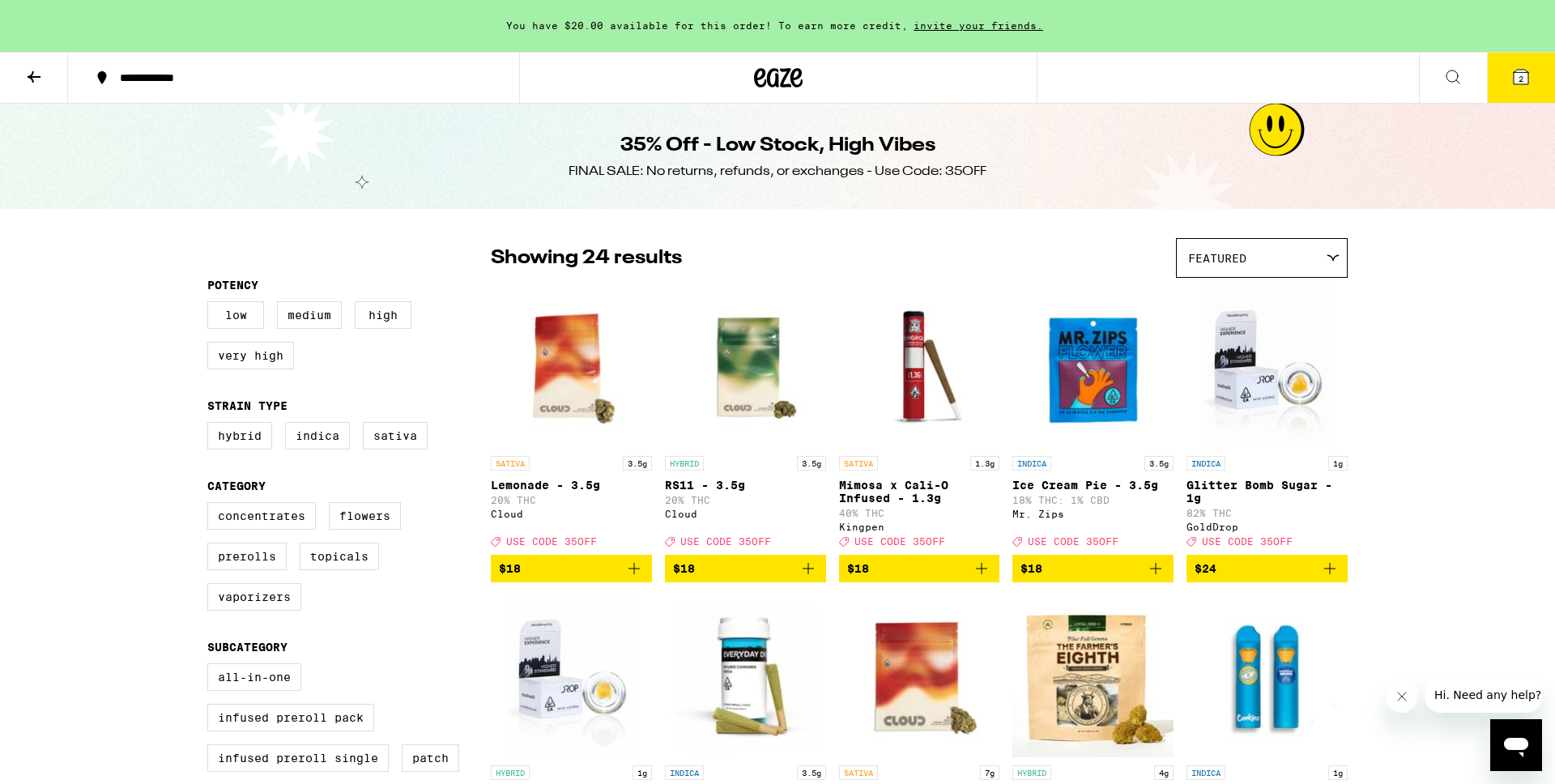
click at [1223, 261] on span "Featured" at bounding box center [1217, 258] width 58 height 13
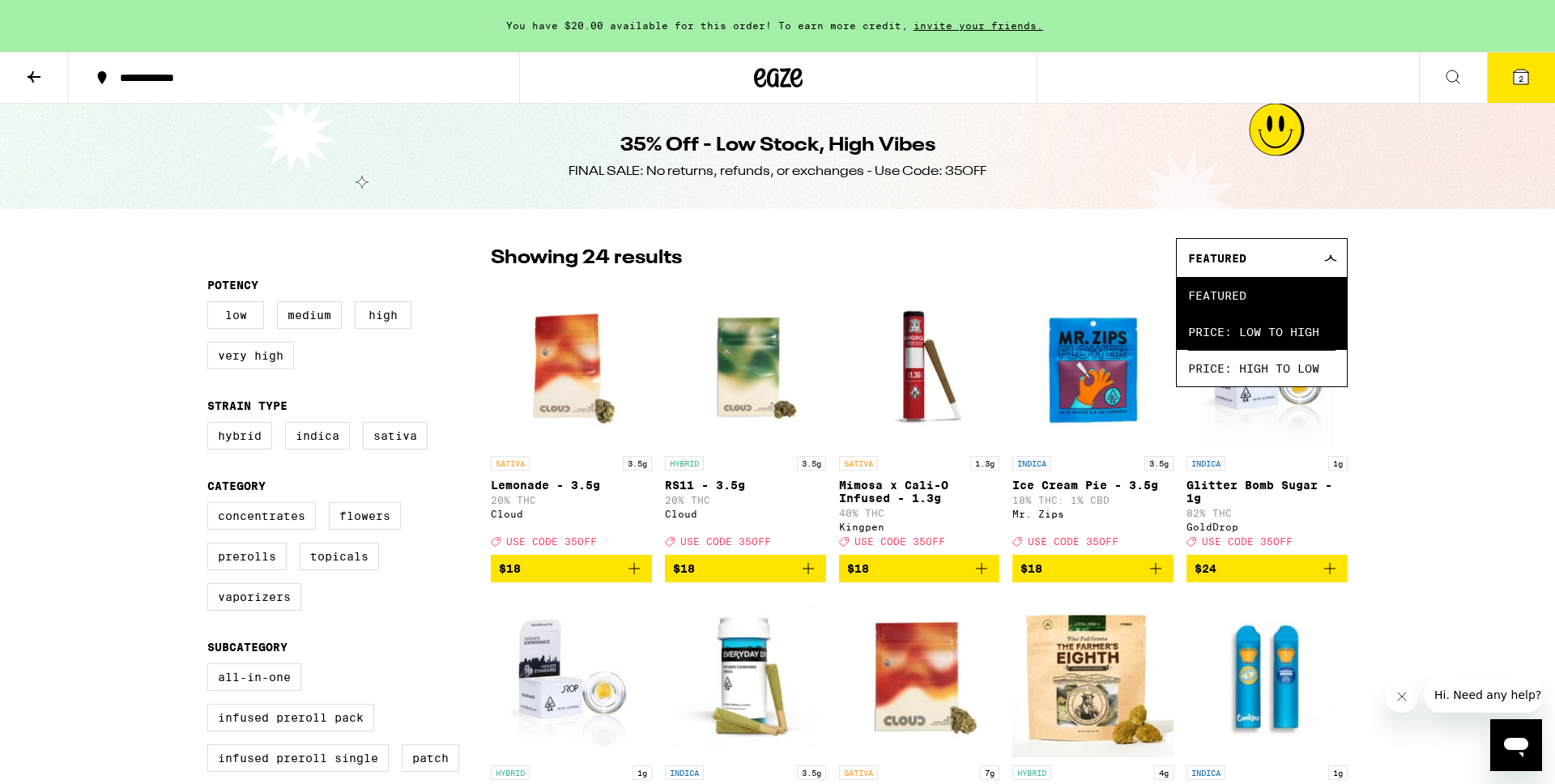
click at [1239, 339] on span "Price: Low to High" at bounding box center [1262, 331] width 148 height 36
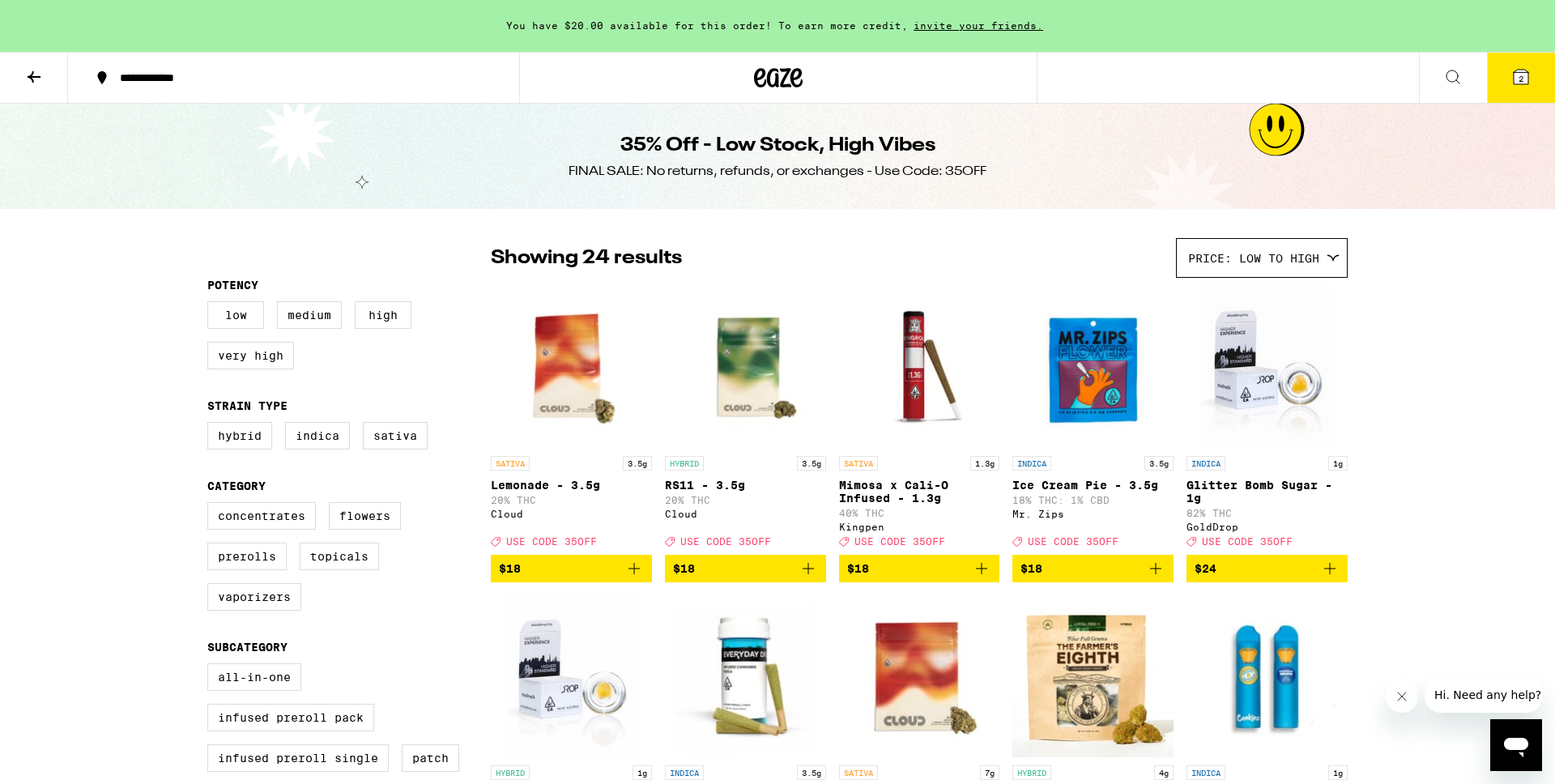
click at [34, 72] on icon at bounding box center [34, 76] width 19 height 19
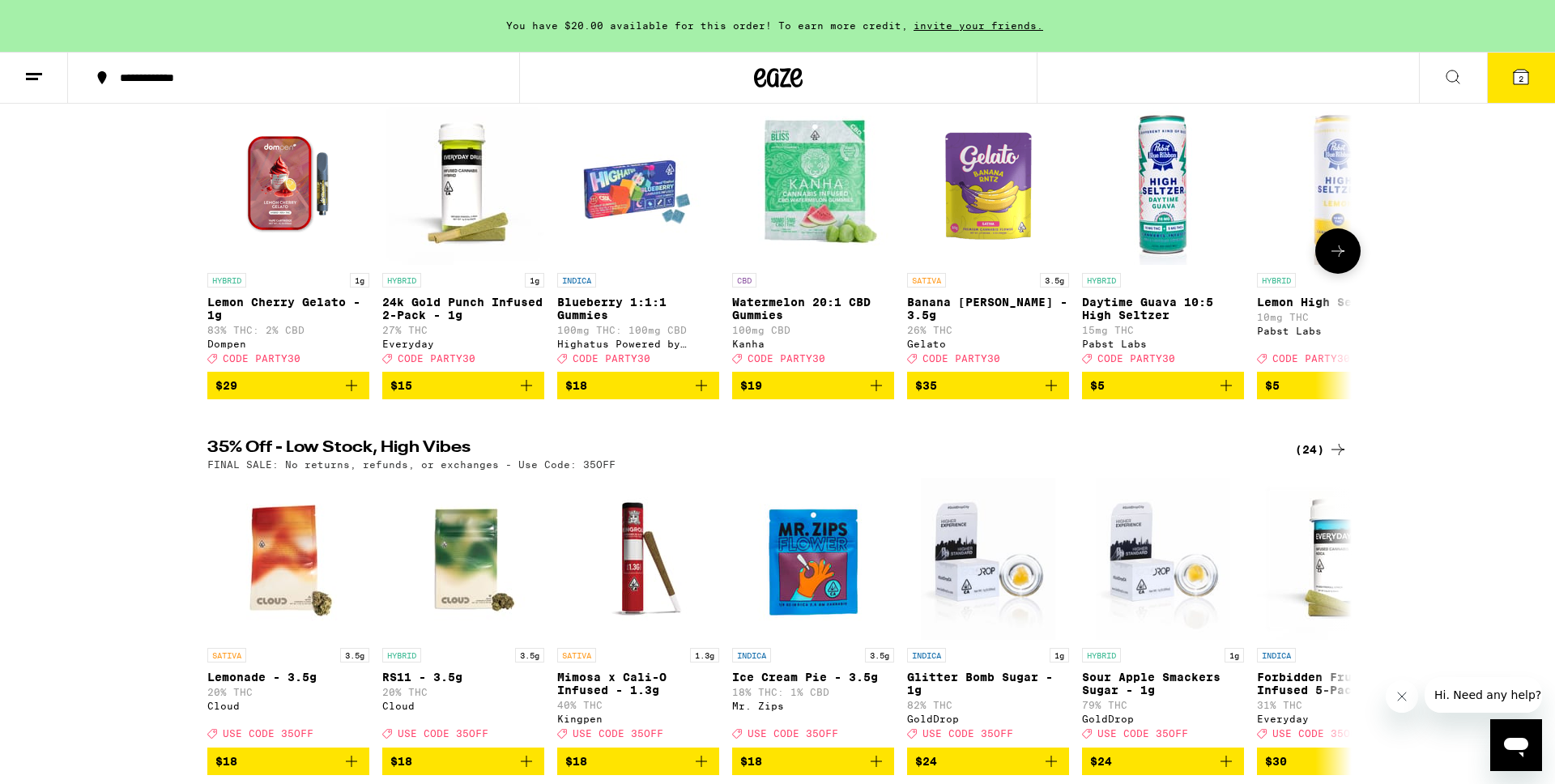
scroll to position [214, 0]
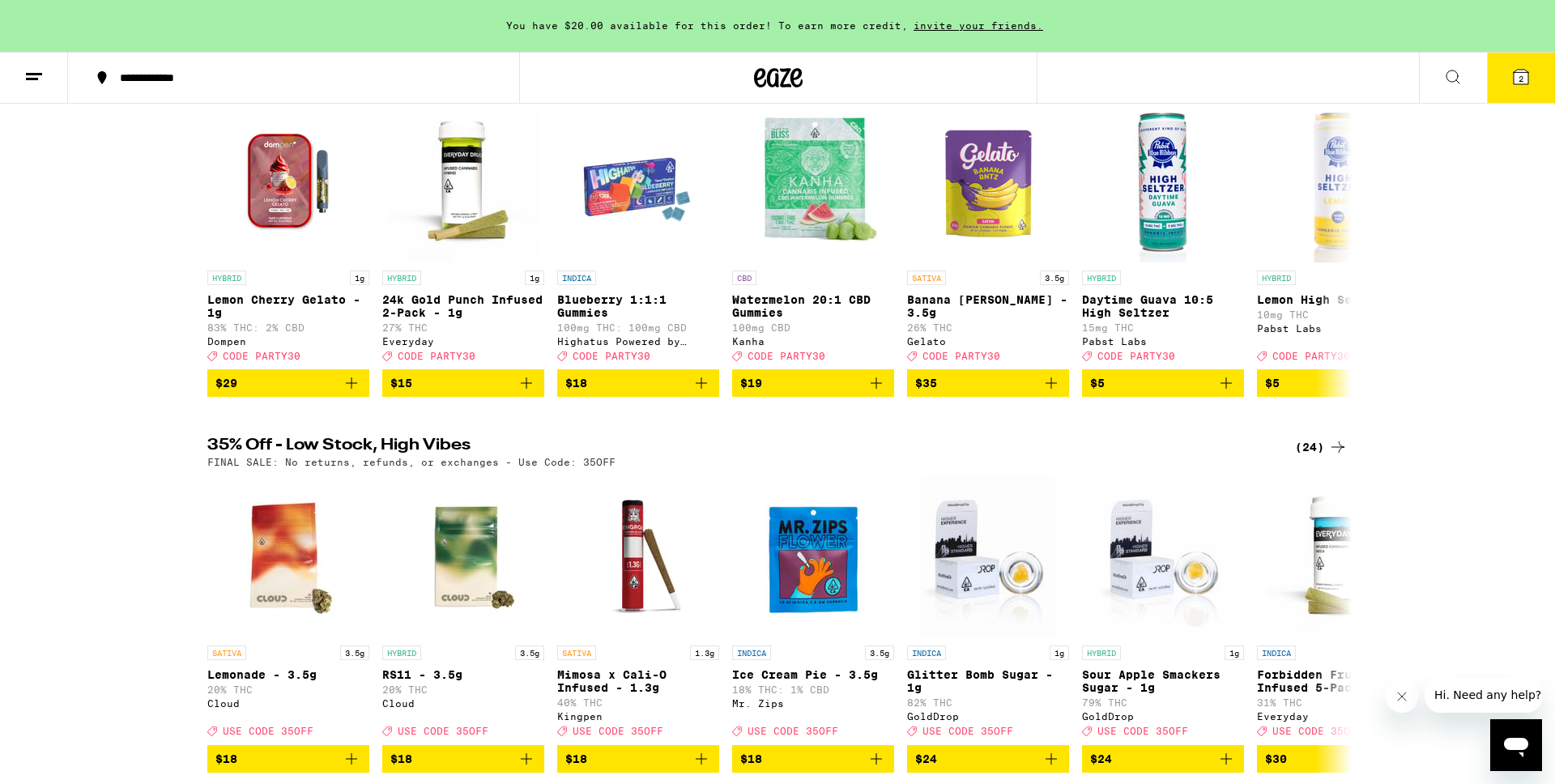
click at [1318, 456] on div "(24)" at bounding box center [1322, 447] width 53 height 19
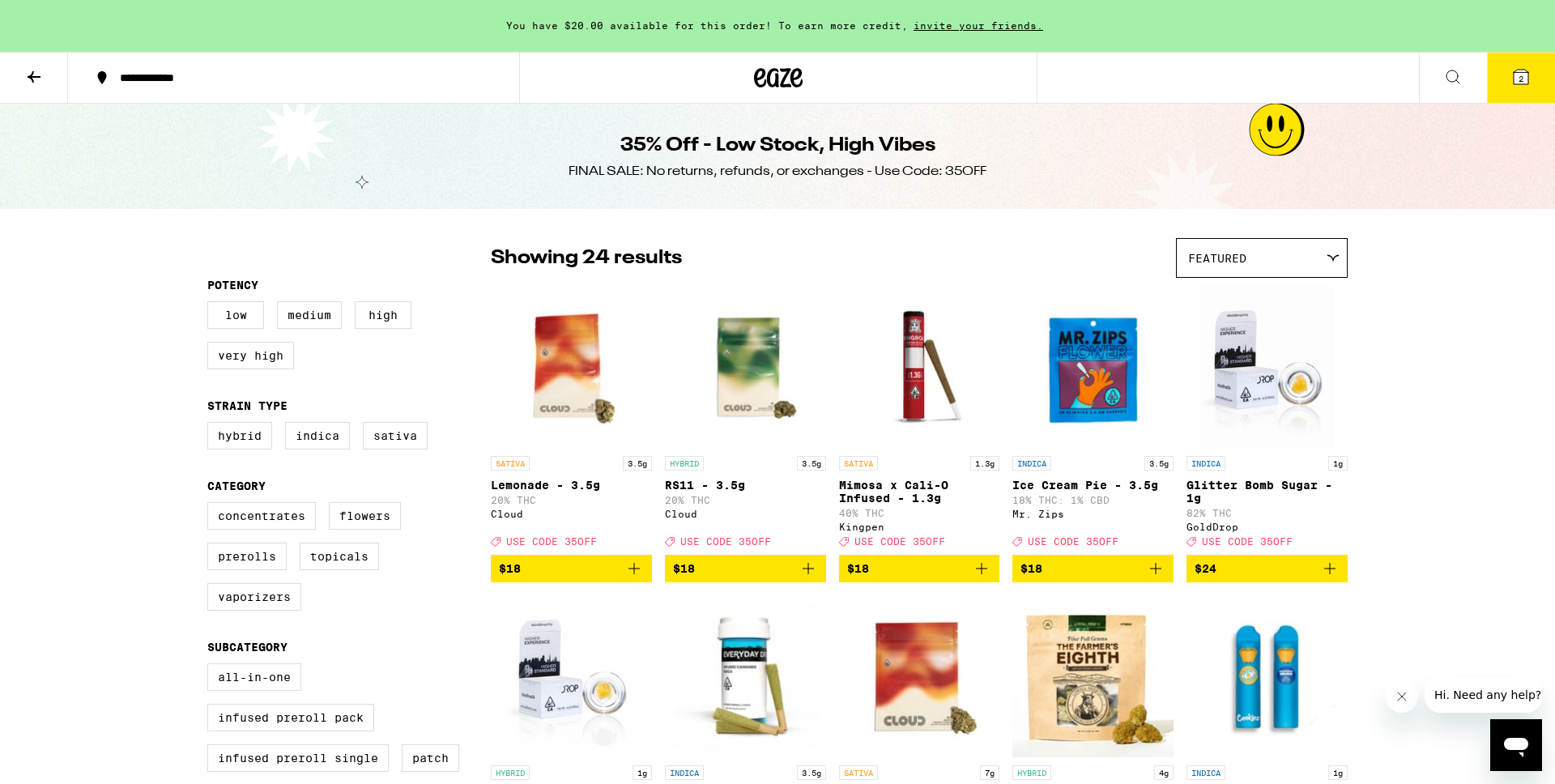
click at [1265, 253] on div "Featured" at bounding box center [1262, 258] width 170 height 38
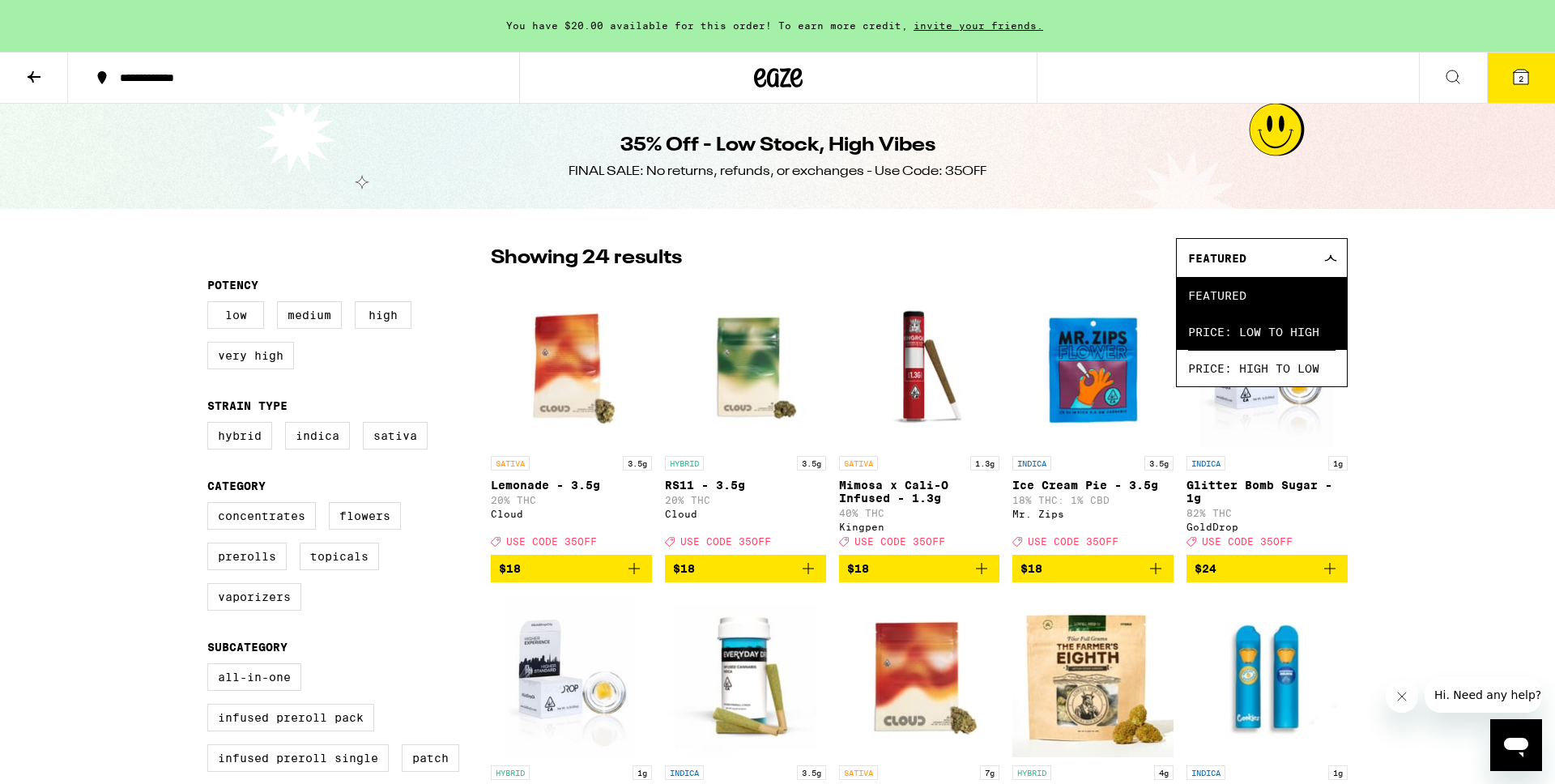
click at [1262, 334] on span "Price: Low to High" at bounding box center [1262, 331] width 148 height 36
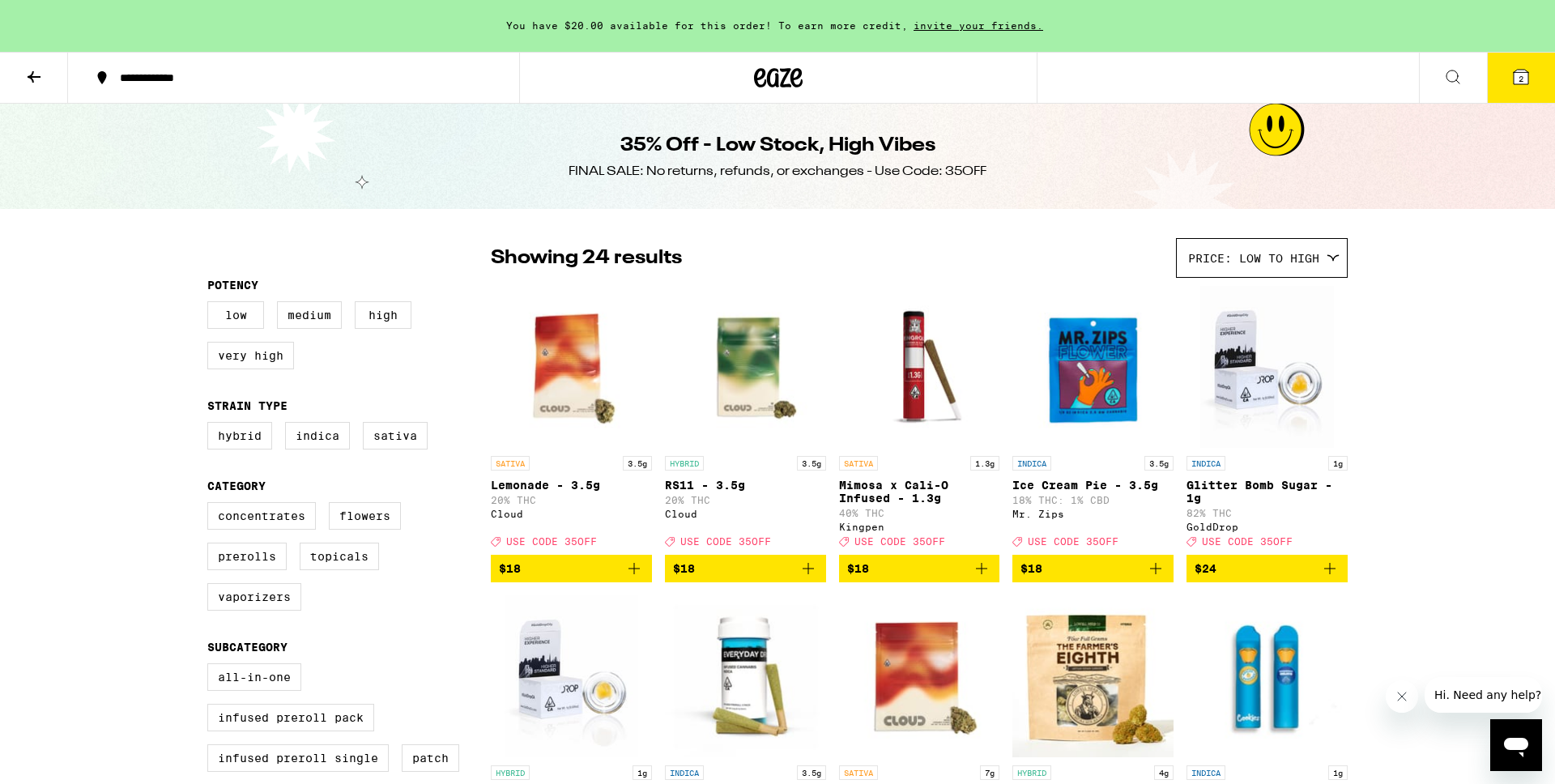
click at [37, 84] on icon at bounding box center [34, 76] width 19 height 19
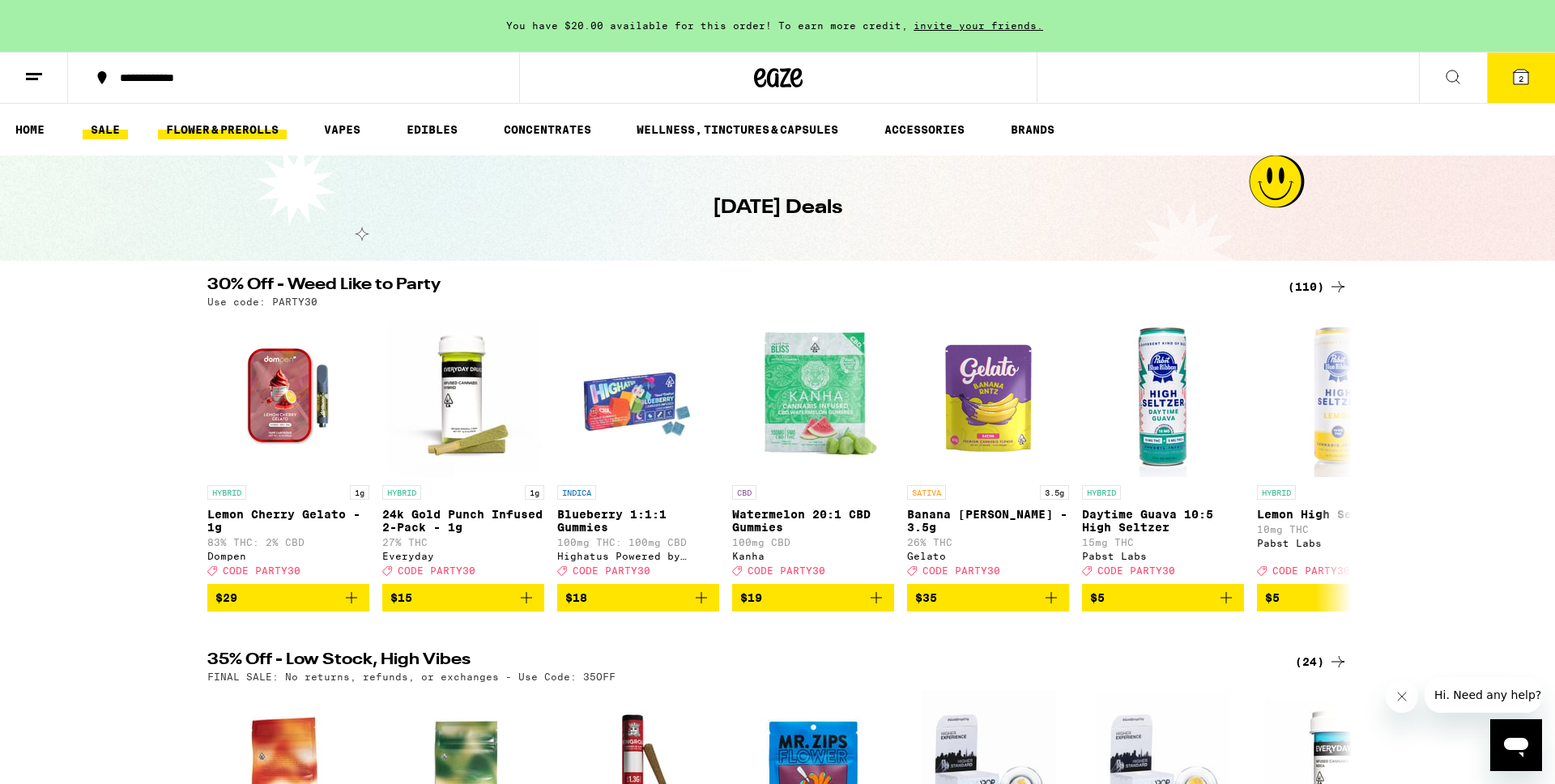
click at [266, 130] on link "FLOWER & PREROLLS" at bounding box center [222, 129] width 128 height 19
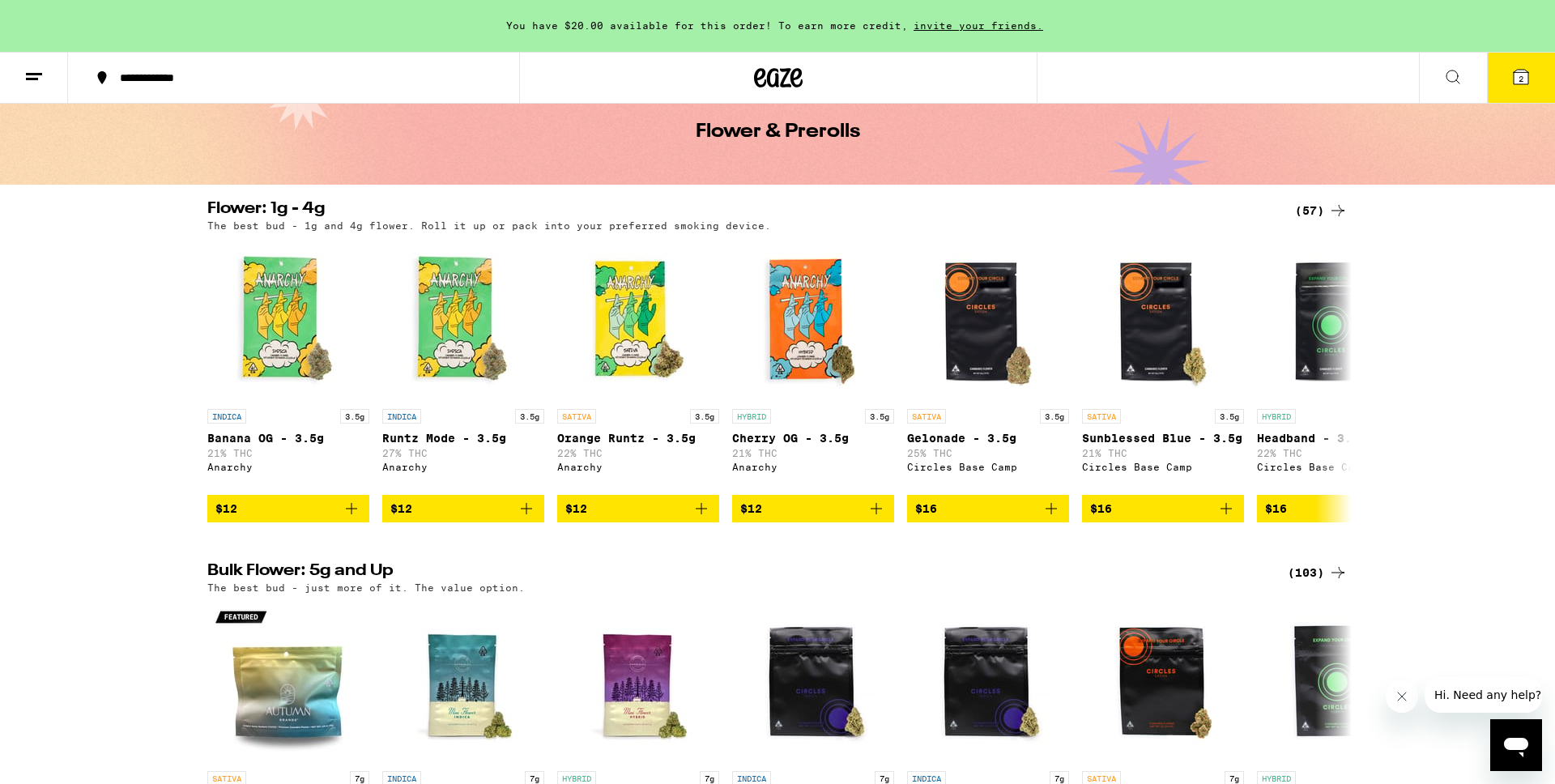
scroll to position [46, 0]
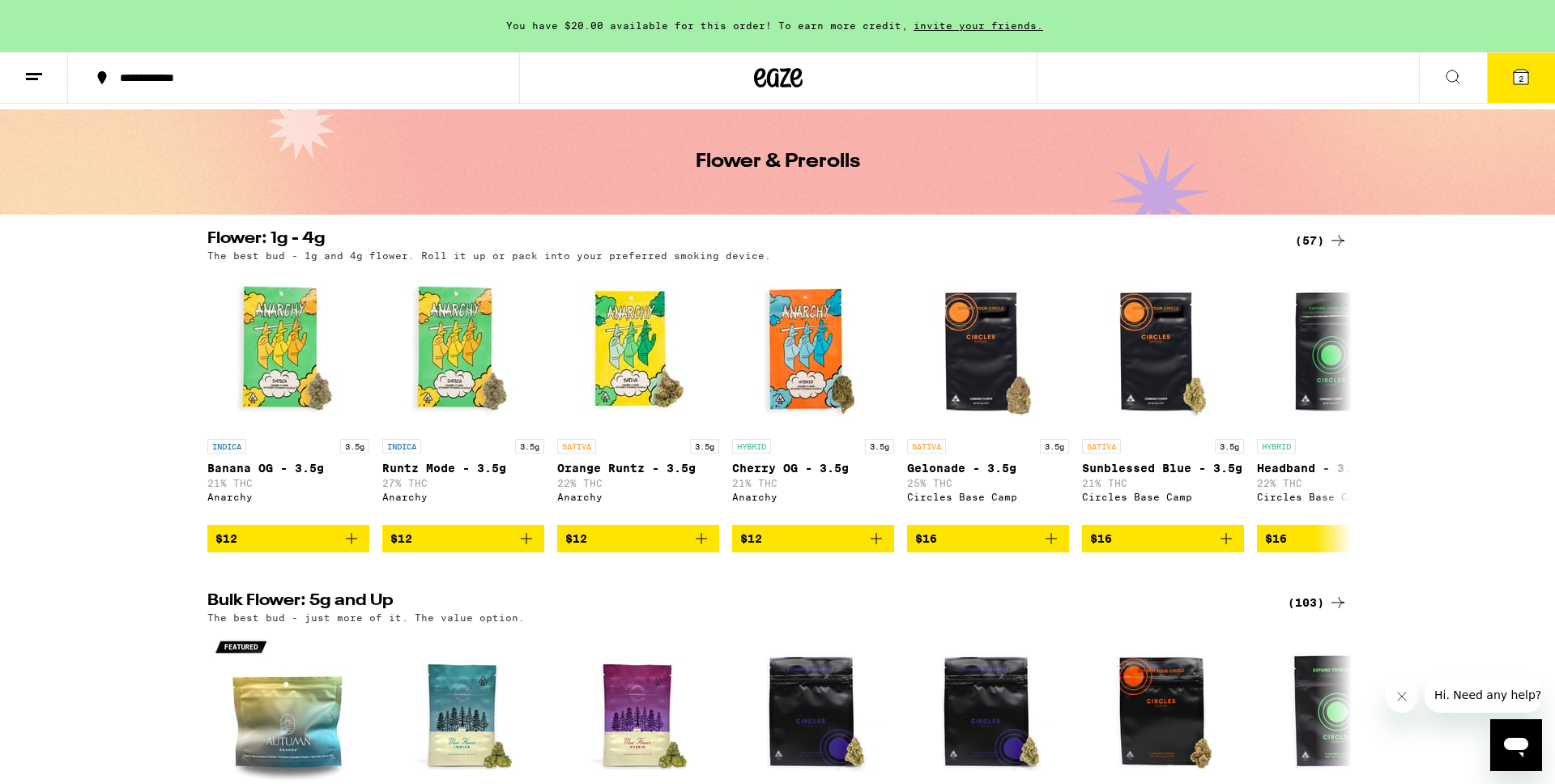
click at [1321, 238] on div "(57)" at bounding box center [1322, 240] width 53 height 19
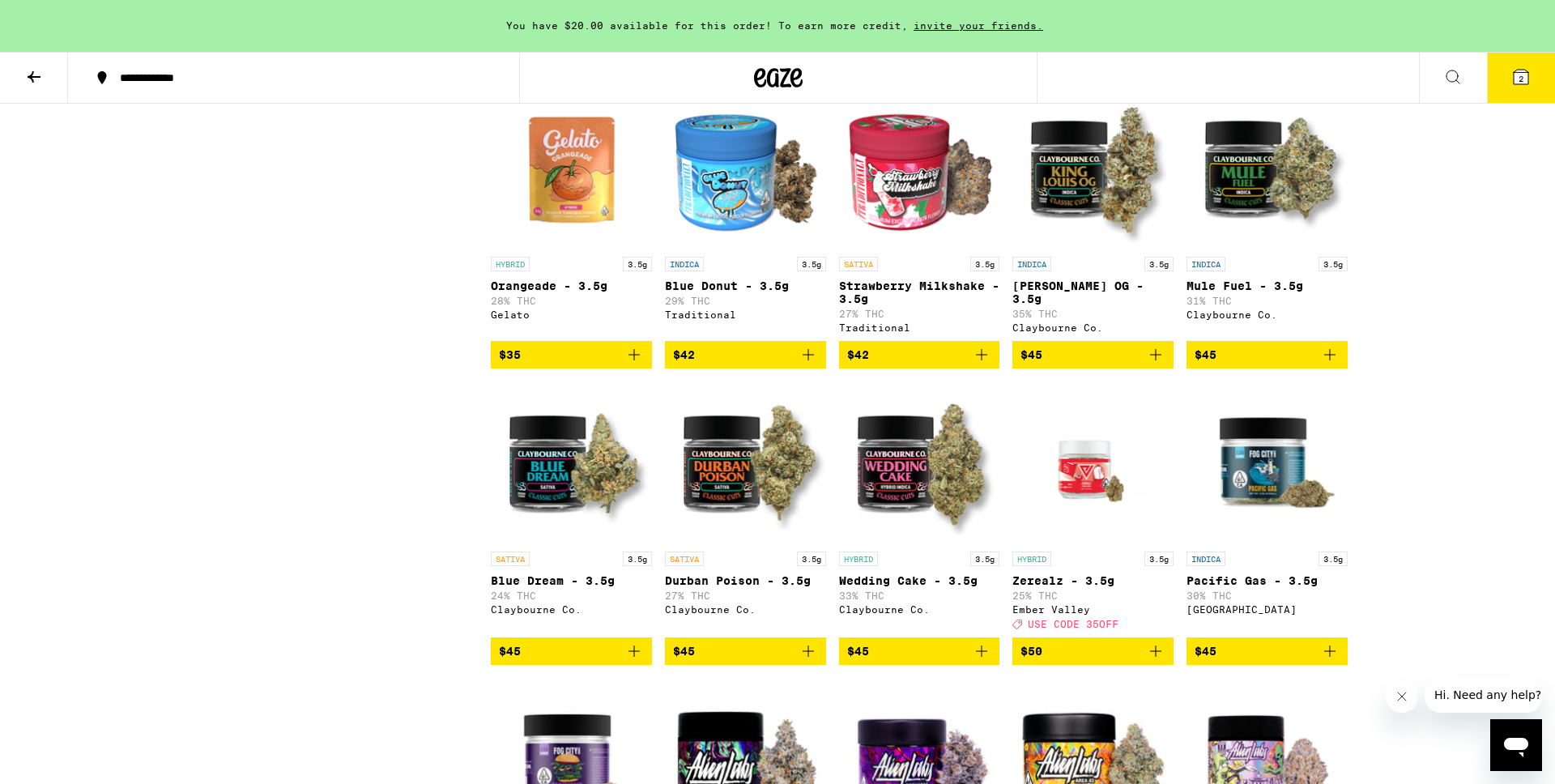
scroll to position [1989, 0]
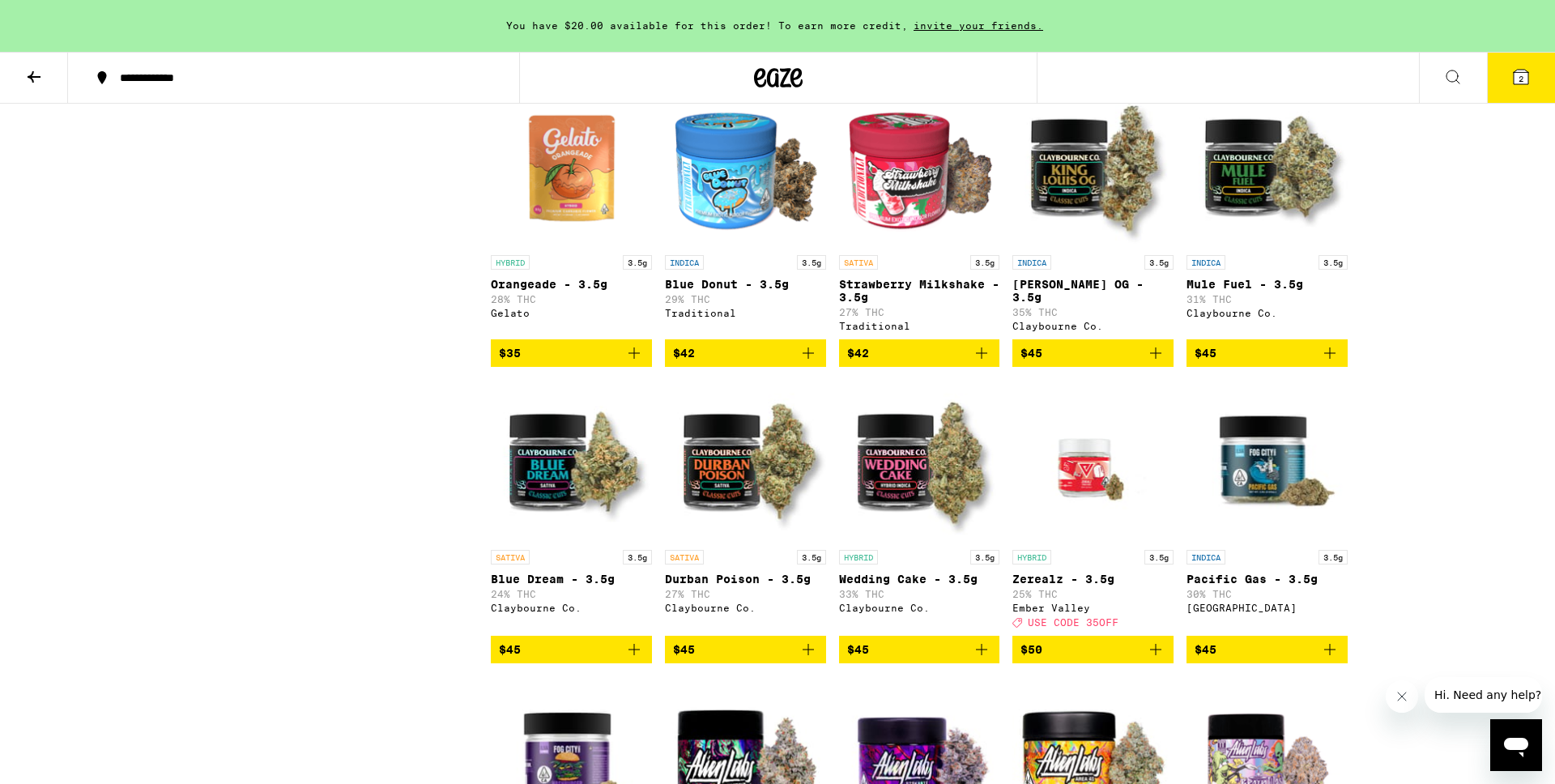
click at [638, 659] on icon "Add to bag" at bounding box center [634, 649] width 19 height 19
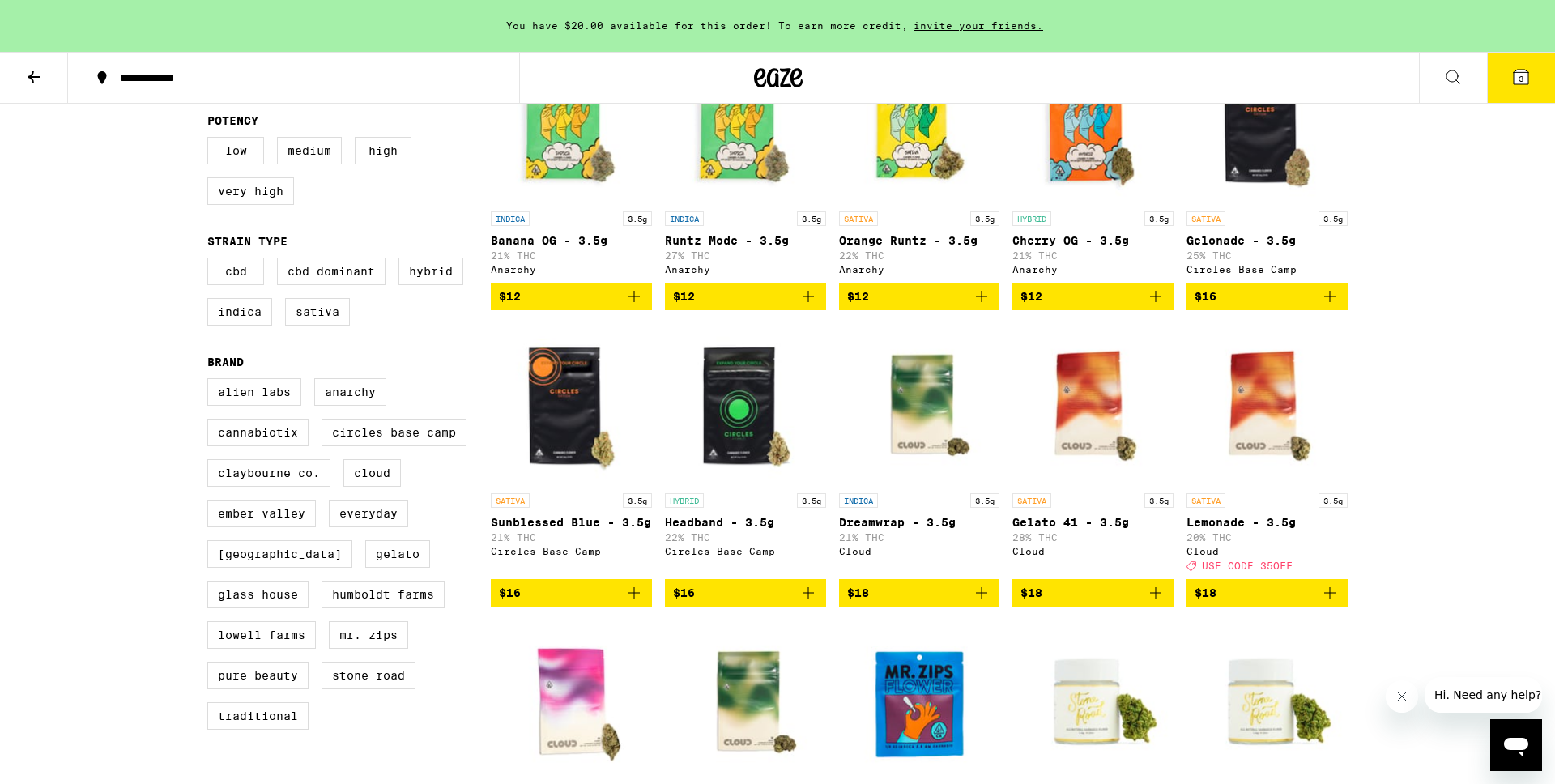
scroll to position [0, 0]
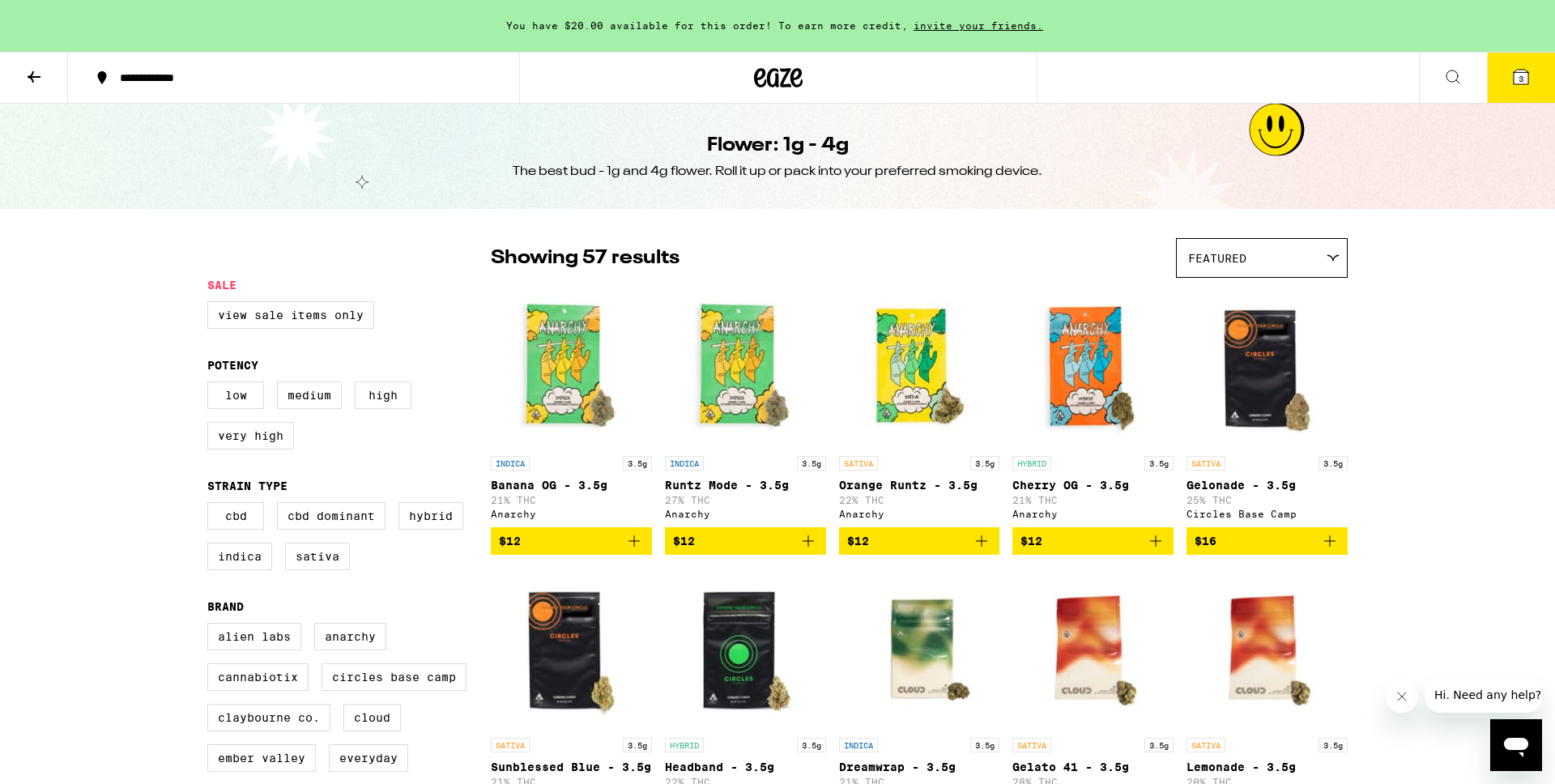
click at [41, 71] on icon at bounding box center [34, 76] width 19 height 19
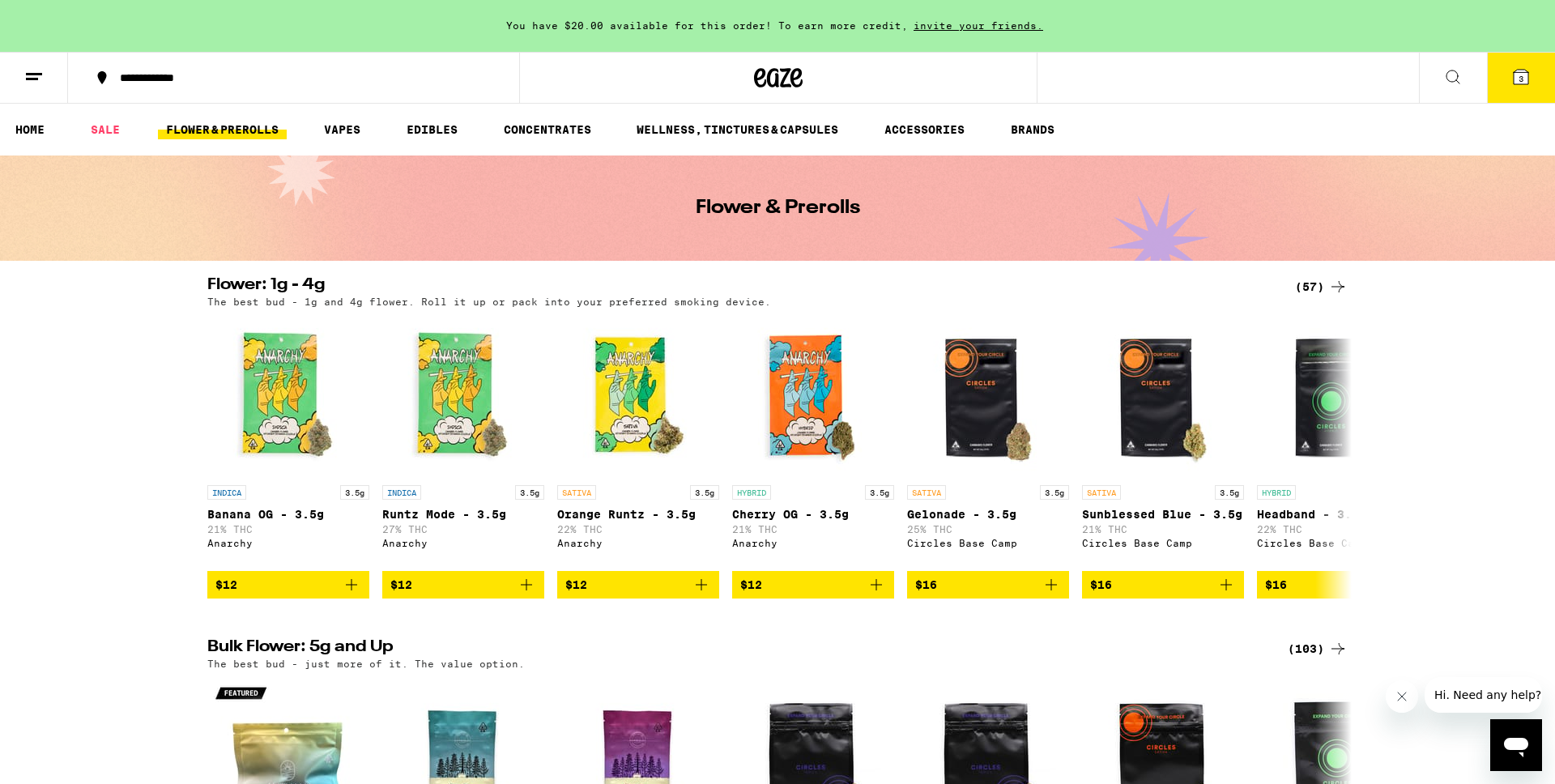
click at [226, 127] on link "FLOWER & PREROLLS" at bounding box center [222, 129] width 128 height 19
click at [233, 121] on link "FLOWER & PREROLLS" at bounding box center [222, 129] width 128 height 19
click at [444, 124] on link "EDIBLES" at bounding box center [431, 129] width 67 height 19
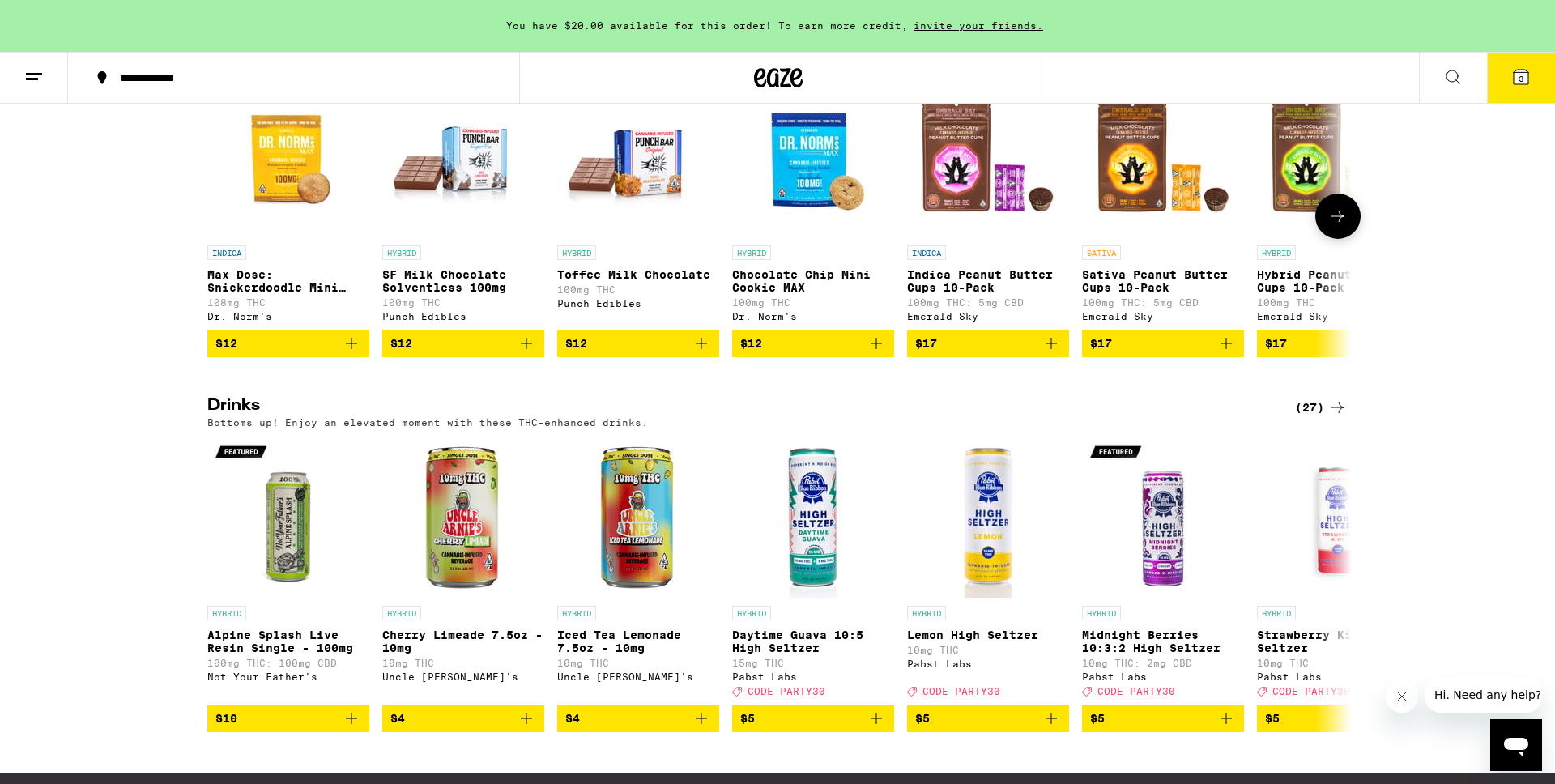
scroll to position [646, 0]
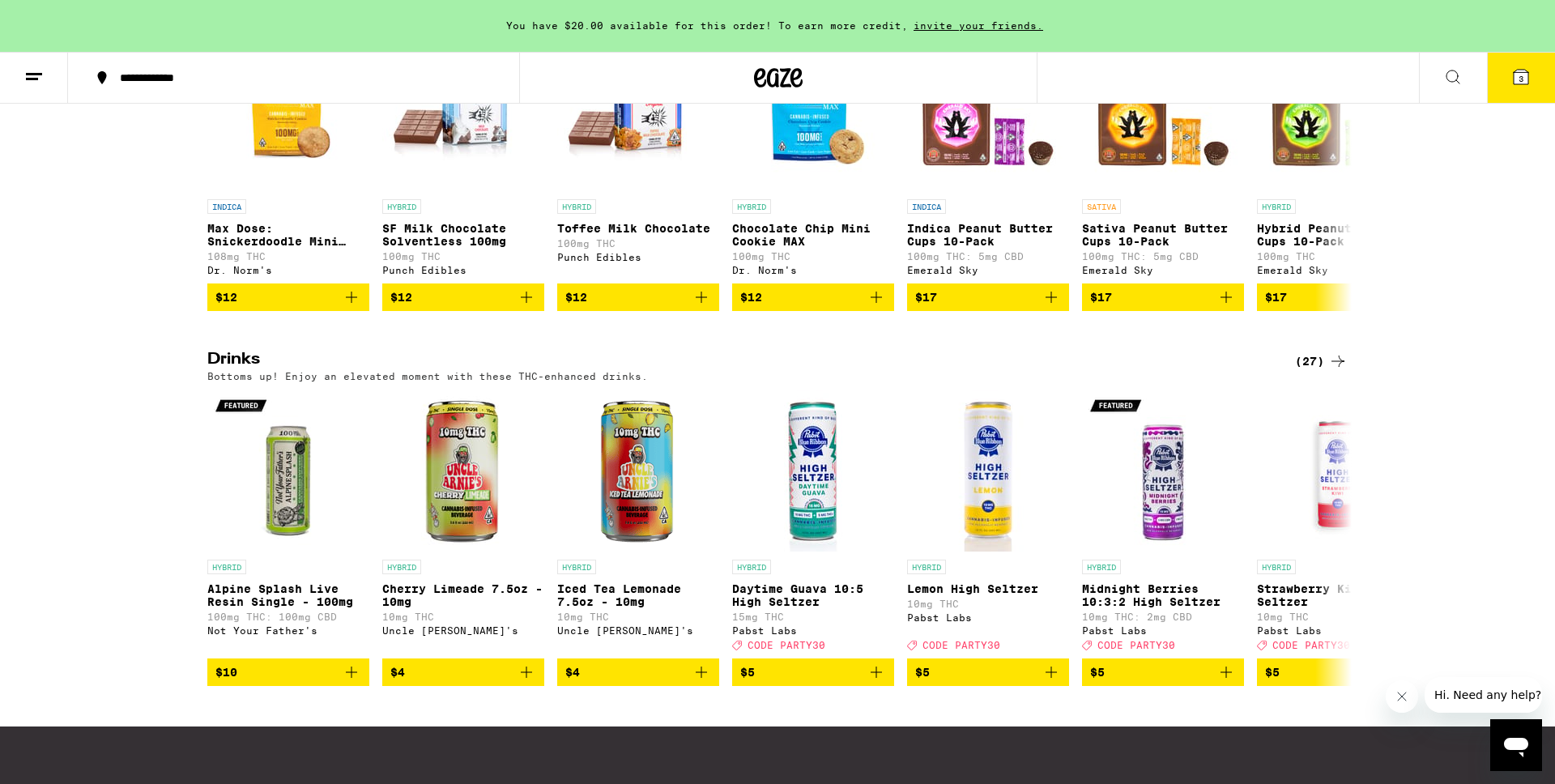
click at [1315, 371] on div "(27)" at bounding box center [1322, 361] width 53 height 19
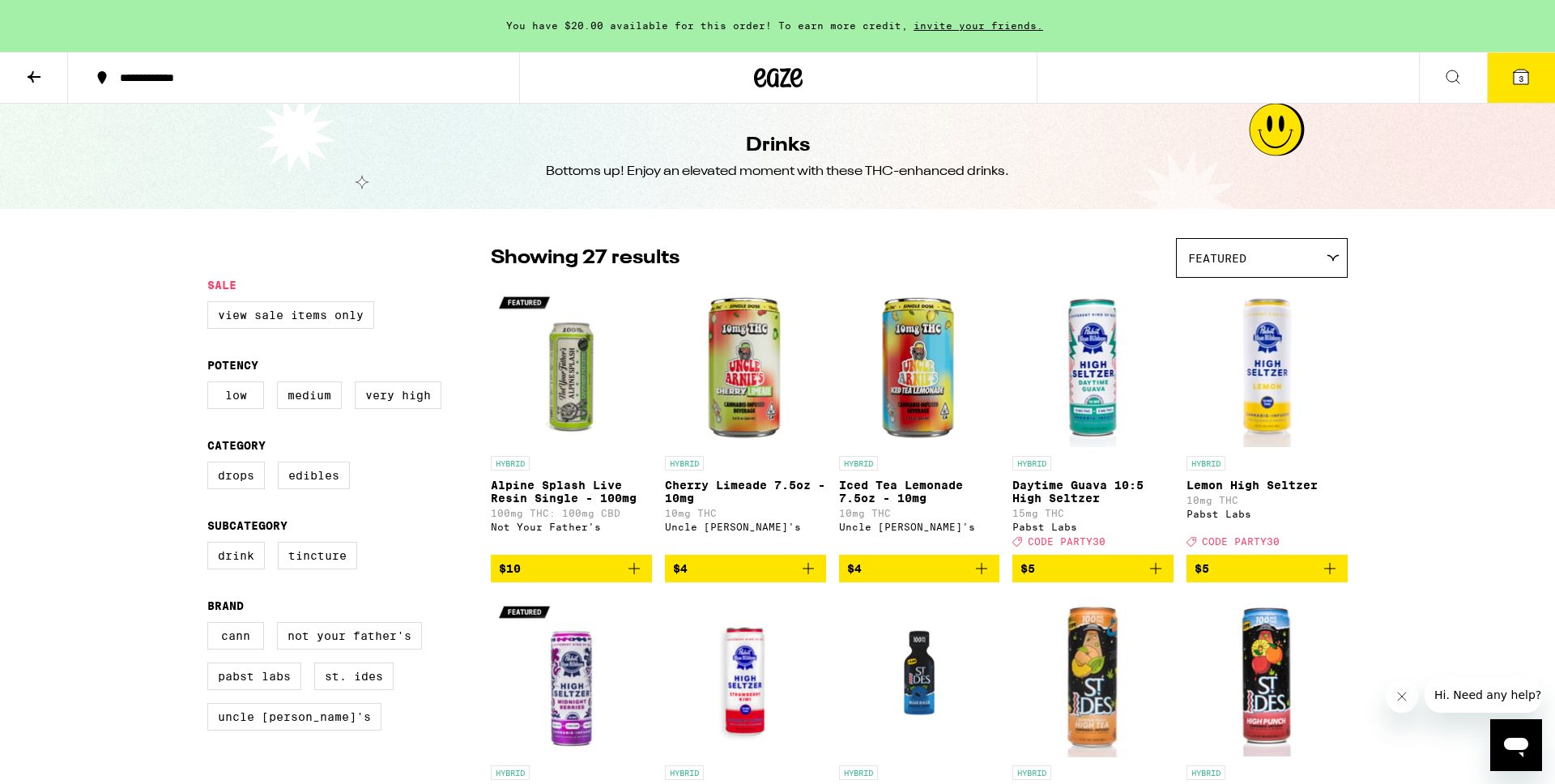
click at [1248, 259] on div "Featured" at bounding box center [1262, 258] width 170 height 38
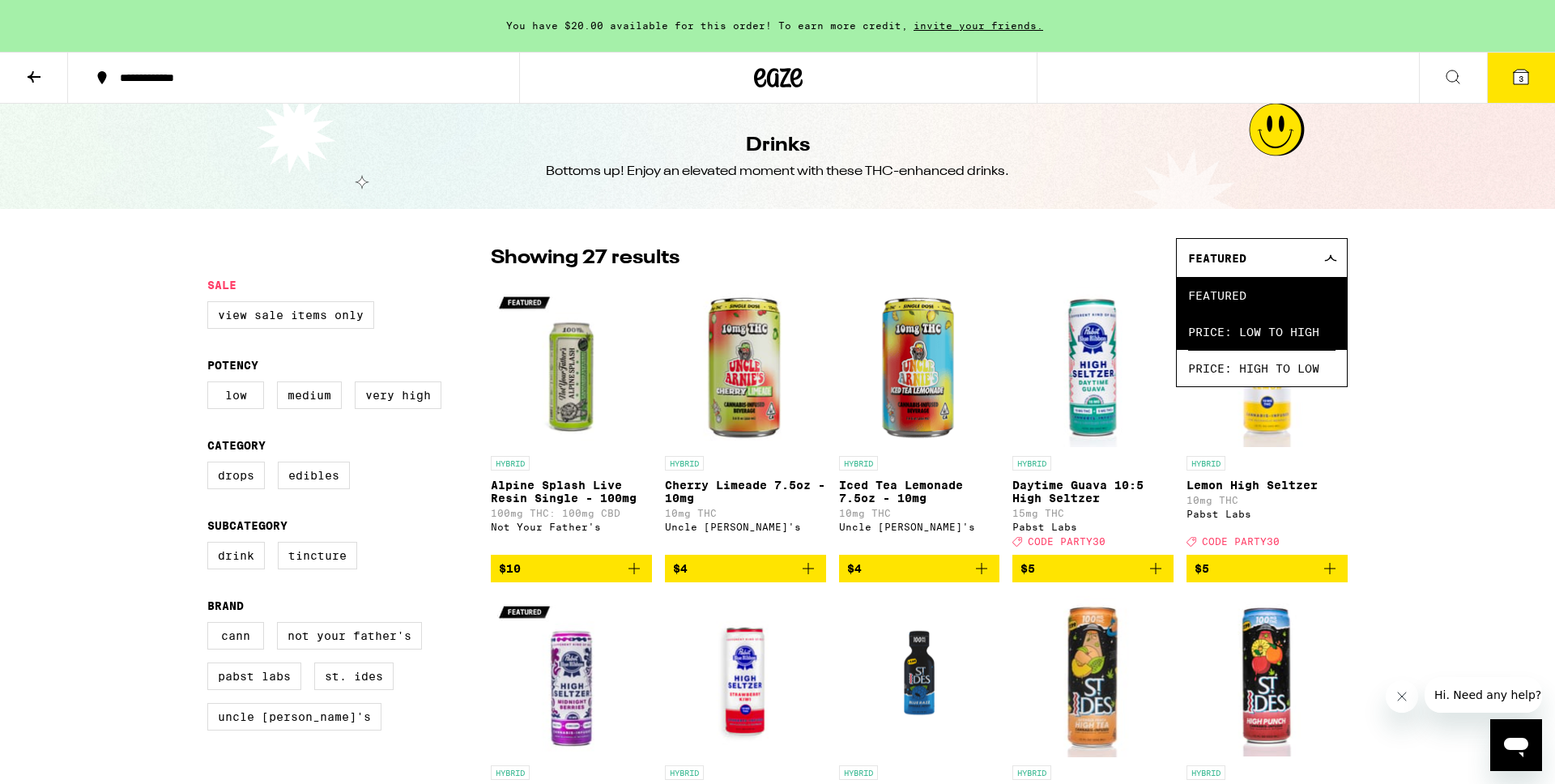
click at [1271, 343] on span "Price: Low to High" at bounding box center [1262, 331] width 148 height 36
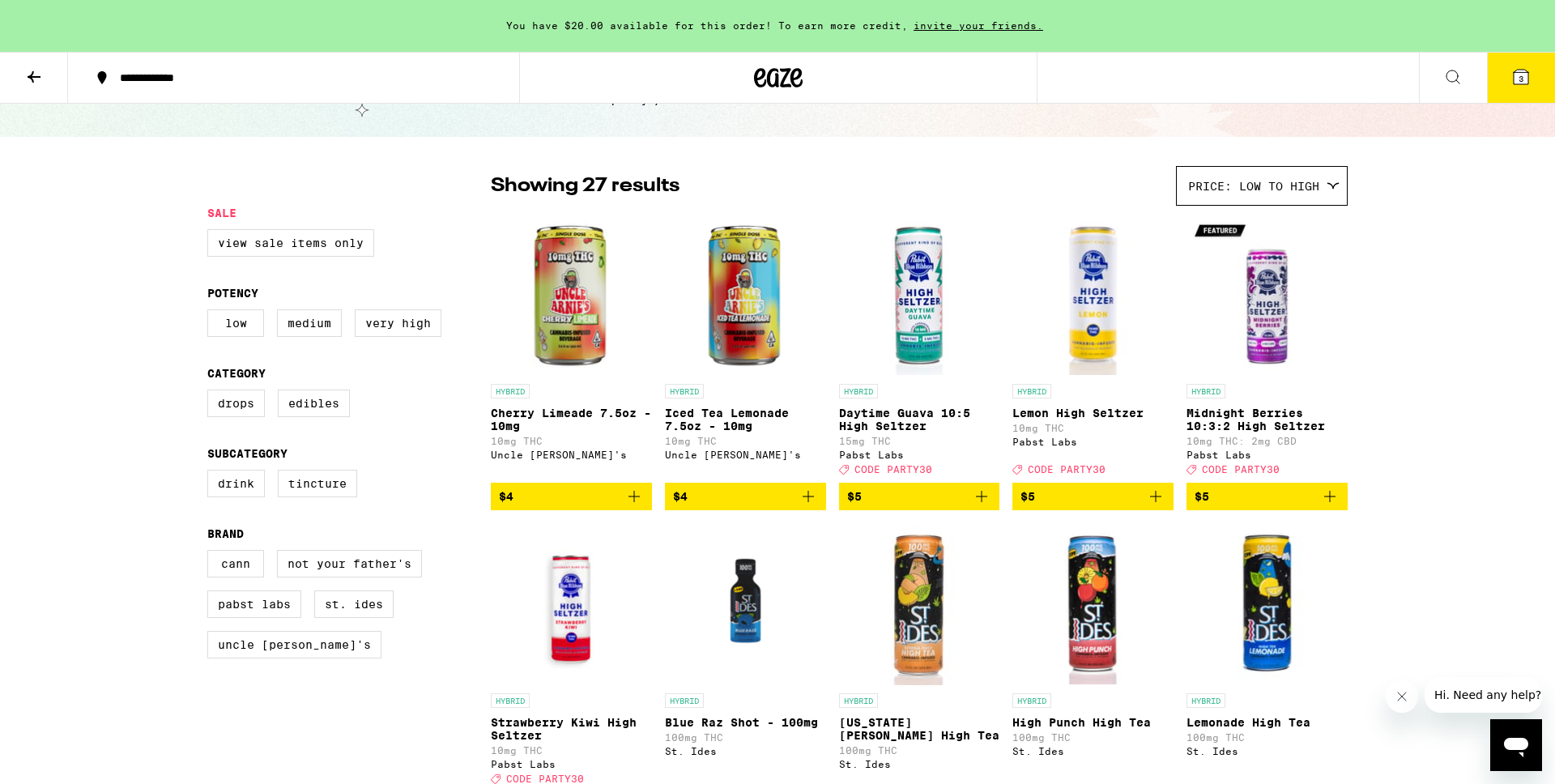
scroll to position [76, 0]
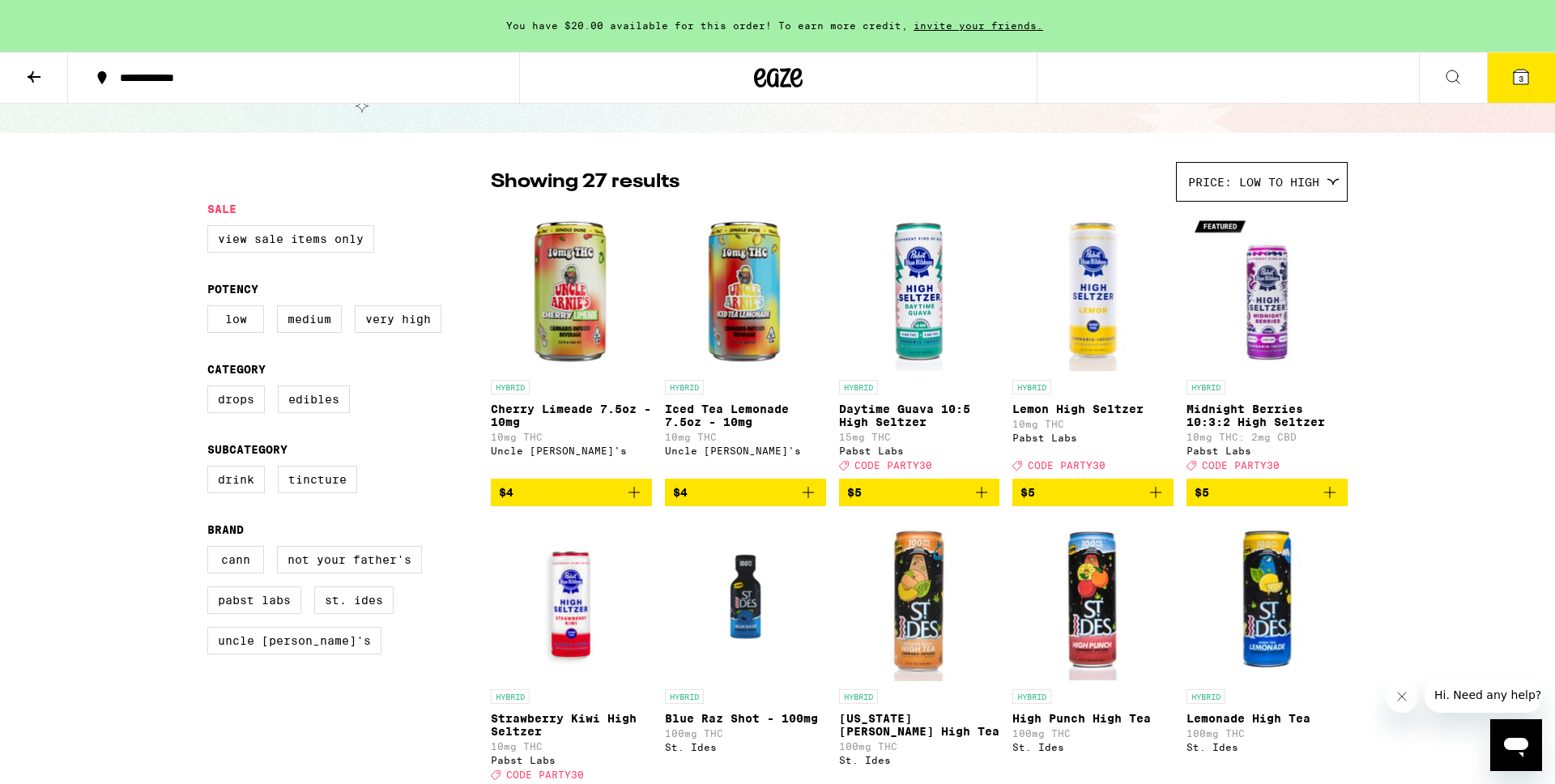
click at [713, 296] on img "Open page for Iced Tea Lemonade 7.5oz - 10mg from Uncle Arnie's" at bounding box center [745, 291] width 161 height 162
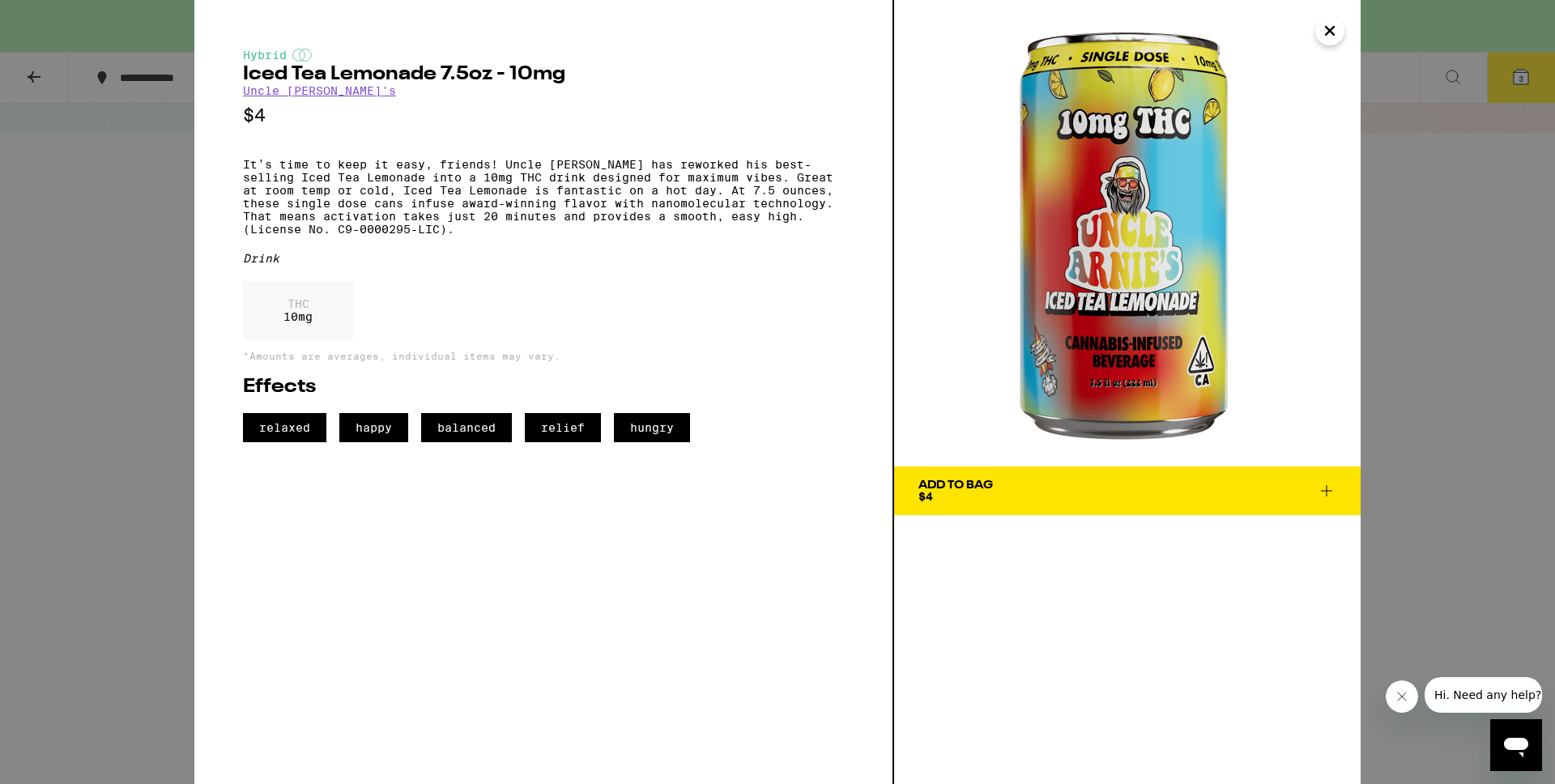
click at [1242, 303] on img at bounding box center [1128, 233] width 467 height 467
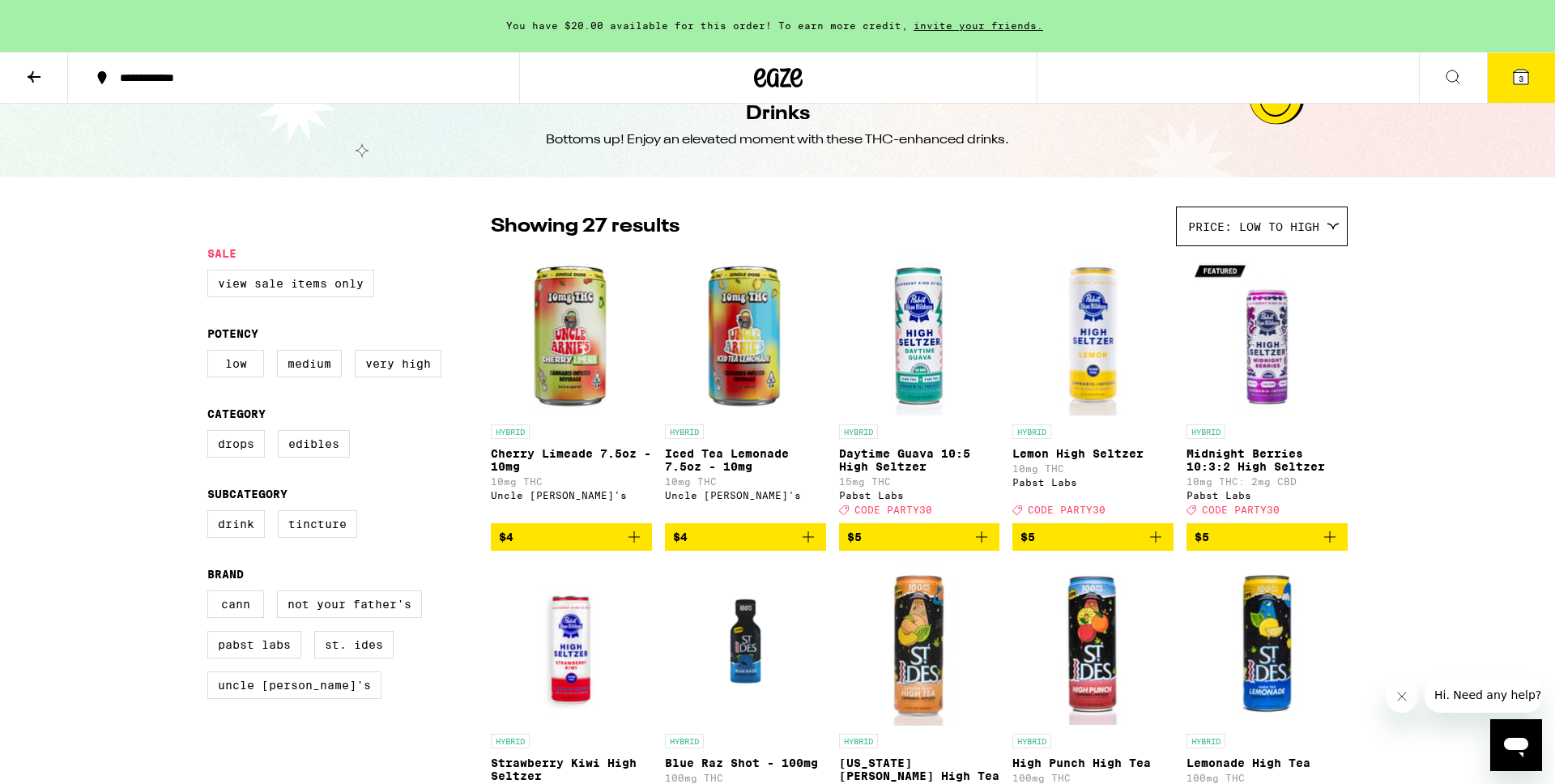
scroll to position [30, 0]
click at [925, 392] on img "Open page for Daytime Guava 10:5 High Seltzer from Pabst Labs" at bounding box center [920, 336] width 161 height 162
click at [1106, 349] on img "Open page for Lemon High Seltzer from Pabst Labs" at bounding box center [1093, 336] width 161 height 162
click at [1153, 547] on icon "Add to bag" at bounding box center [1156, 538] width 19 height 19
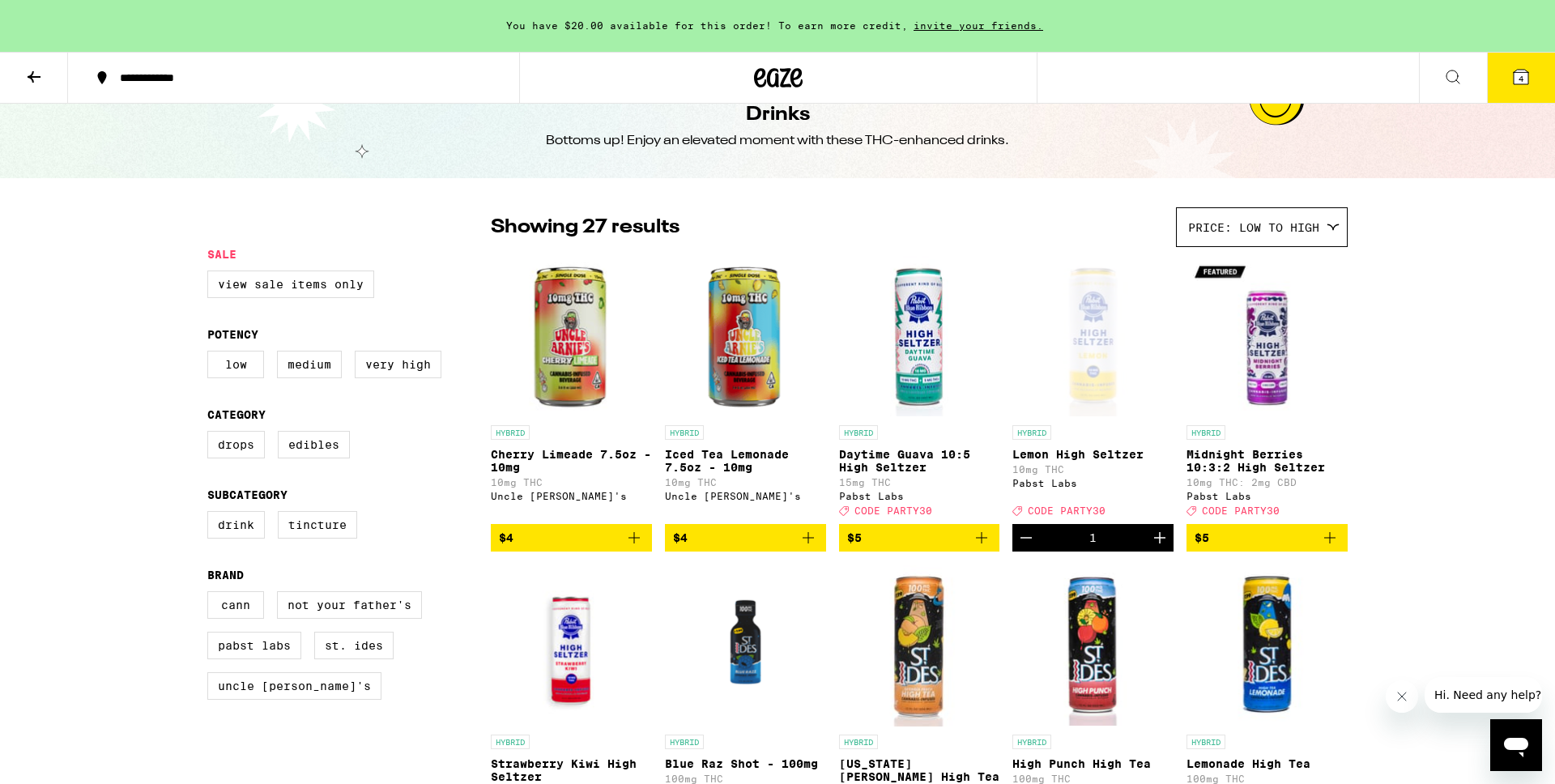
click at [1029, 547] on icon "Decrement" at bounding box center [1027, 538] width 19 height 19
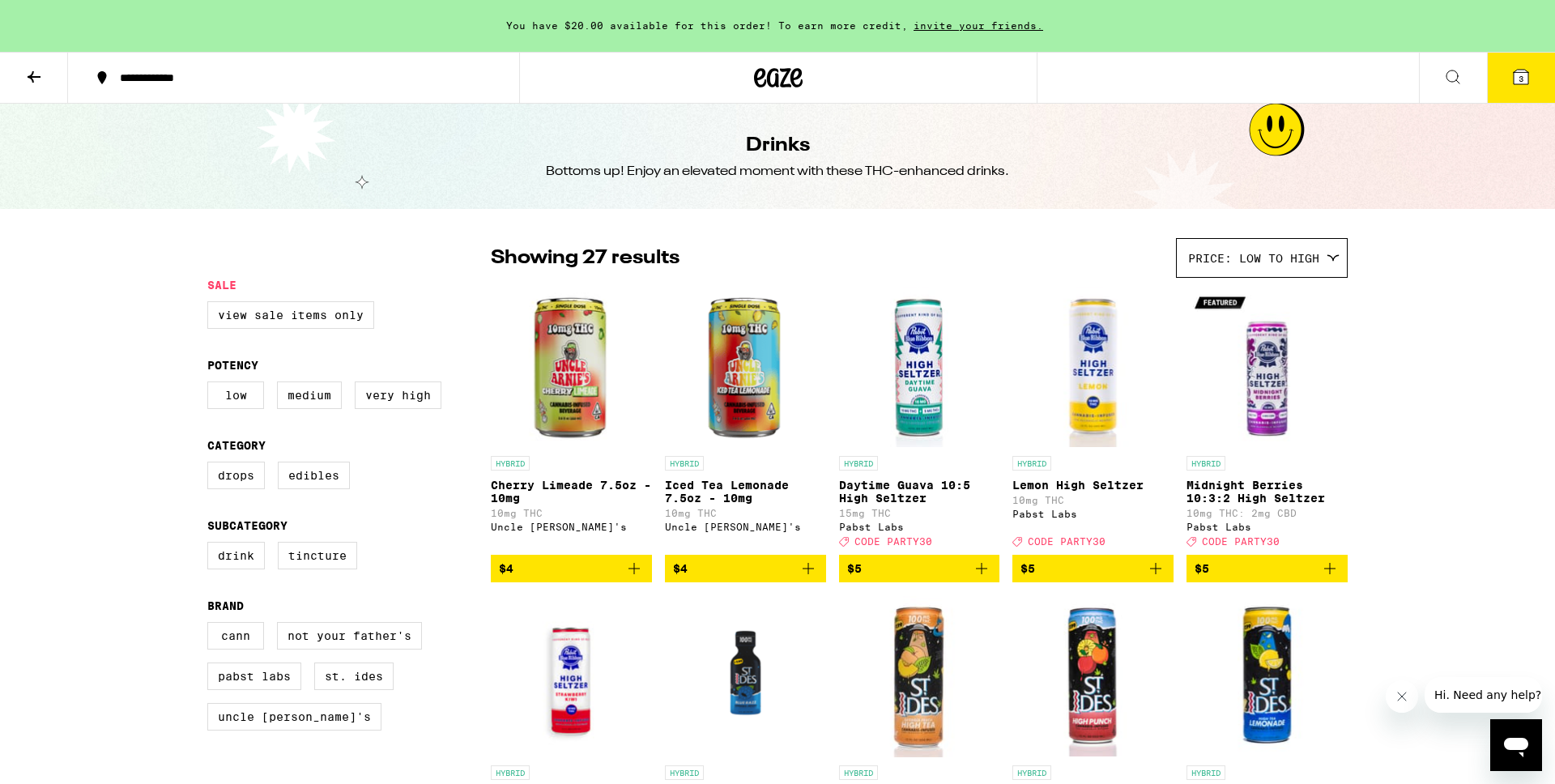
click at [37, 75] on icon at bounding box center [34, 76] width 19 height 19
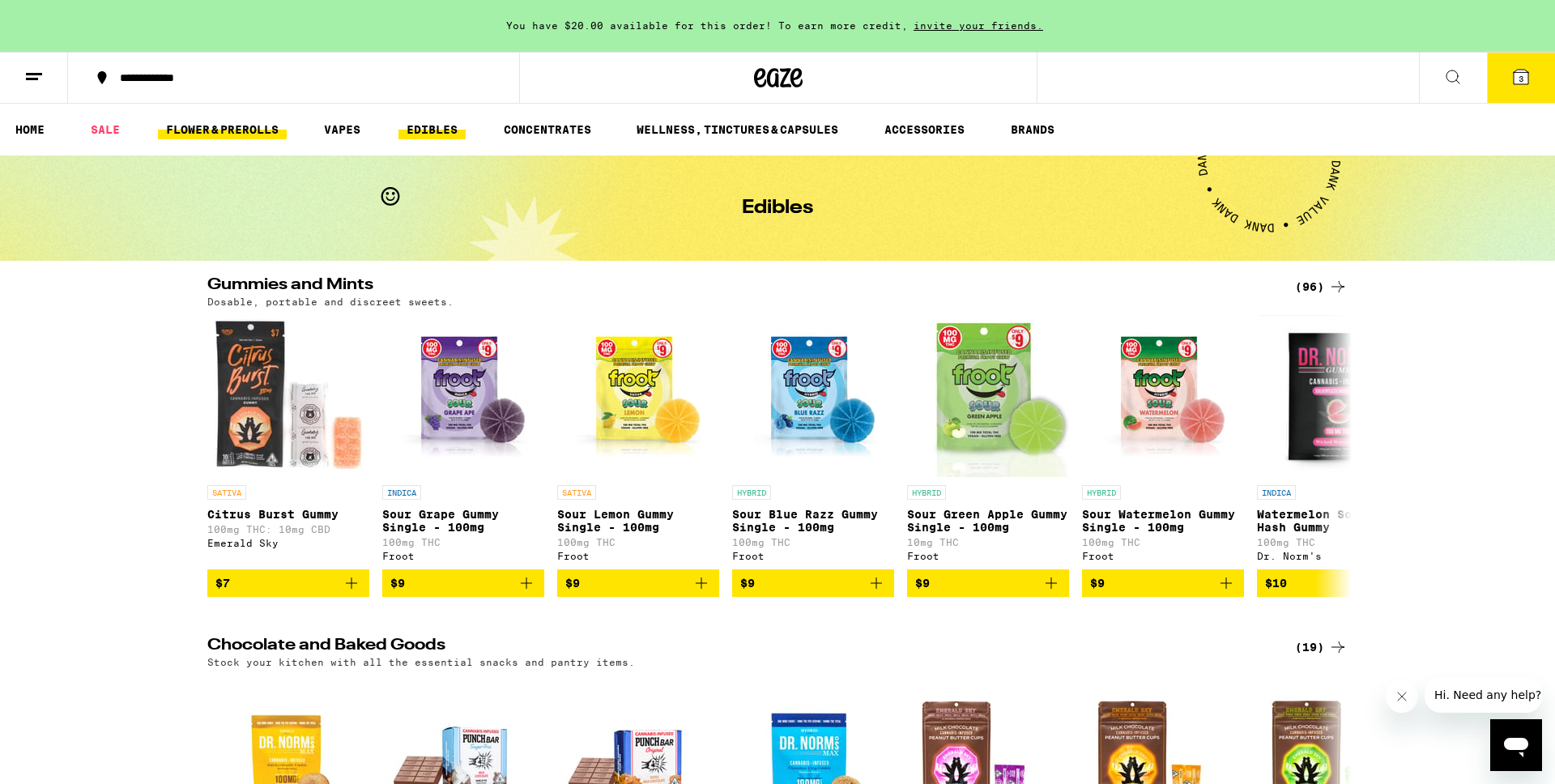
drag, startPoint x: 239, startPoint y: 126, endPoint x: 259, endPoint y: 124, distance: 20.1
click at [239, 126] on link "FLOWER & PREROLLS" at bounding box center [222, 129] width 128 height 19
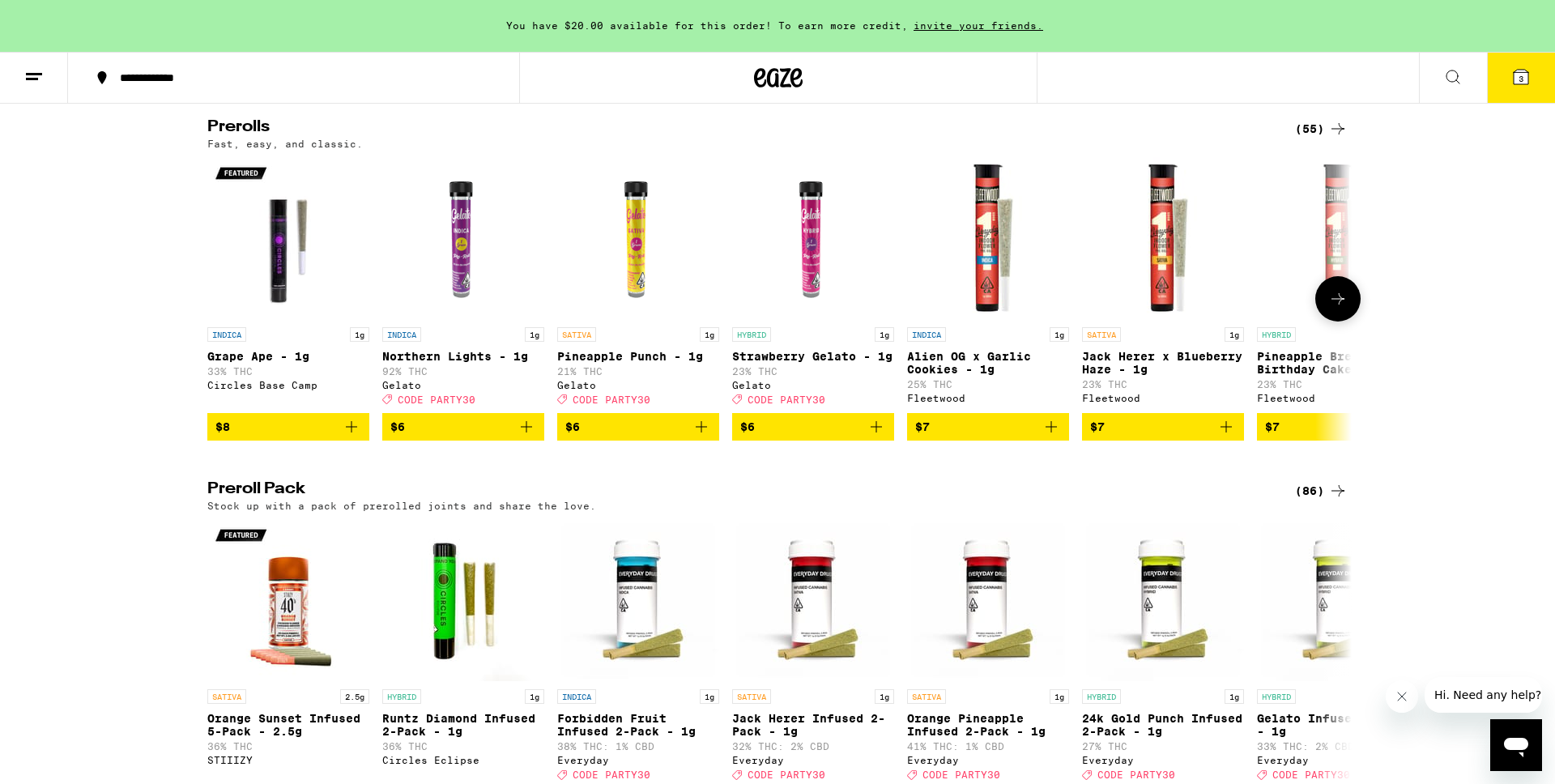
scroll to position [882, 0]
click at [455, 285] on img "Open page for Northern Lights - 1g from Gelato" at bounding box center [463, 238] width 162 height 162
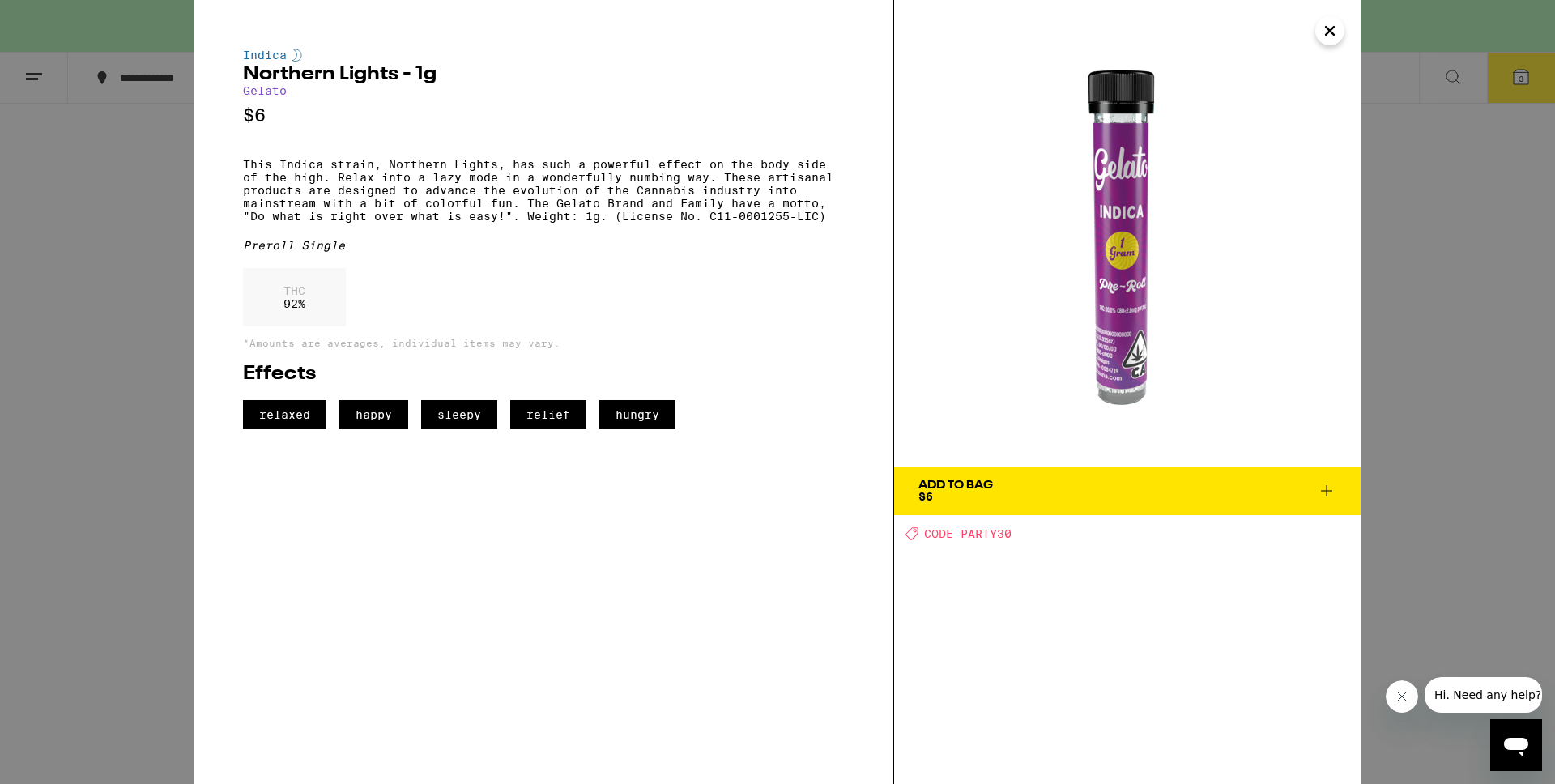
click at [1138, 369] on img at bounding box center [1128, 233] width 467 height 467
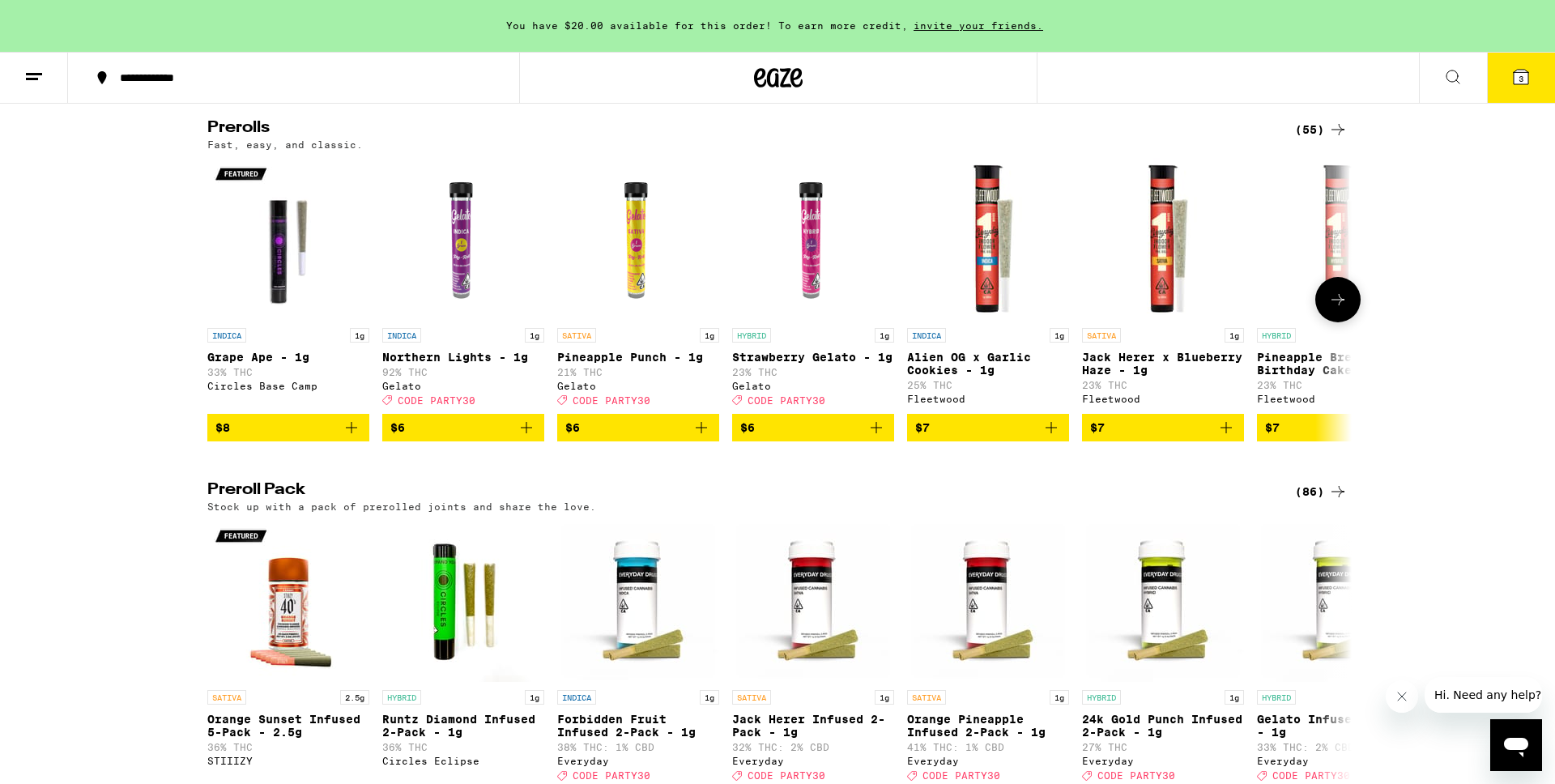
click at [529, 437] on icon "Add to bag" at bounding box center [527, 428] width 19 height 19
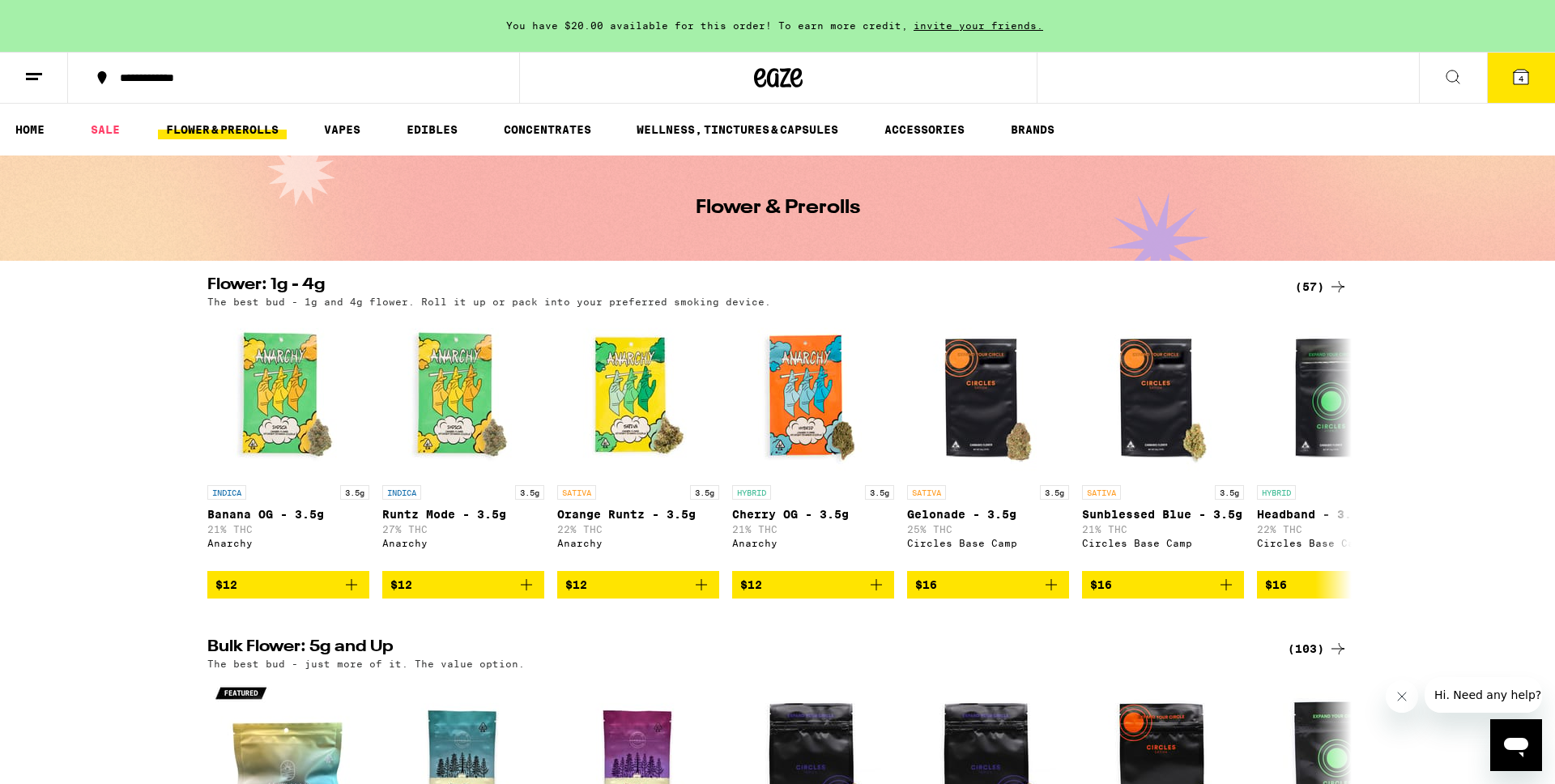
click at [1515, 67] on icon at bounding box center [1521, 76] width 19 height 19
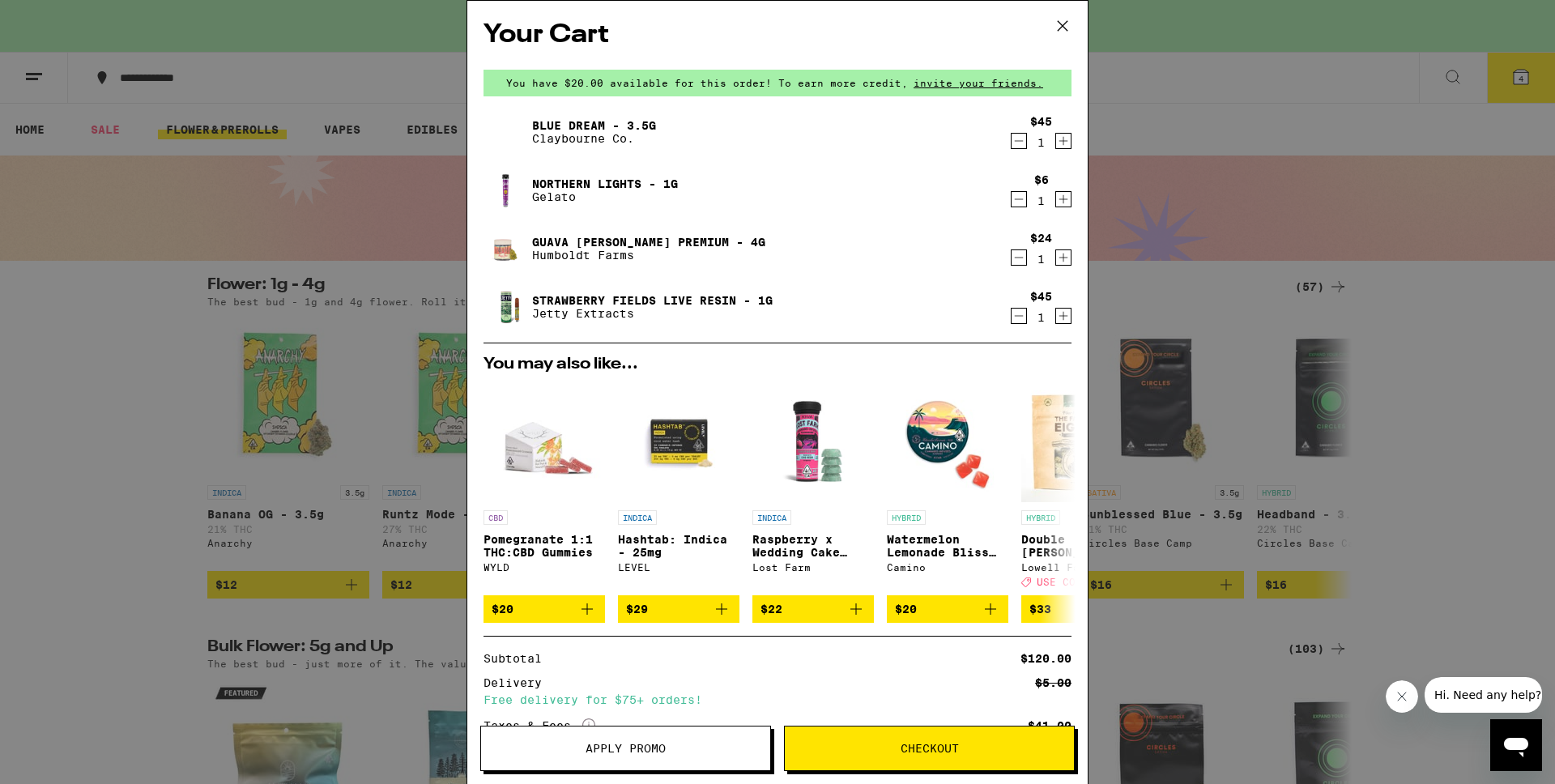
click at [1017, 318] on icon "Decrement" at bounding box center [1019, 316] width 15 height 19
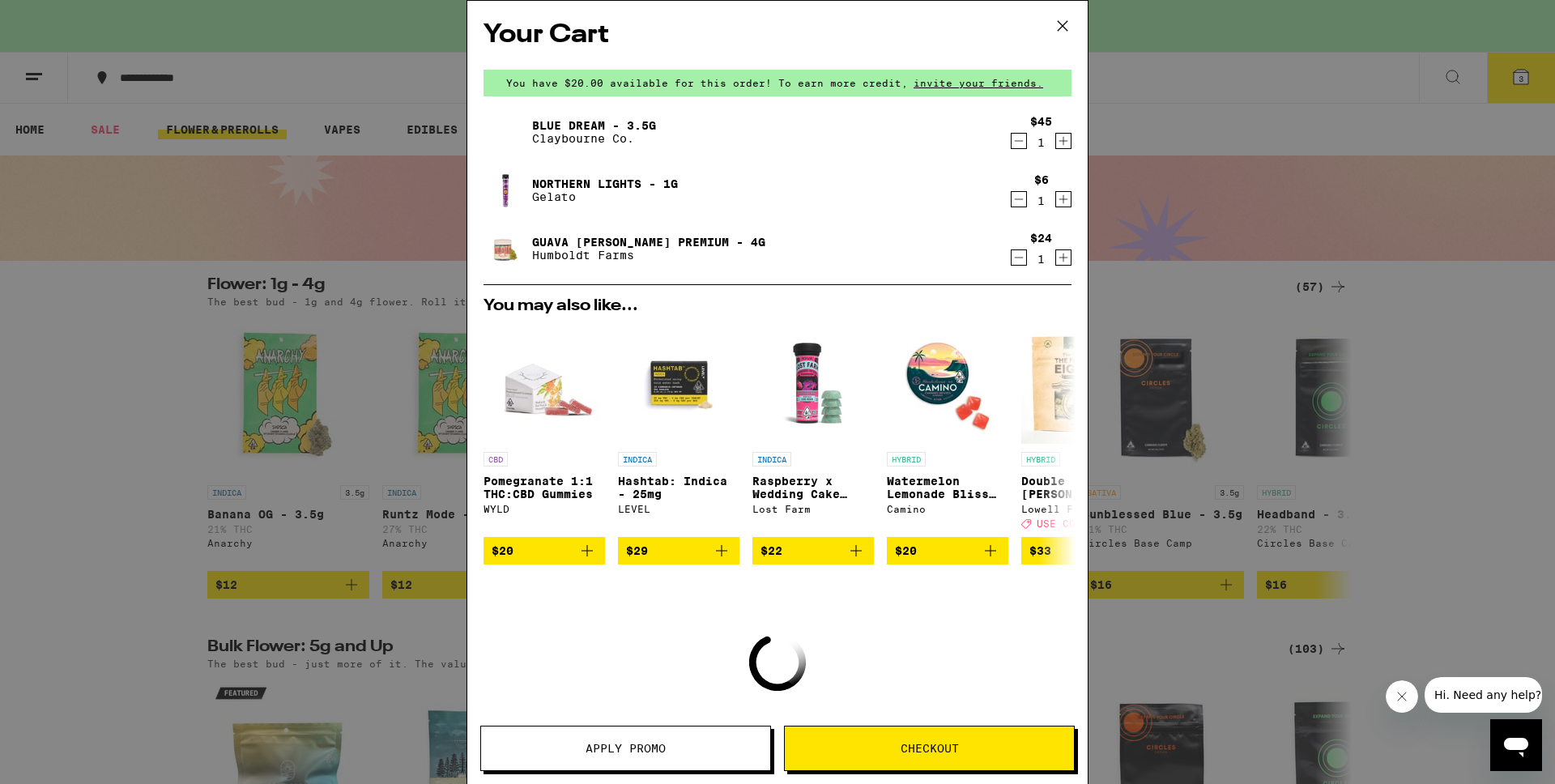
click at [1016, 258] on icon "Decrement" at bounding box center [1019, 258] width 15 height 19
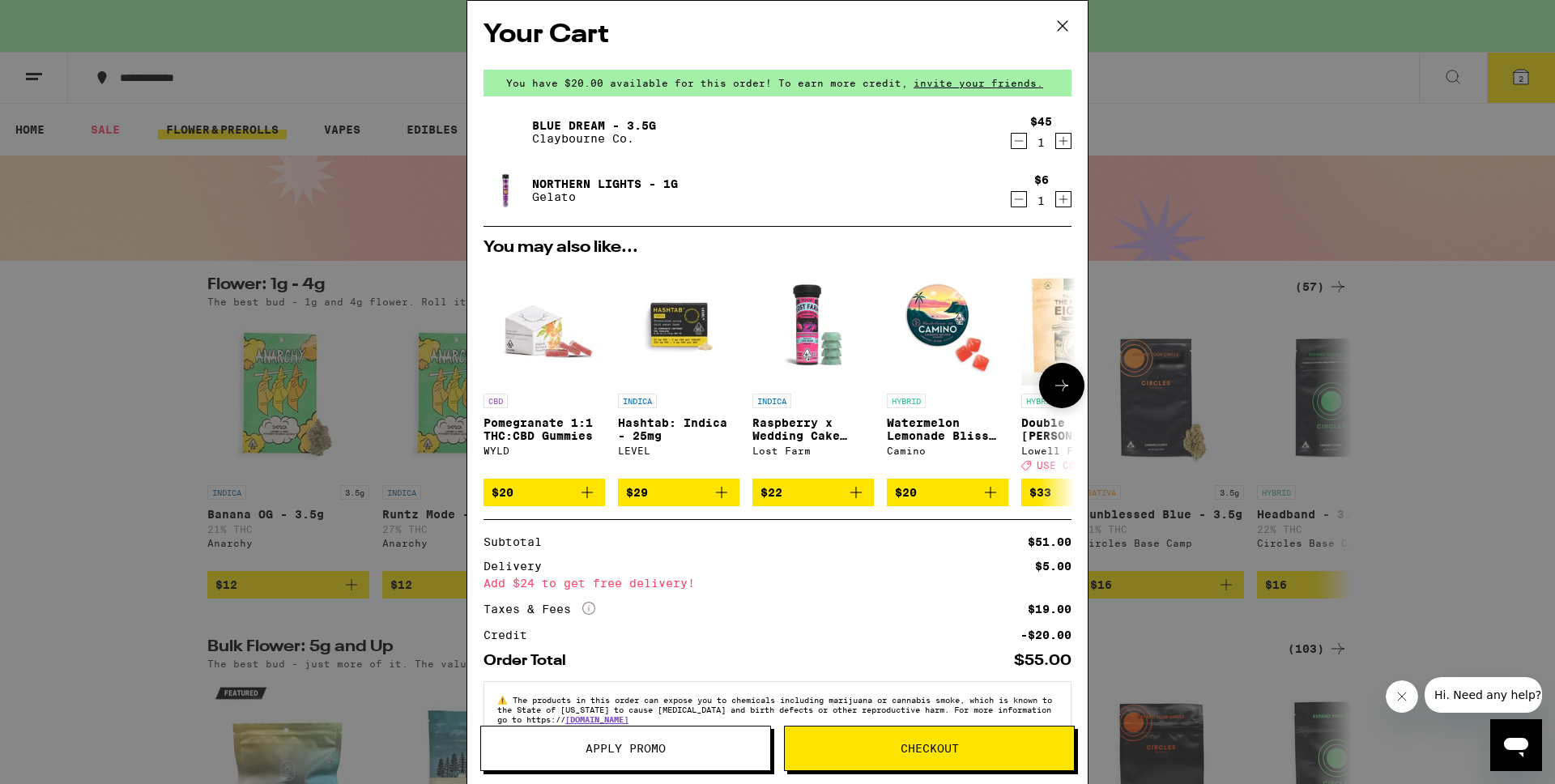
scroll to position [46, 0]
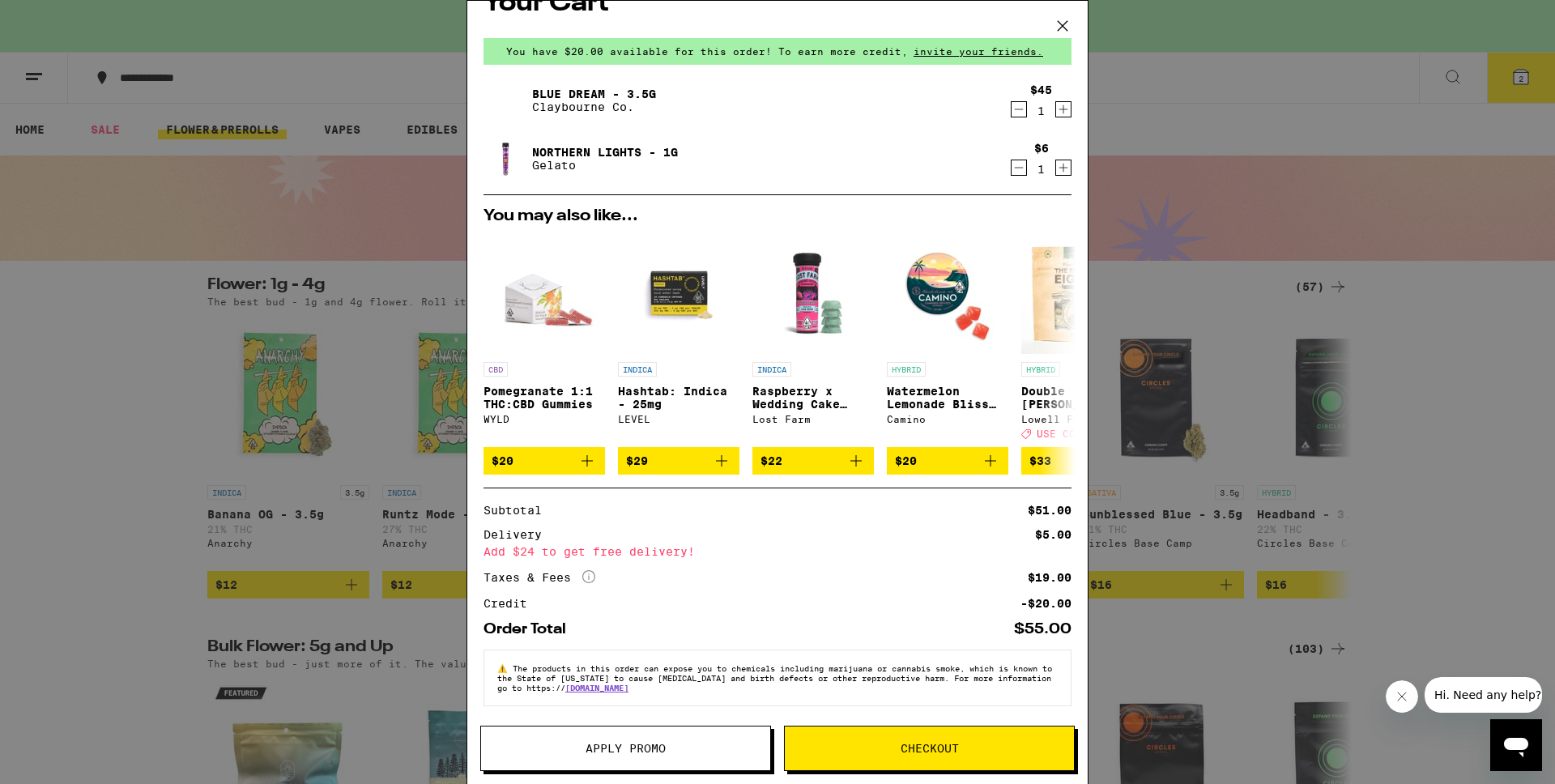
click at [669, 747] on span "Apply Promo" at bounding box center [625, 748] width 289 height 11
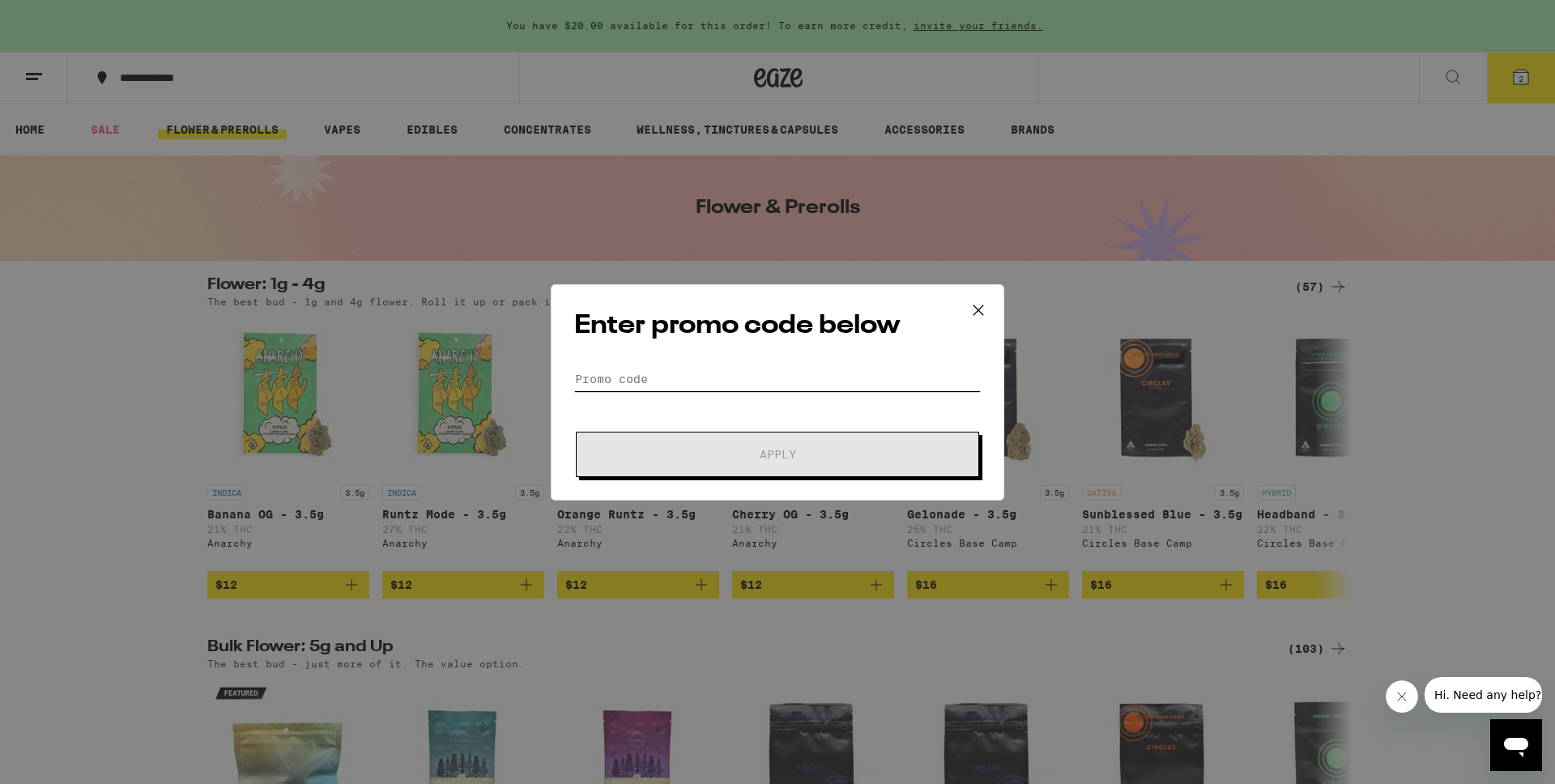
click at [646, 379] on input "Promo Code" at bounding box center [778, 379] width 407 height 24
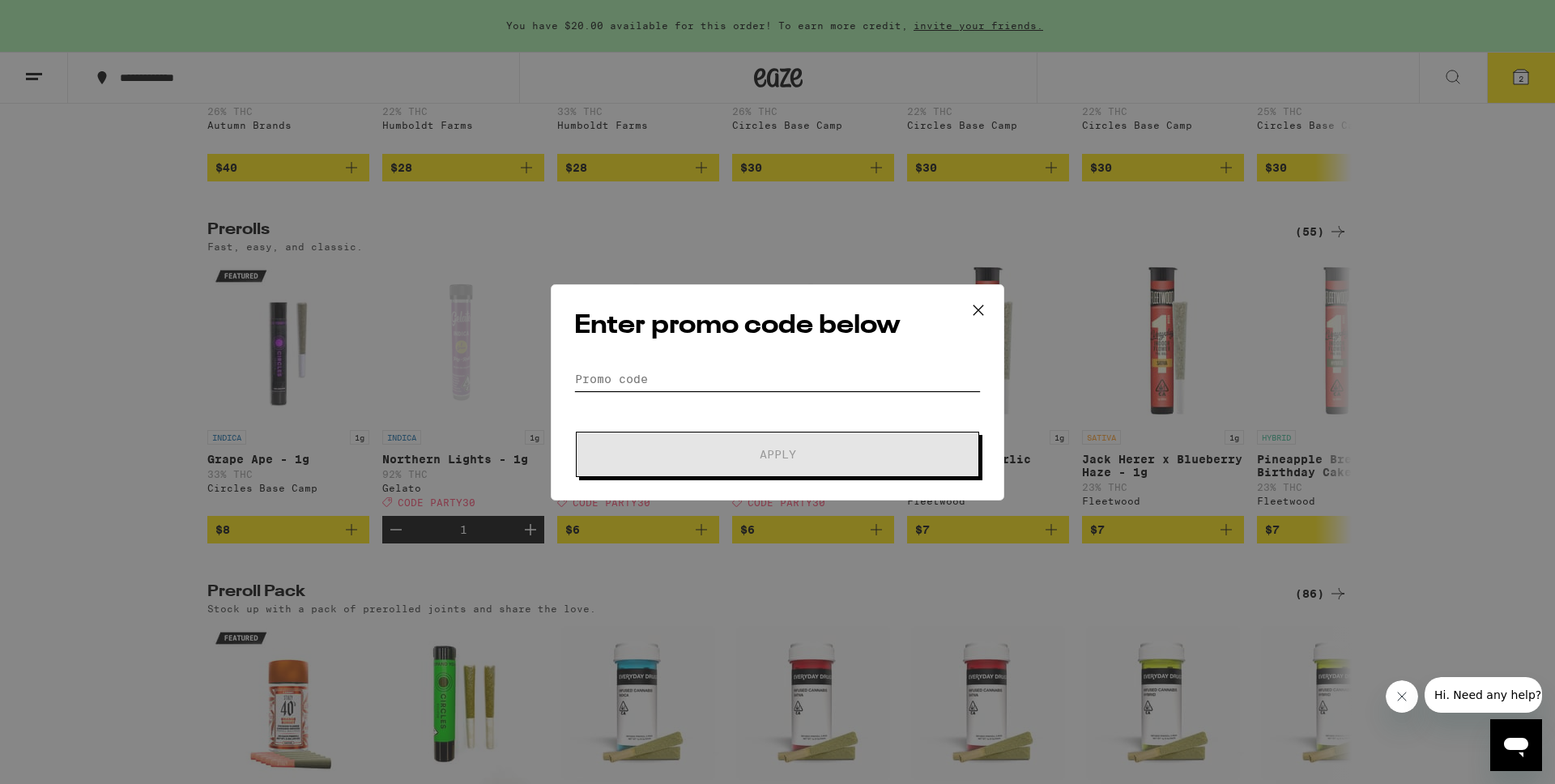
scroll to position [774, 0]
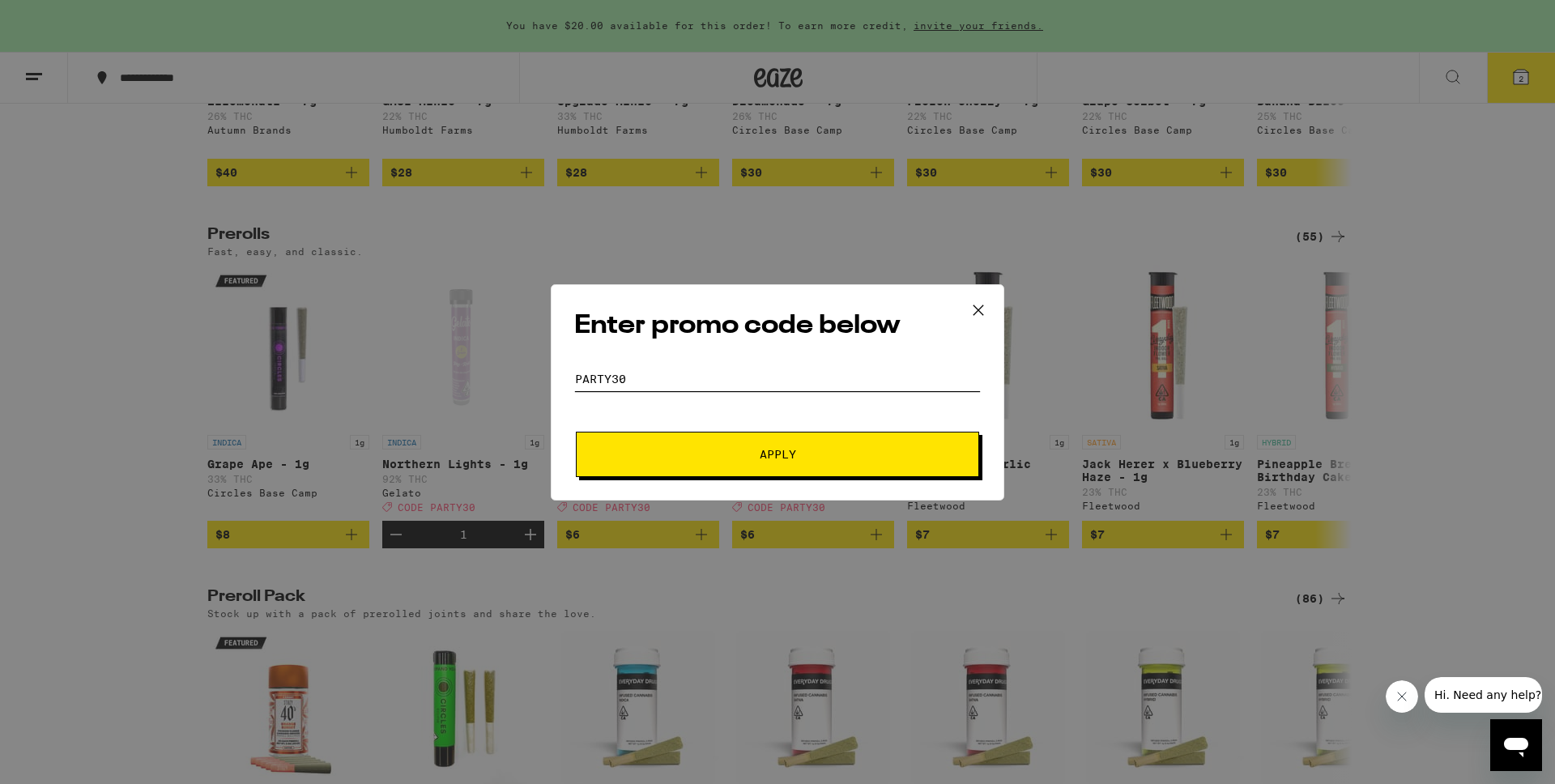
type input "party30"
click at [711, 470] on button "Apply" at bounding box center [778, 454] width 404 height 45
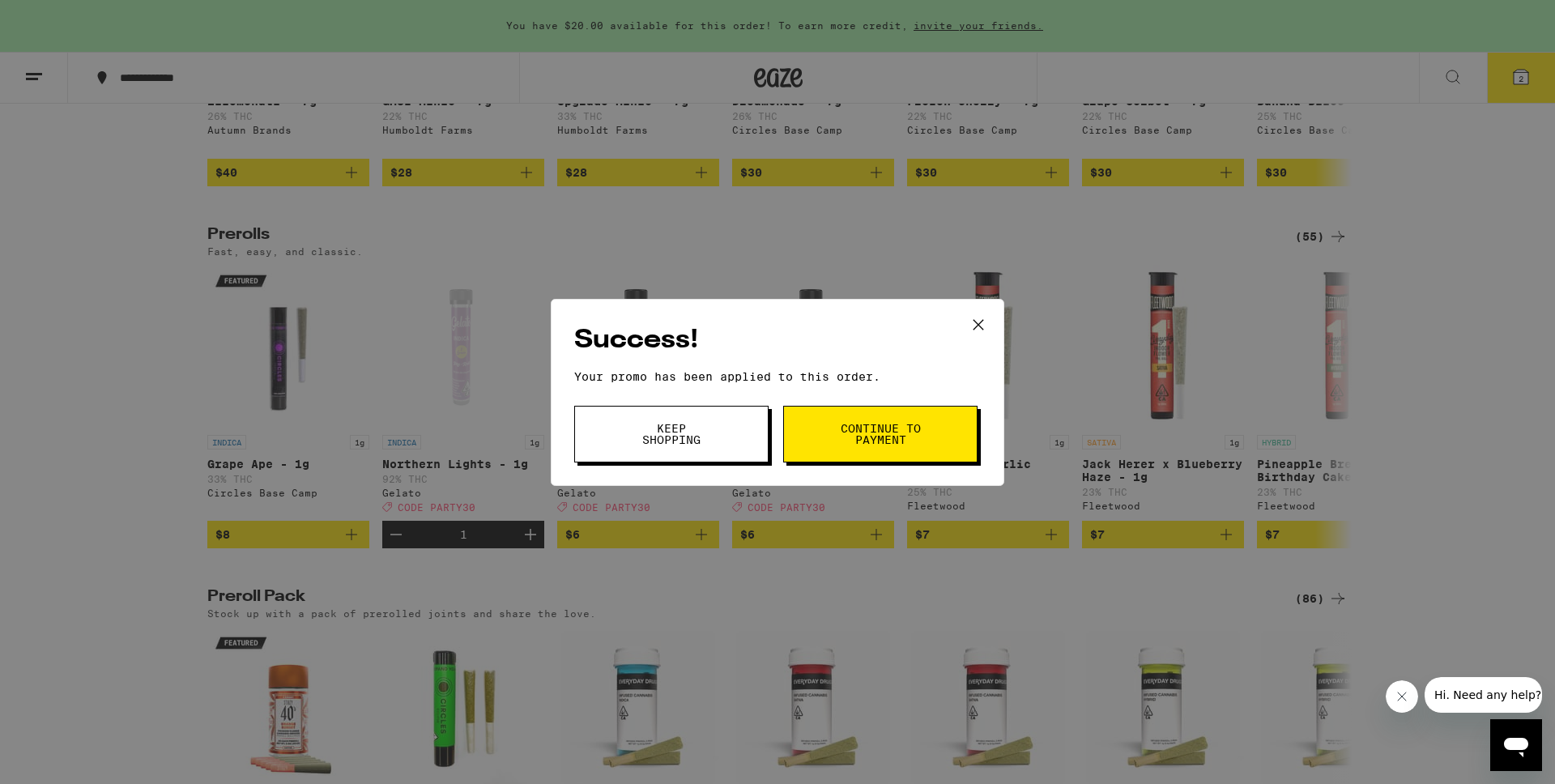
click at [849, 434] on span "Continue to payment" at bounding box center [880, 434] width 82 height 23
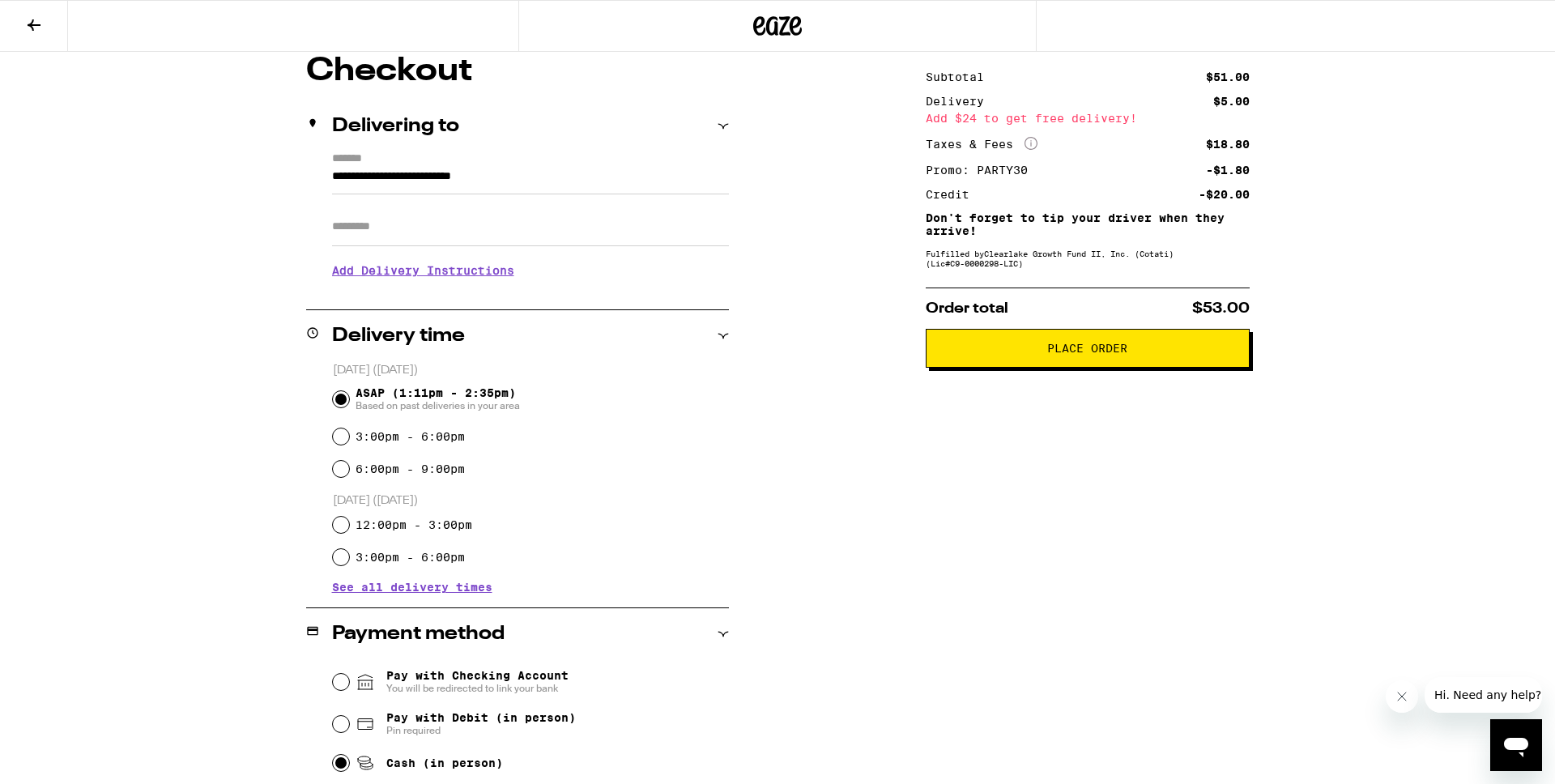
scroll to position [142, 0]
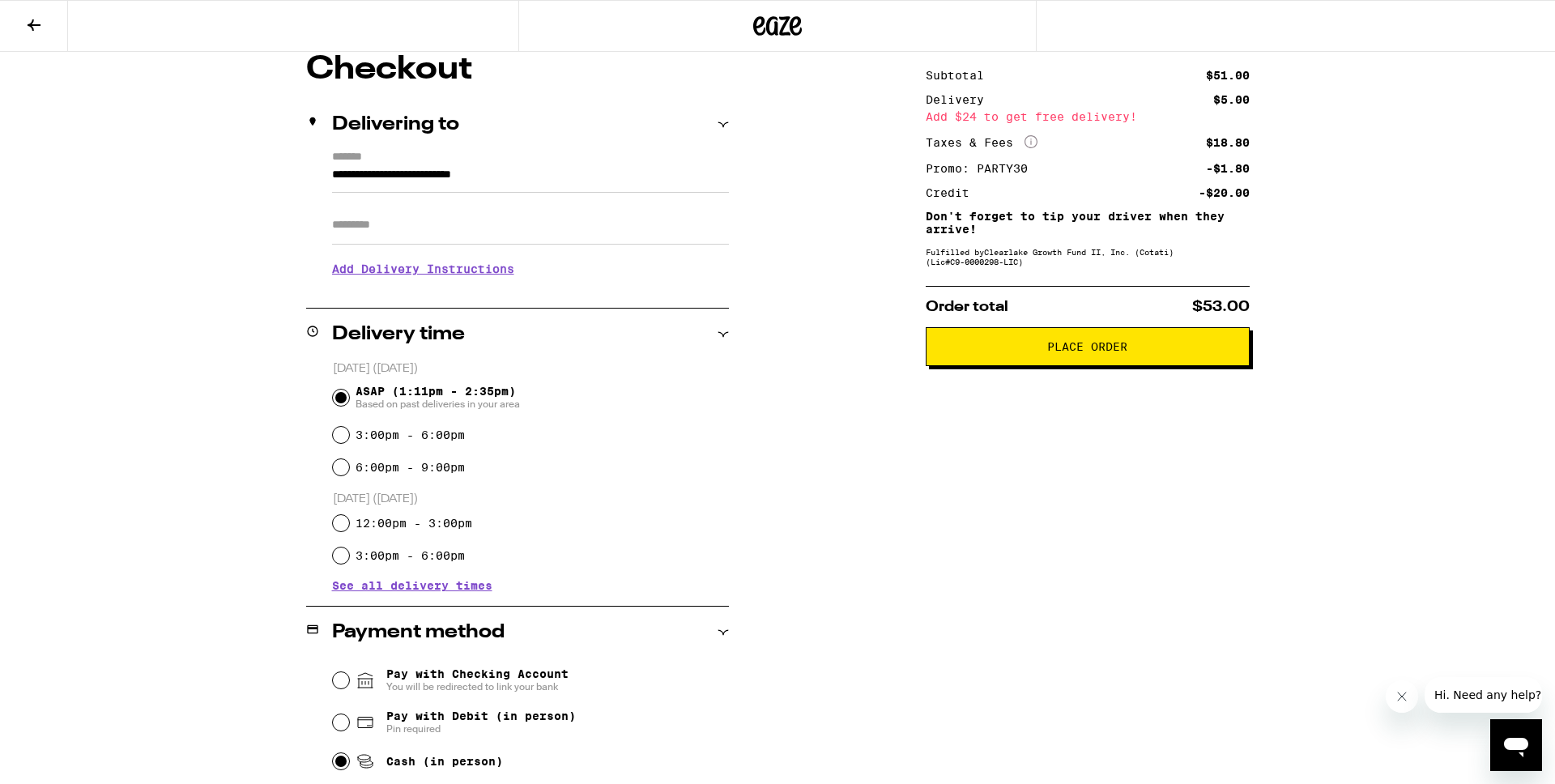
click at [38, 35] on button at bounding box center [34, 26] width 68 height 51
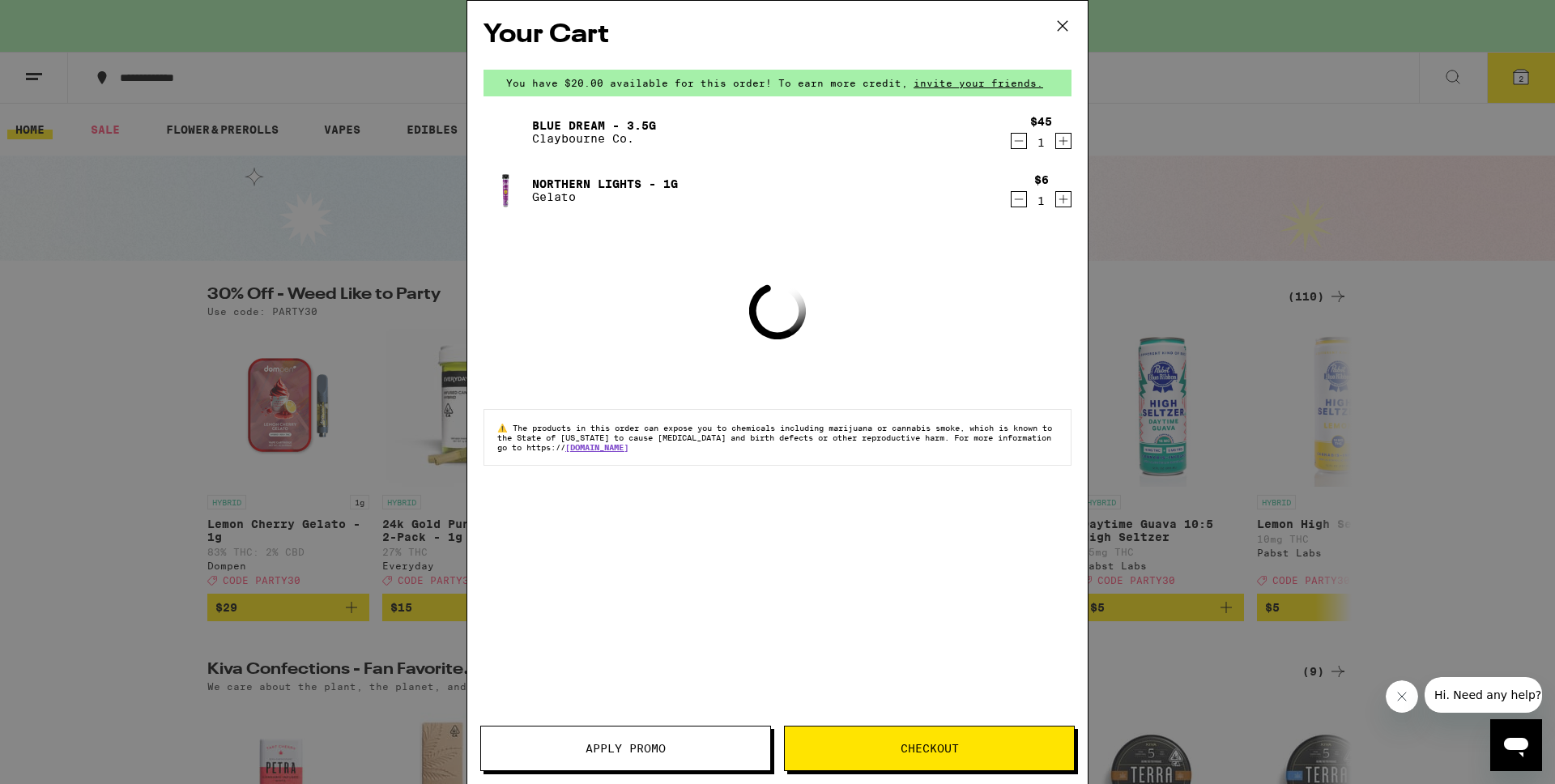
click at [1065, 23] on icon at bounding box center [1062, 25] width 10 height 10
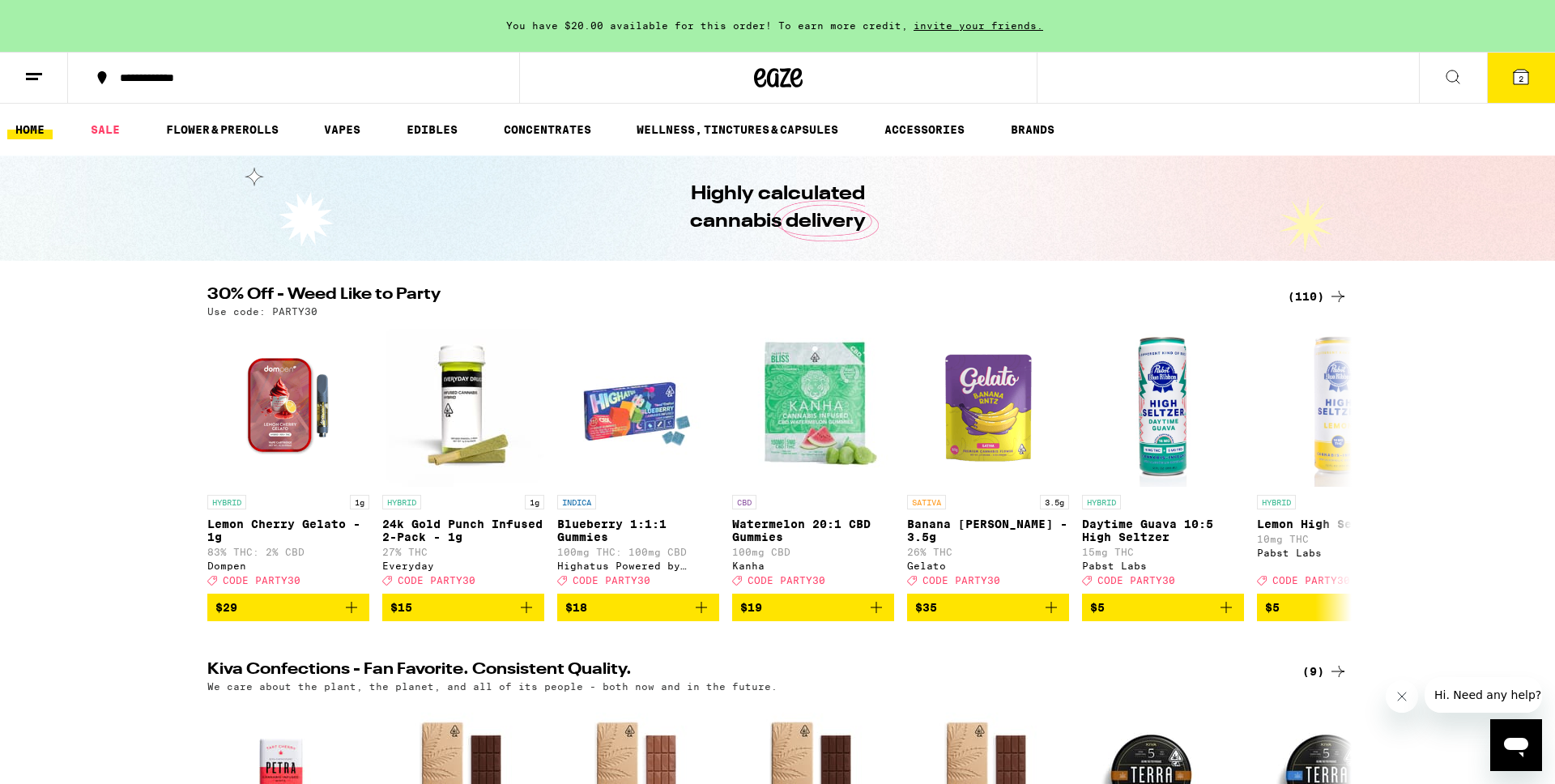
click at [936, 57] on div at bounding box center [778, 78] width 517 height 52
click at [1532, 91] on button "2" at bounding box center [1521, 78] width 68 height 50
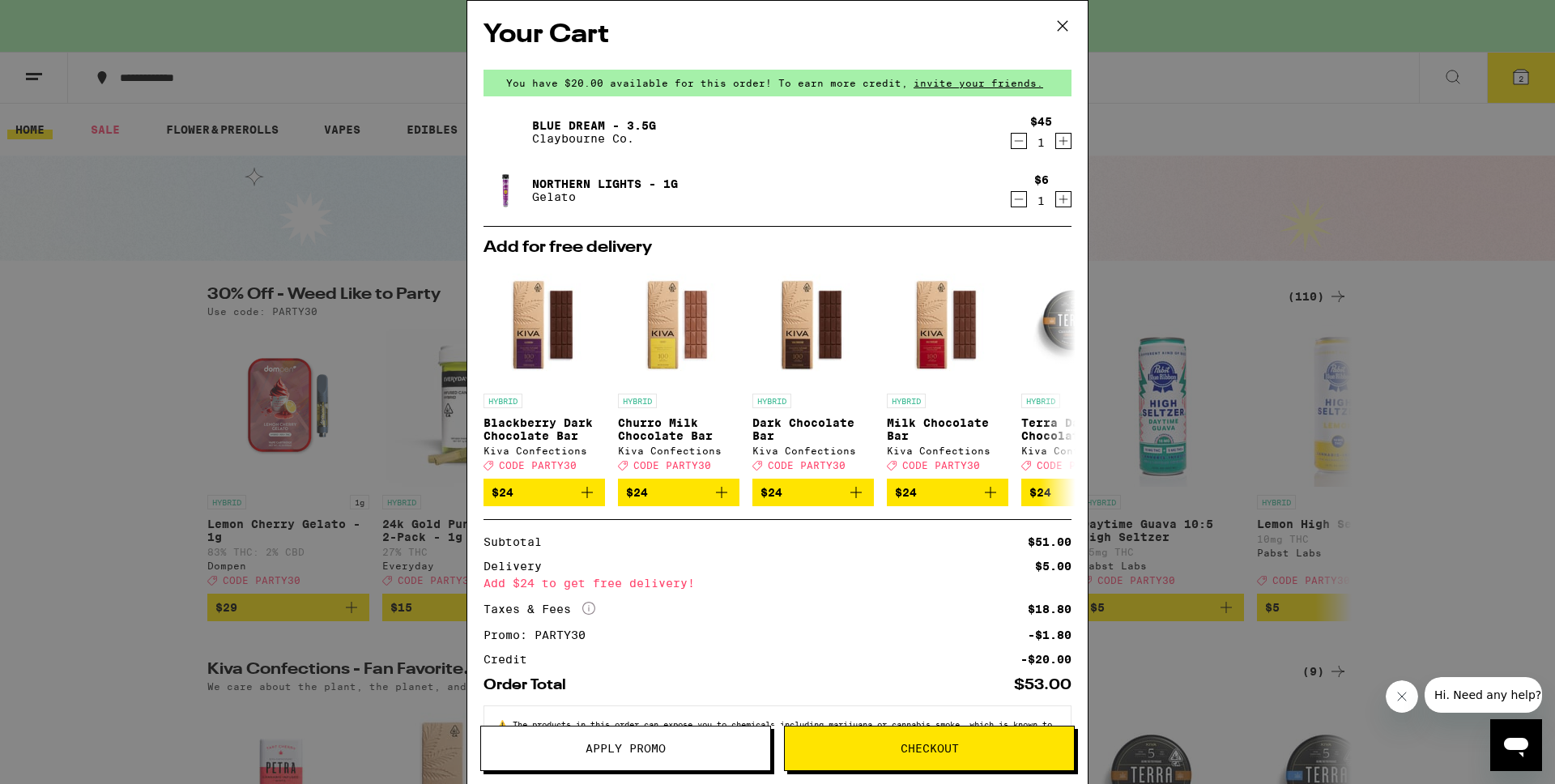
drag, startPoint x: 946, startPoint y: 777, endPoint x: 941, endPoint y: 749, distance: 28.4
click at [947, 774] on div "Apply Promo Checkout" at bounding box center [778, 754] width 620 height 58
click at [937, 746] on span "Checkout" at bounding box center [929, 748] width 58 height 11
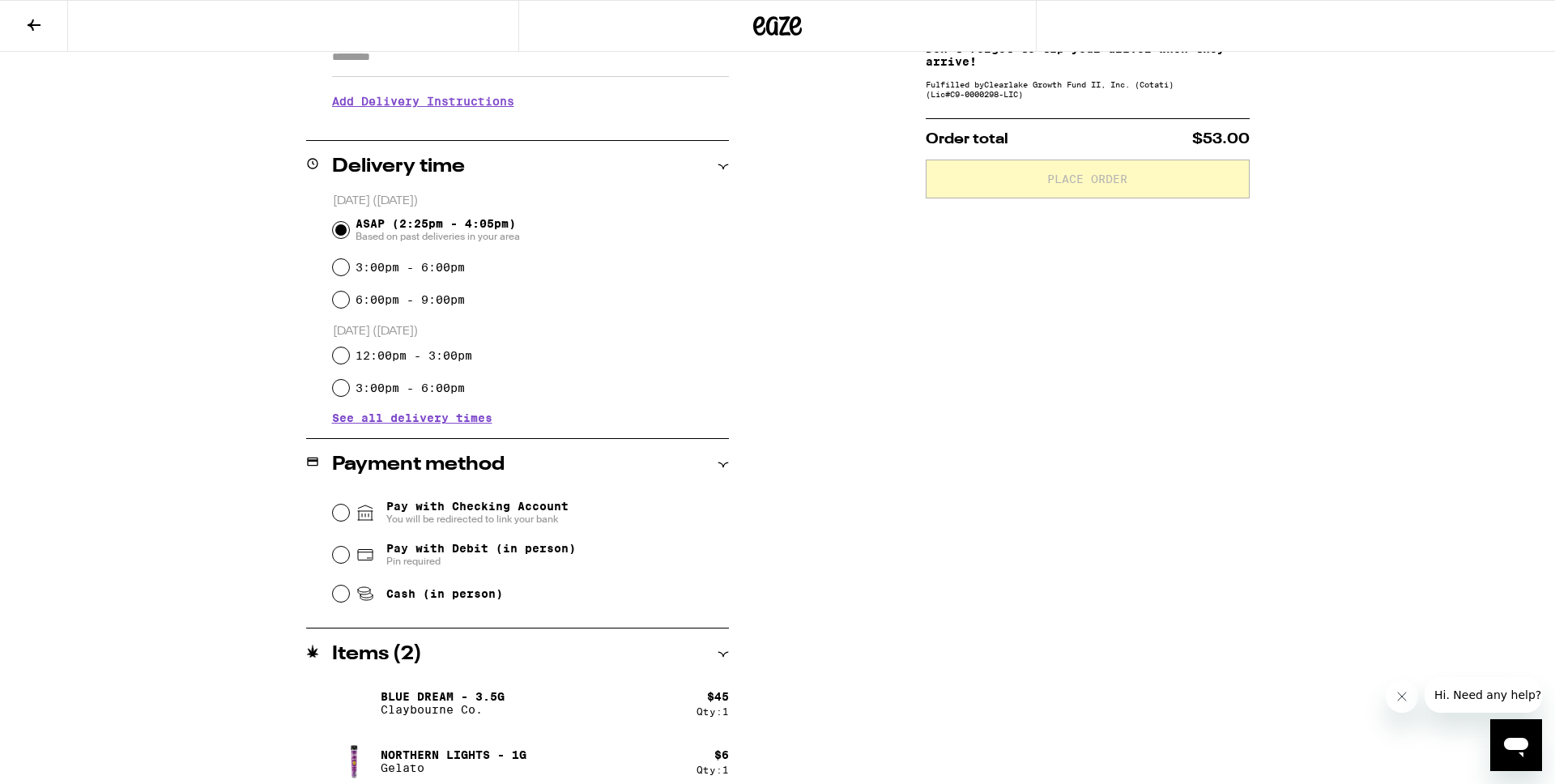
scroll to position [323, 0]
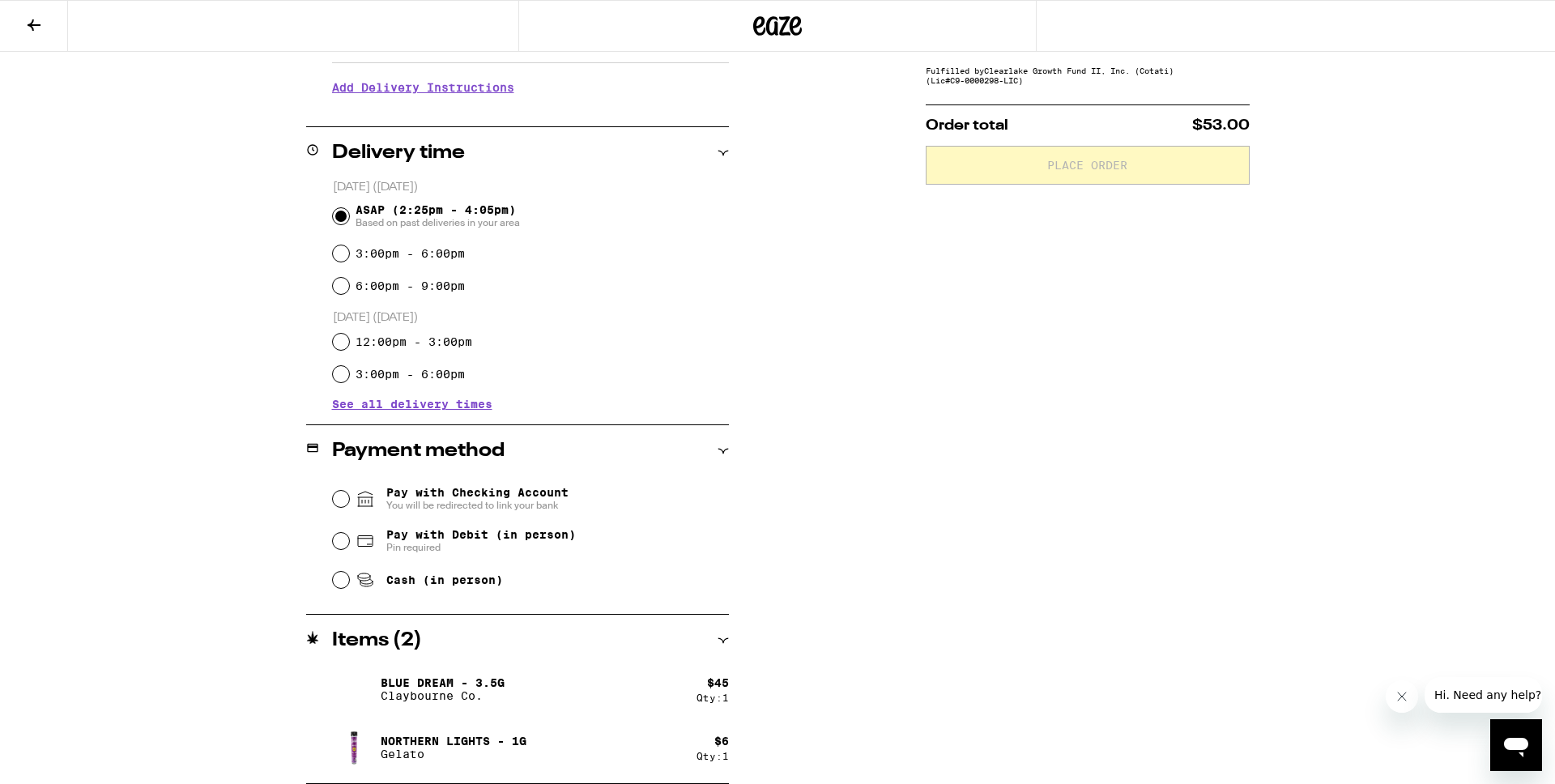
click at [483, 580] on span "Cash (in person)" at bounding box center [444, 579] width 116 height 13
click at [349, 580] on input "Cash (in person)" at bounding box center [341, 579] width 16 height 16
radio input "true"
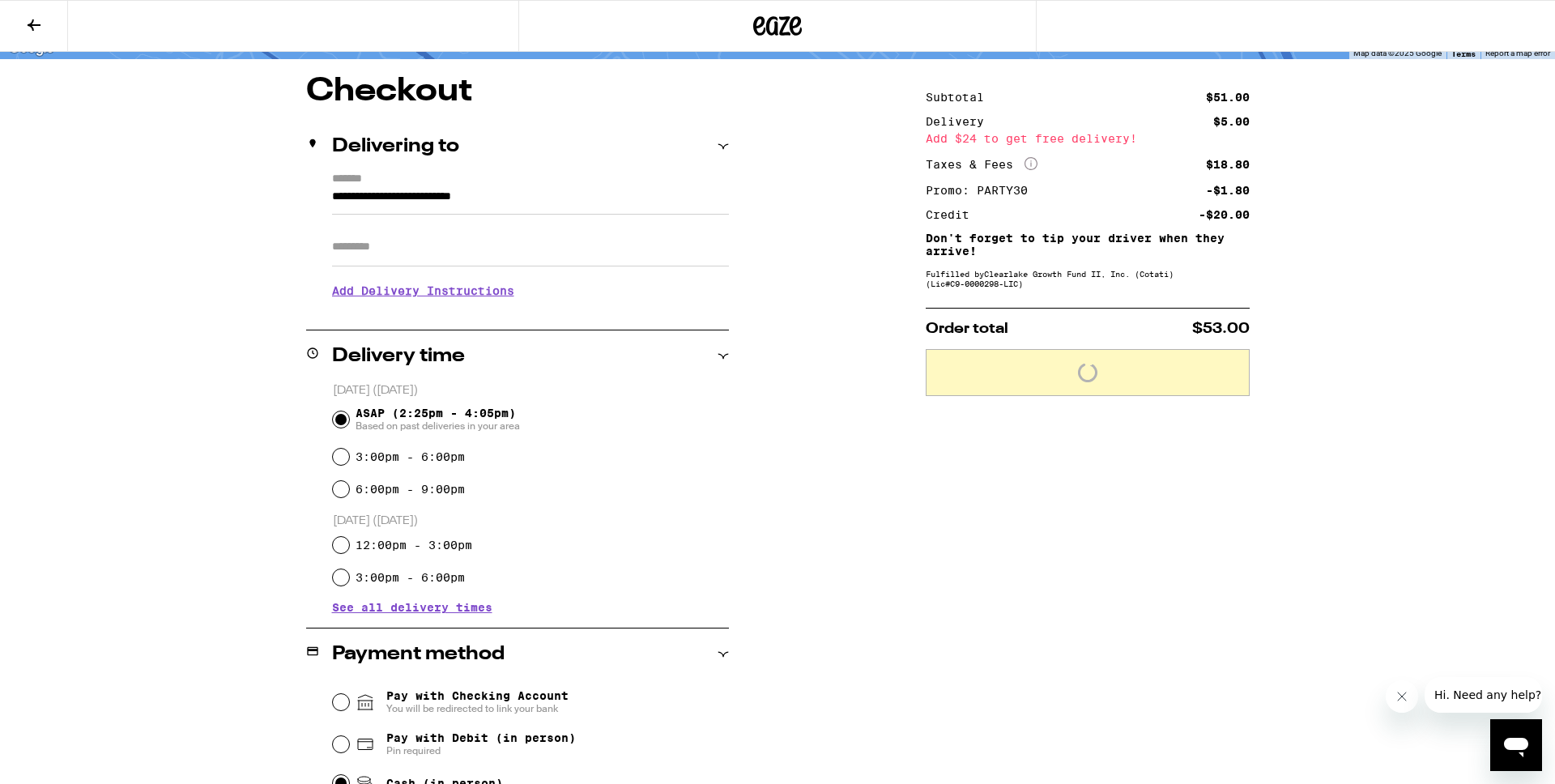
scroll to position [26, 0]
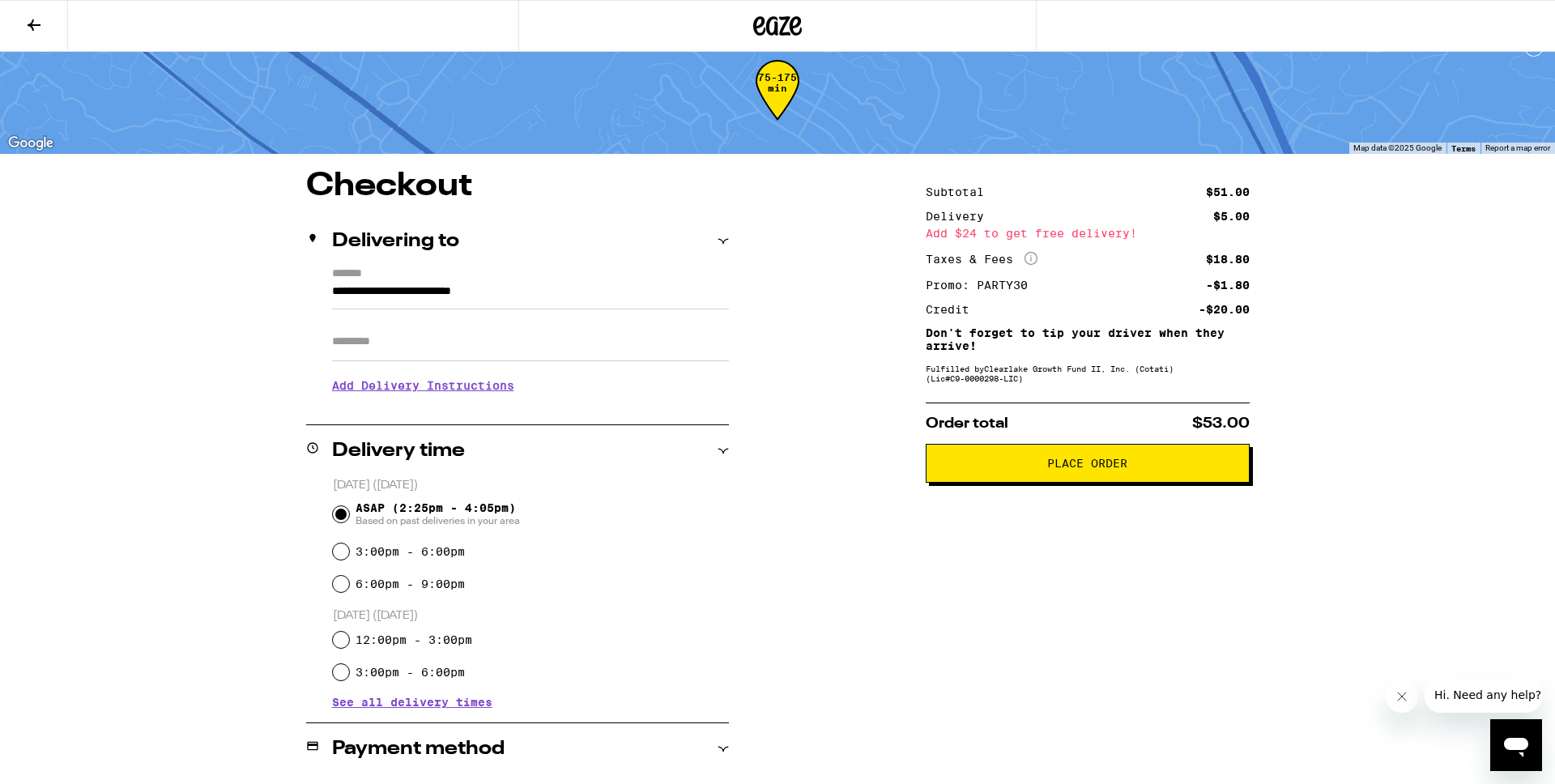
click at [1054, 468] on span "Place Order" at bounding box center [1087, 462] width 80 height 11
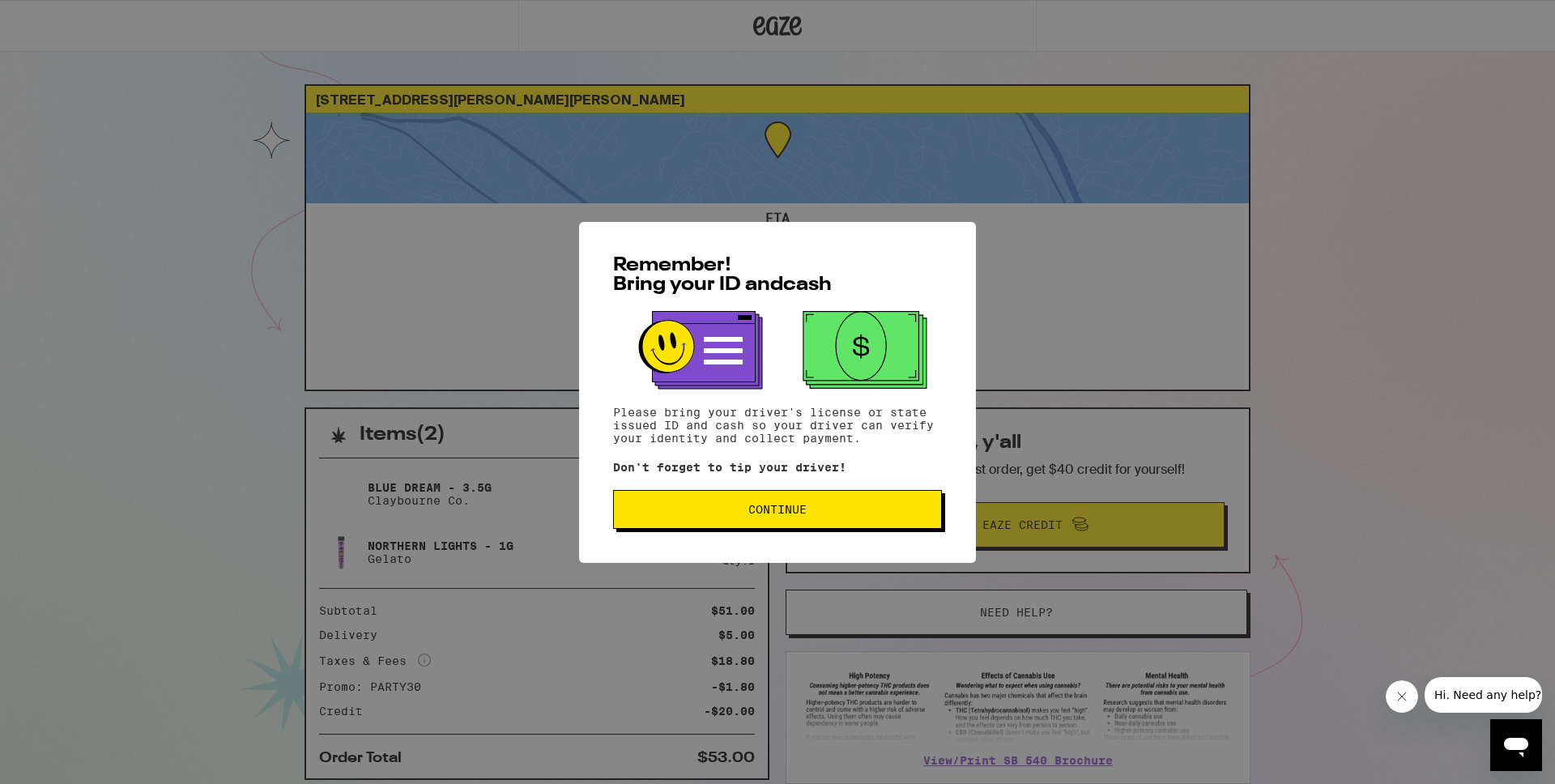
click at [789, 514] on span "Continue" at bounding box center [778, 509] width 58 height 11
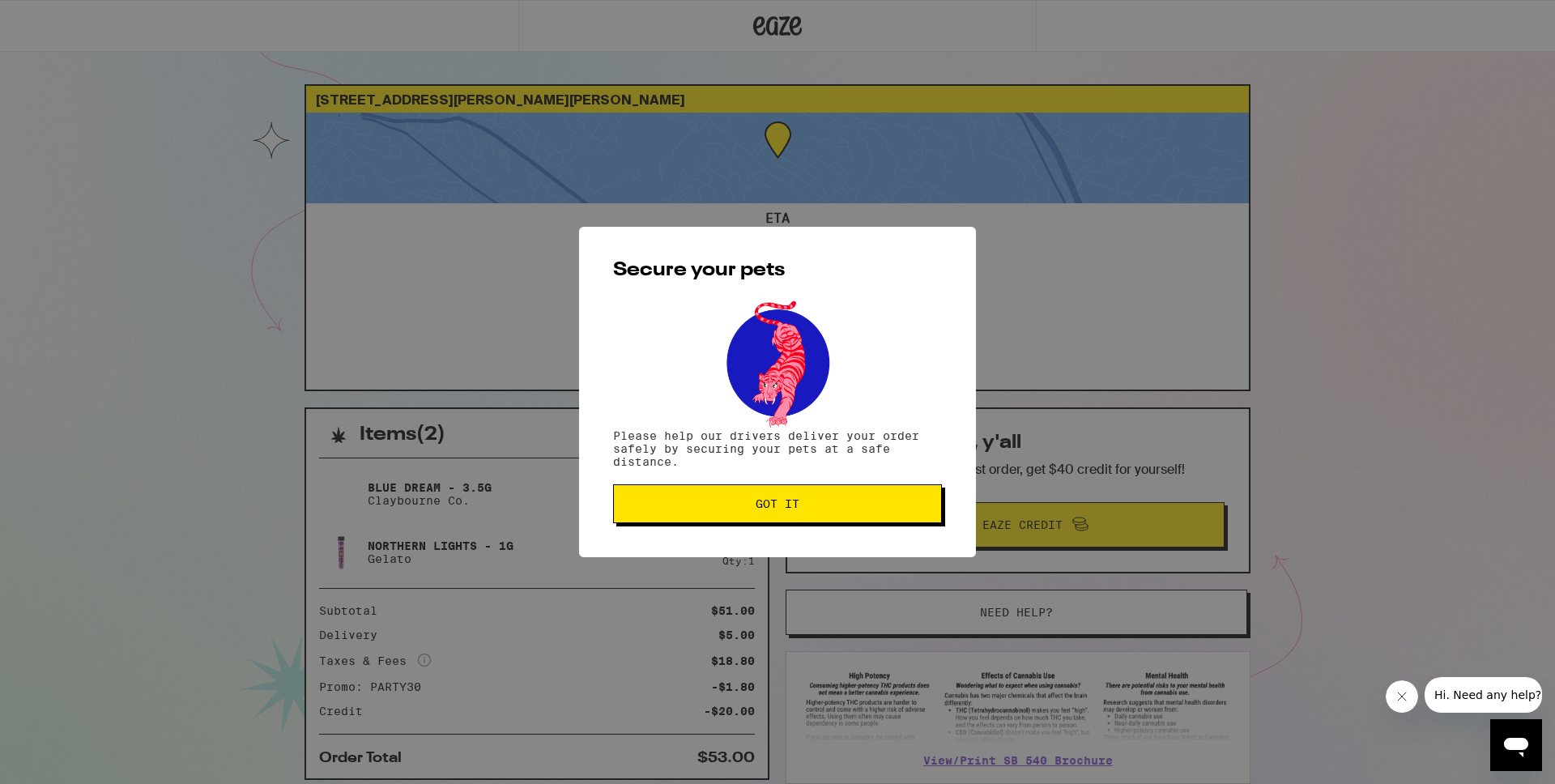
click at [765, 517] on button "Got it" at bounding box center [778, 503] width 329 height 39
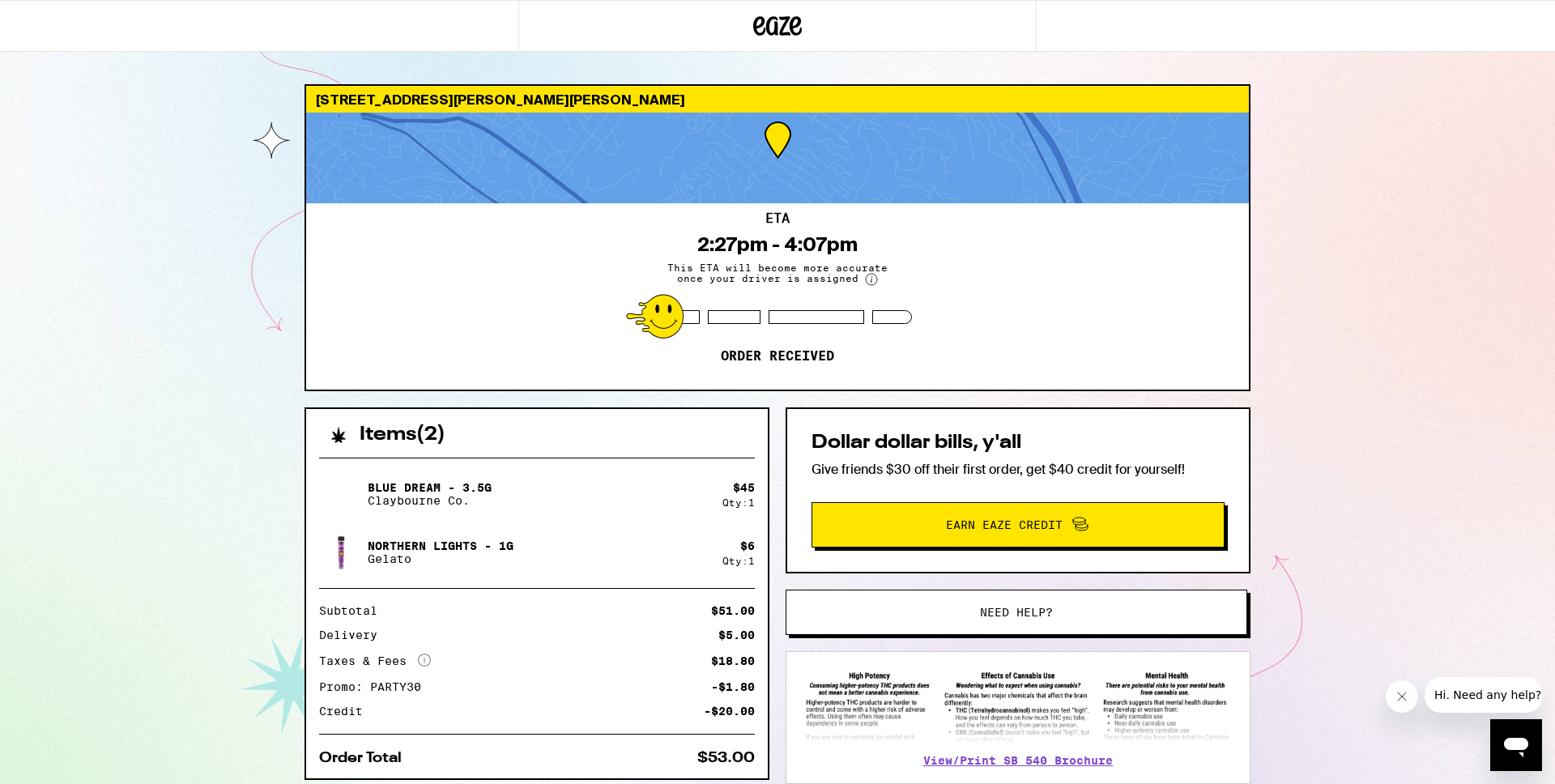
click at [102, 118] on div "245 Solano St San Rafael 94901 ETA 2:27pm - 4:07pm This ETA will become more ac…" at bounding box center [778, 441] width 1555 height 882
